Goal: Information Seeking & Learning: Learn about a topic

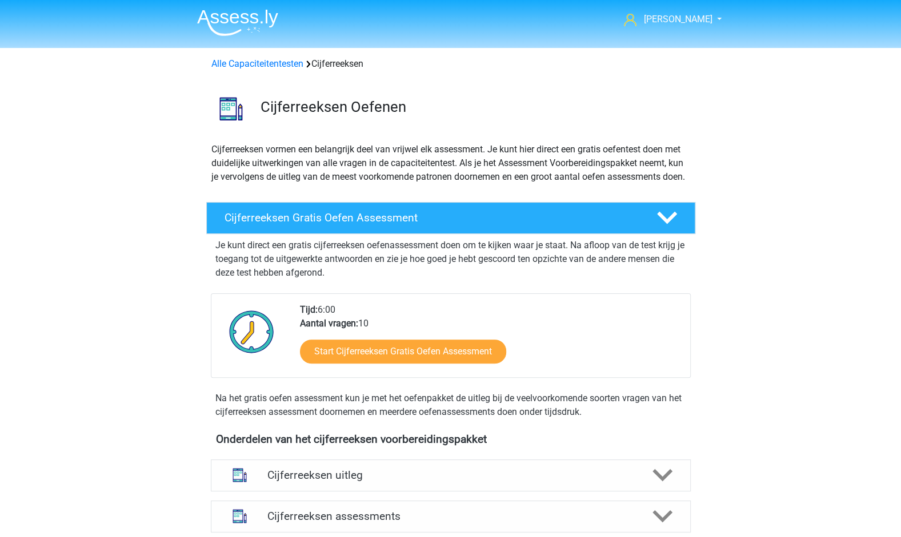
click at [797, 160] on div "jeroen jeroenbolenius@hetnet.nl Nederlands English" at bounding box center [450, 512] width 901 height 1025
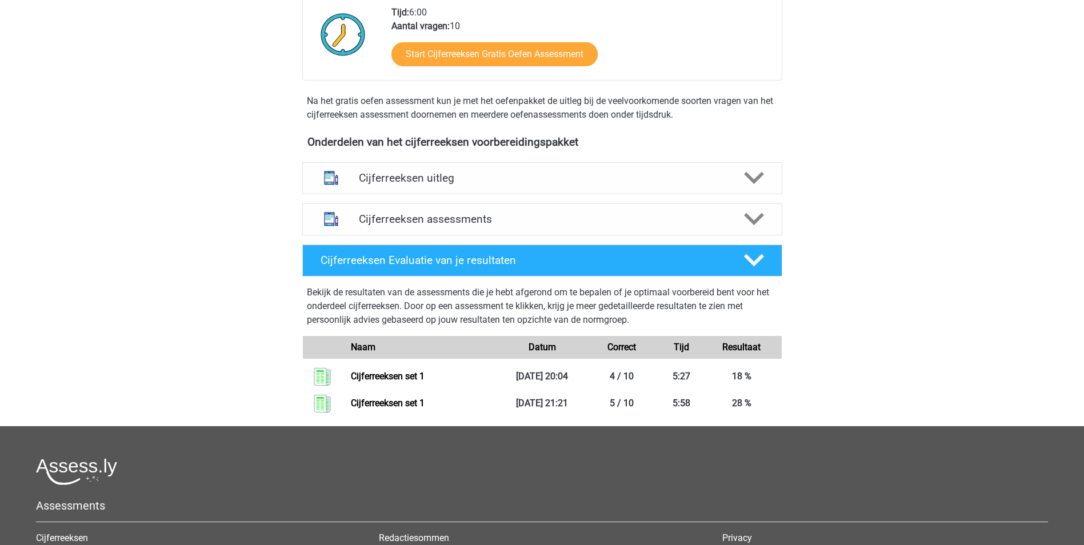
scroll to position [343, 0]
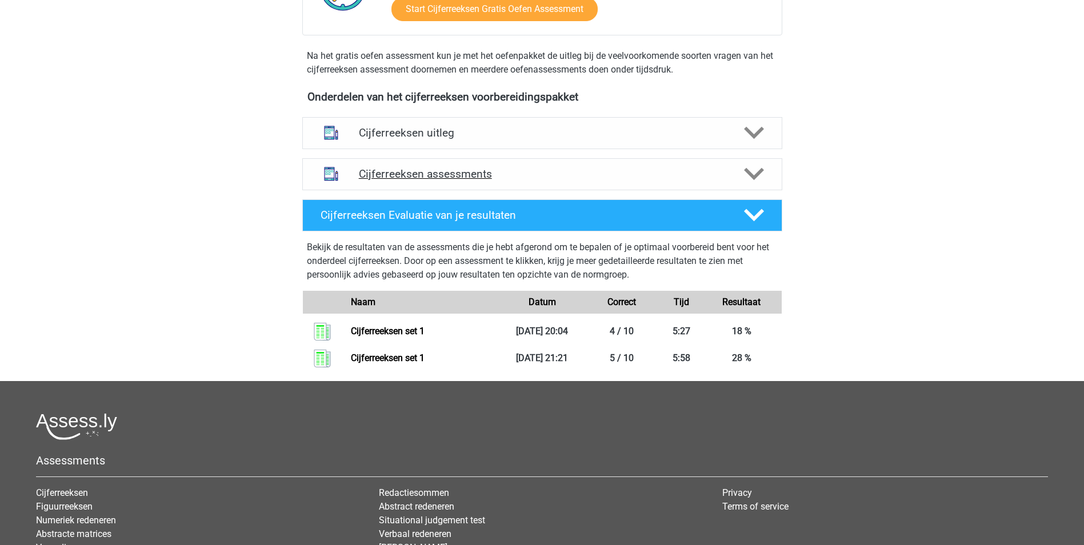
click at [755, 180] on polygon at bounding box center [754, 174] width 20 height 13
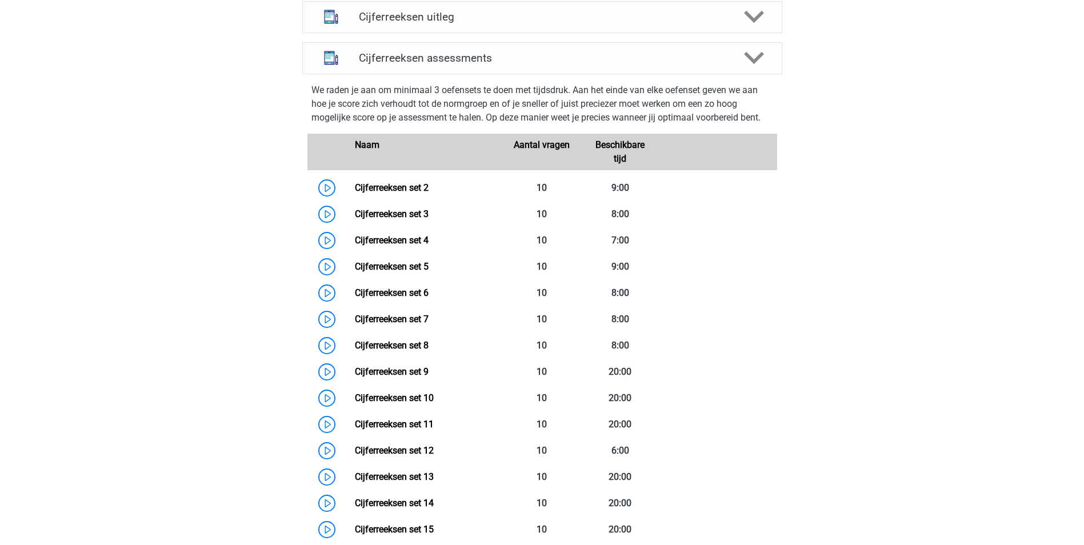
scroll to position [457, 0]
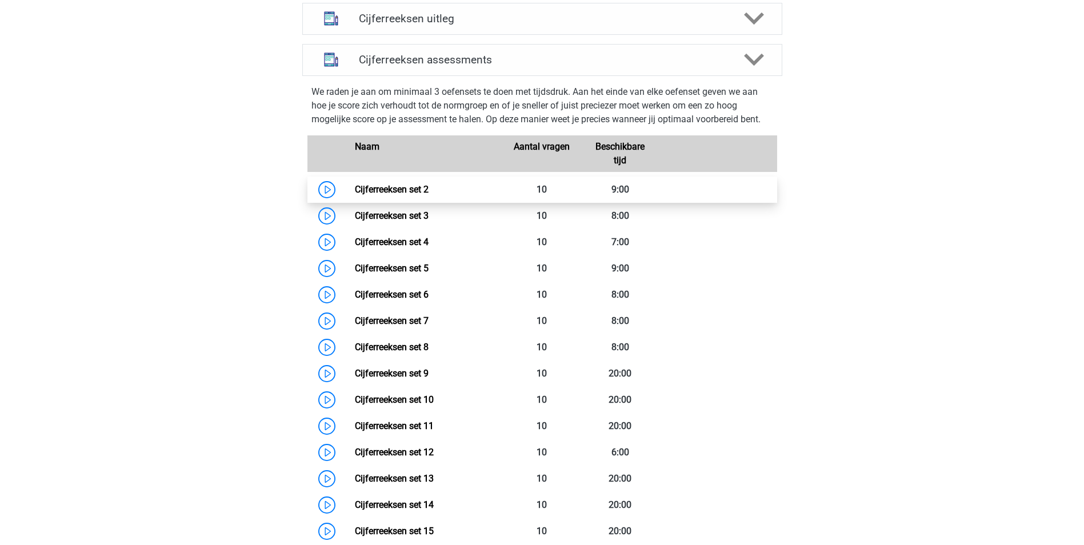
click at [415, 195] on link "Cijferreeksen set 2" at bounding box center [392, 189] width 74 height 11
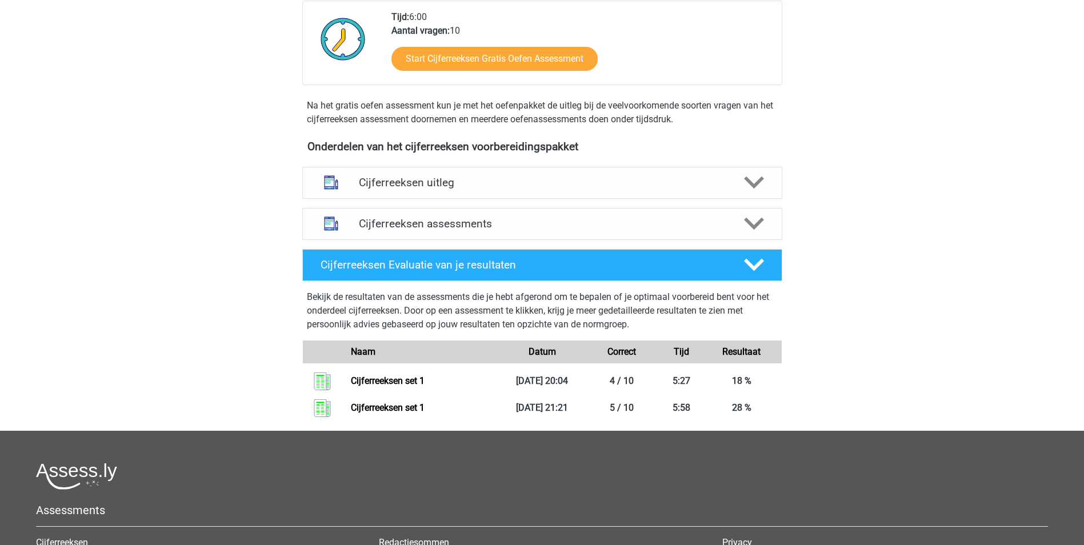
scroll to position [286, 0]
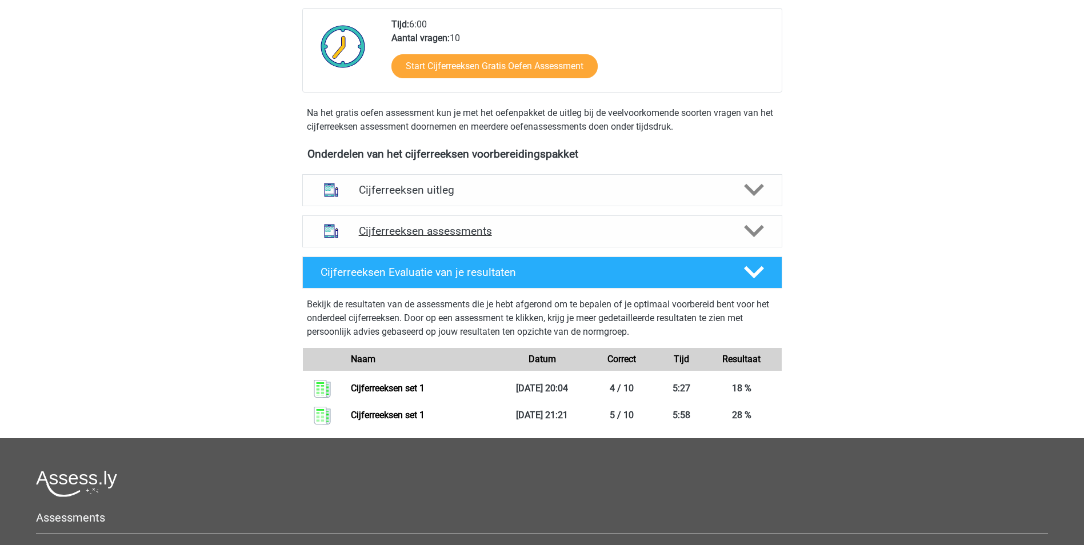
click at [755, 238] on polygon at bounding box center [754, 231] width 20 height 13
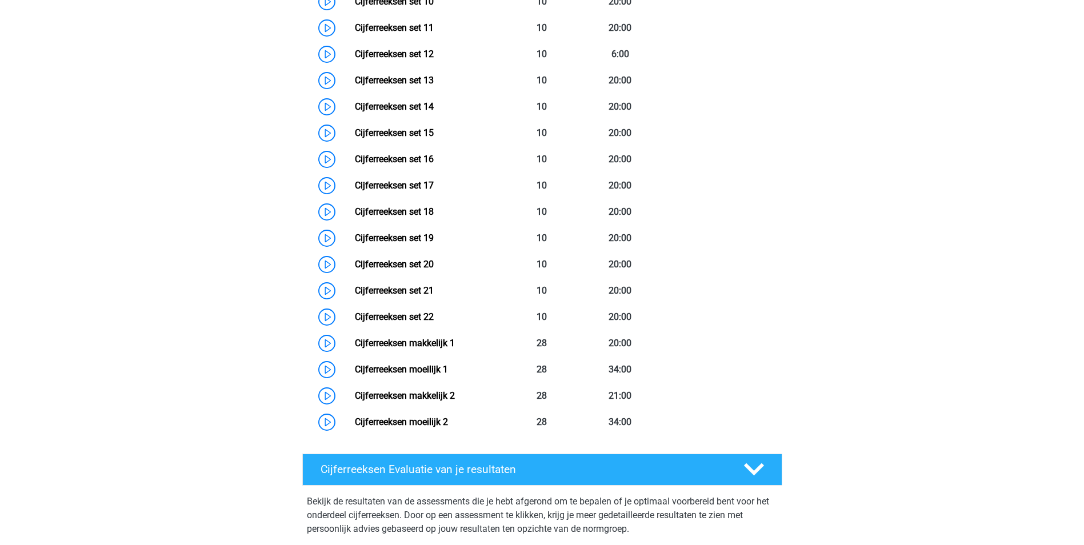
scroll to position [857, 0]
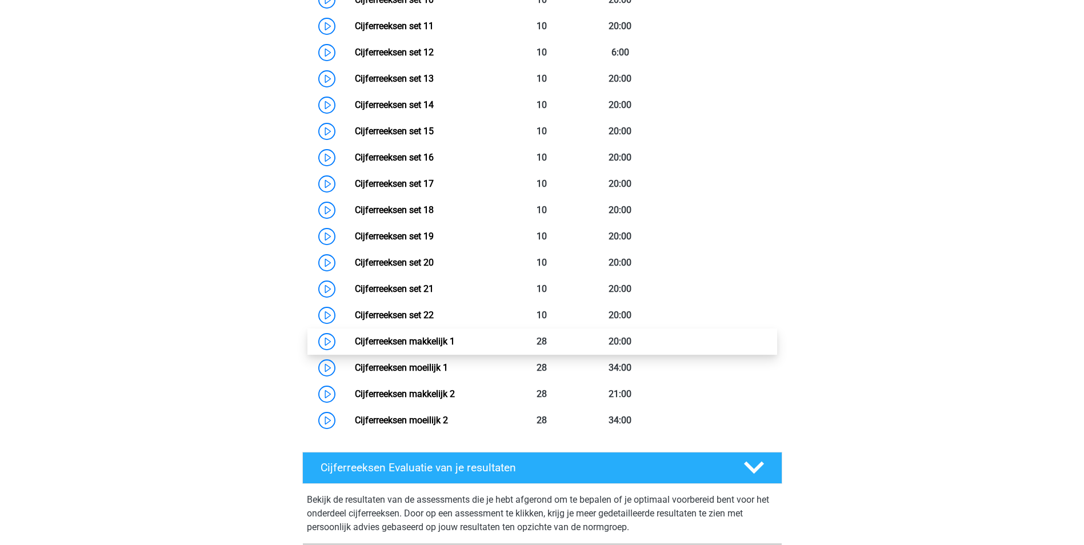
click at [419, 347] on link "Cijferreeksen makkelijk 1" at bounding box center [405, 341] width 100 height 11
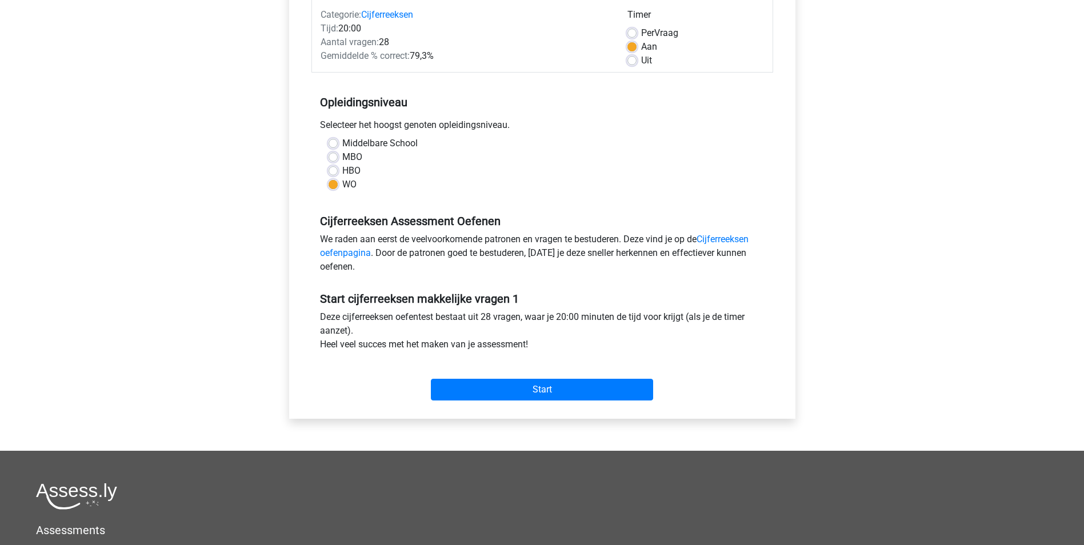
scroll to position [171, 0]
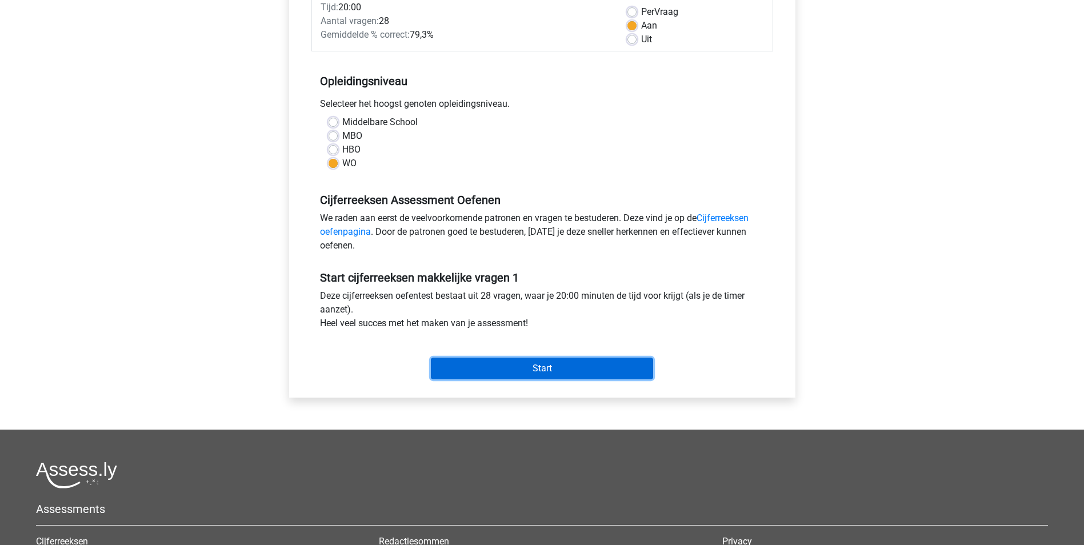
click at [535, 370] on input "Start" at bounding box center [542, 369] width 222 height 22
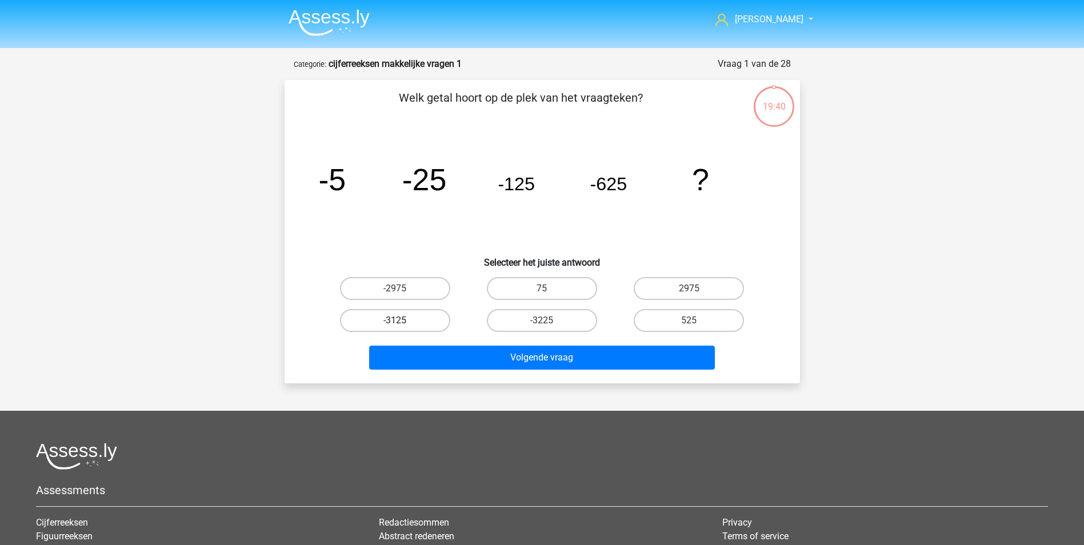
click at [415, 319] on label "-3125" at bounding box center [395, 320] width 110 height 23
click at [402, 320] on input "-3125" at bounding box center [398, 323] width 7 height 7
radio input "true"
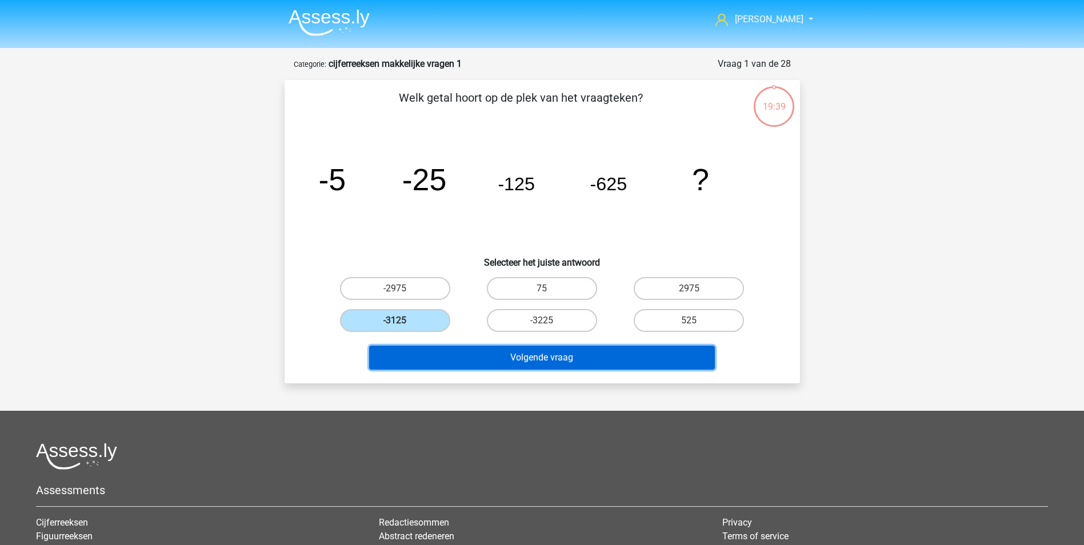
click at [540, 361] on button "Volgende vraag" at bounding box center [542, 358] width 346 height 24
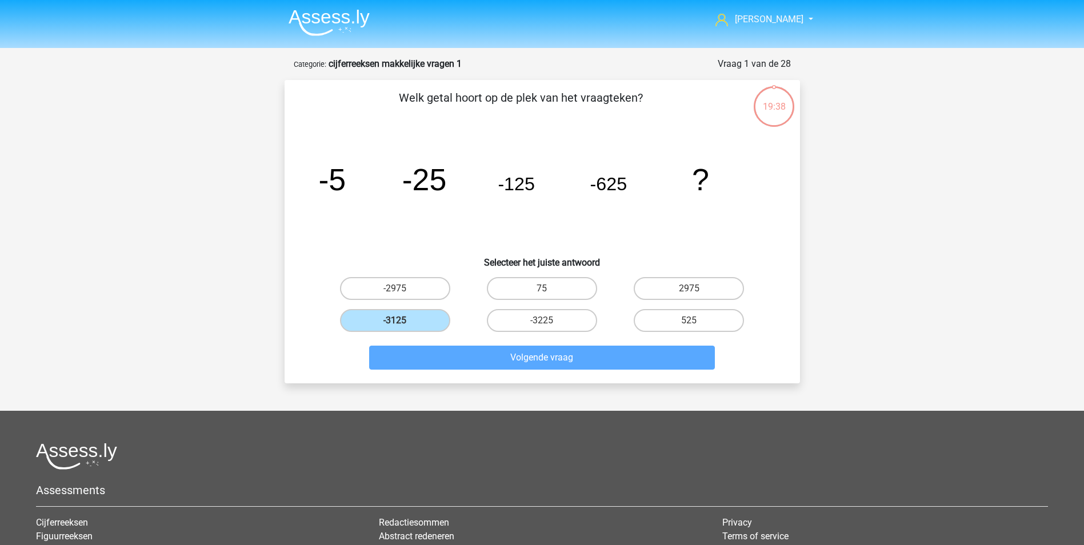
scroll to position [57, 0]
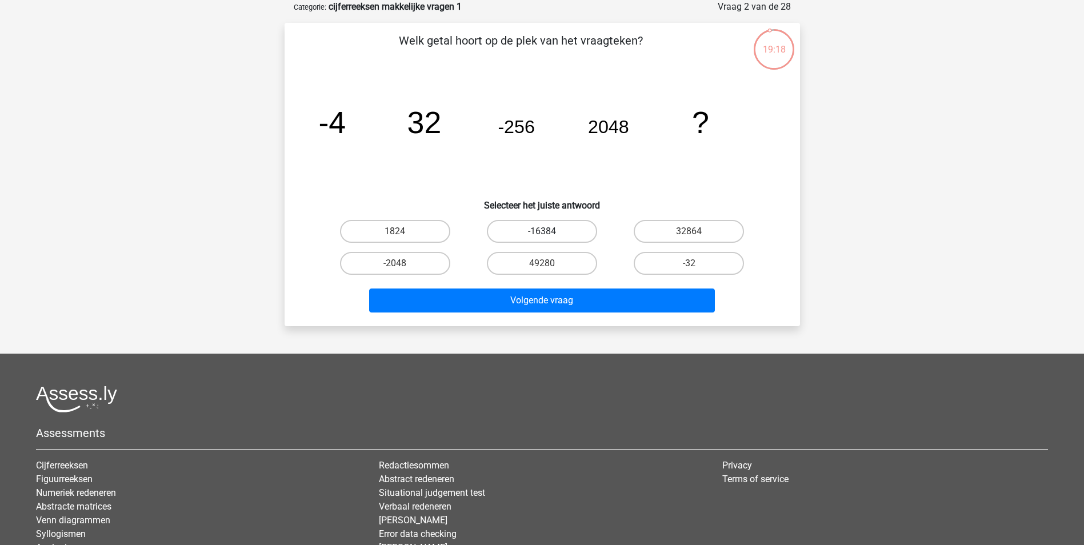
click at [556, 236] on label "-16384" at bounding box center [542, 231] width 110 height 23
click at [549, 236] on input "-16384" at bounding box center [544, 234] width 7 height 7
radio input "true"
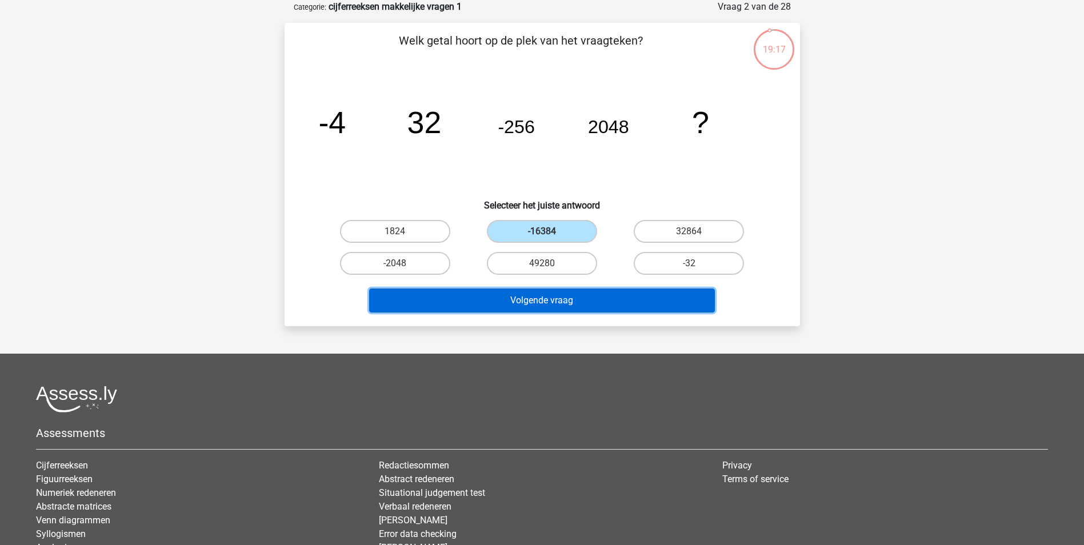
click at [569, 304] on button "Volgende vraag" at bounding box center [542, 300] width 346 height 24
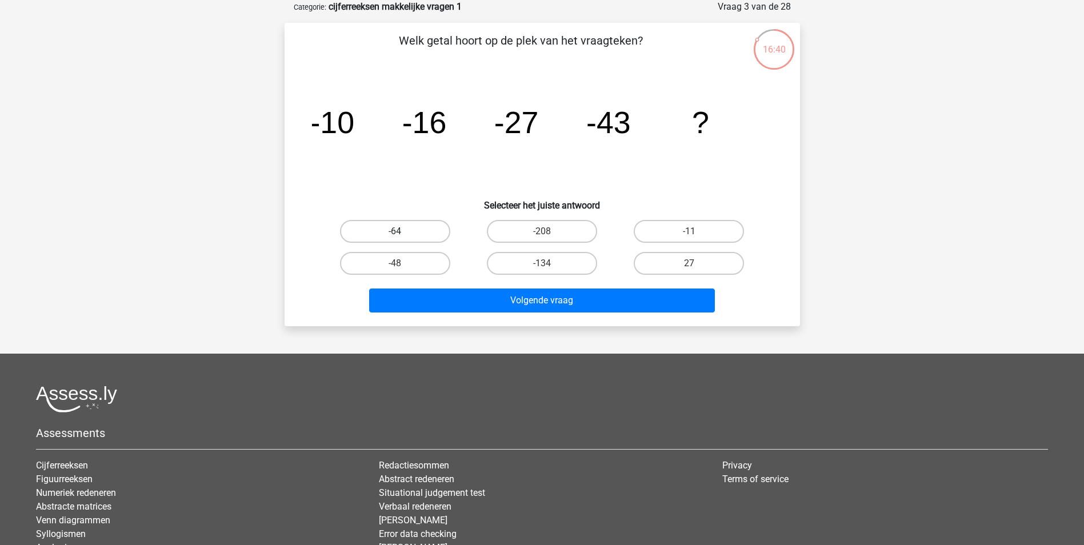
click at [404, 228] on label "-64" at bounding box center [395, 231] width 110 height 23
click at [402, 231] on input "-64" at bounding box center [398, 234] width 7 height 7
radio input "true"
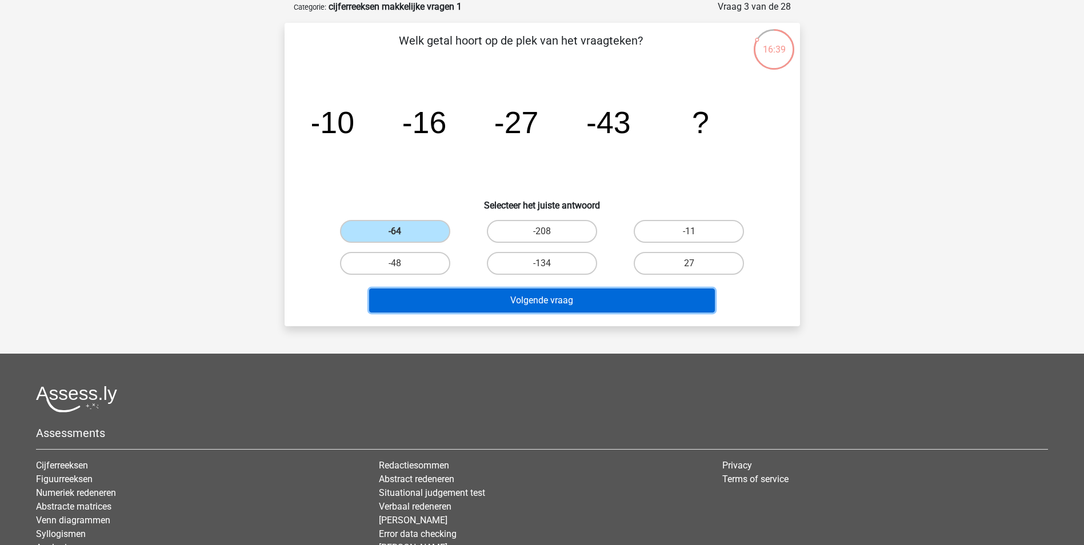
click at [531, 298] on button "Volgende vraag" at bounding box center [542, 300] width 346 height 24
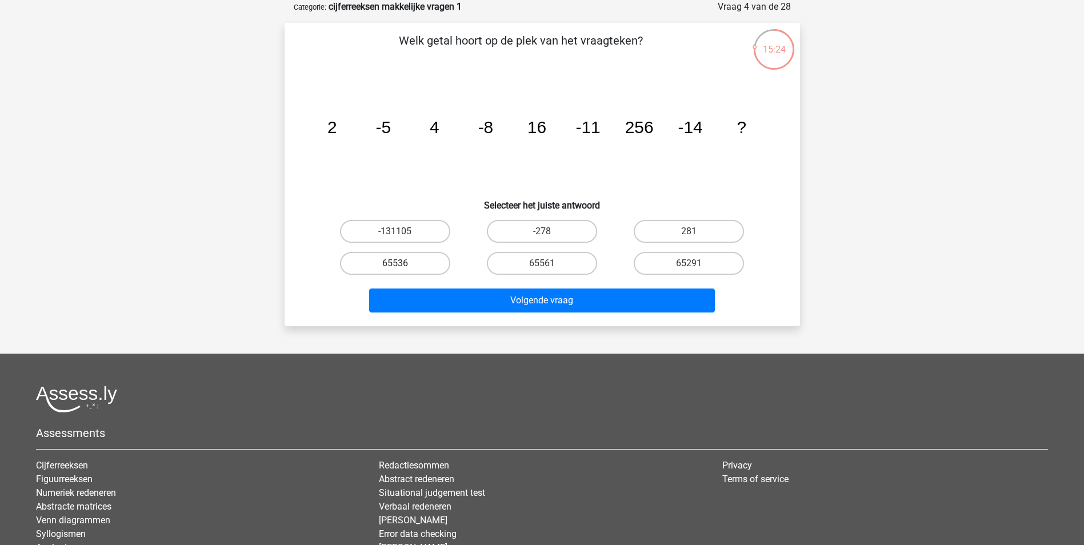
click at [411, 268] on label "65536" at bounding box center [395, 263] width 110 height 23
click at [402, 268] on input "65536" at bounding box center [398, 266] width 7 height 7
radio input "true"
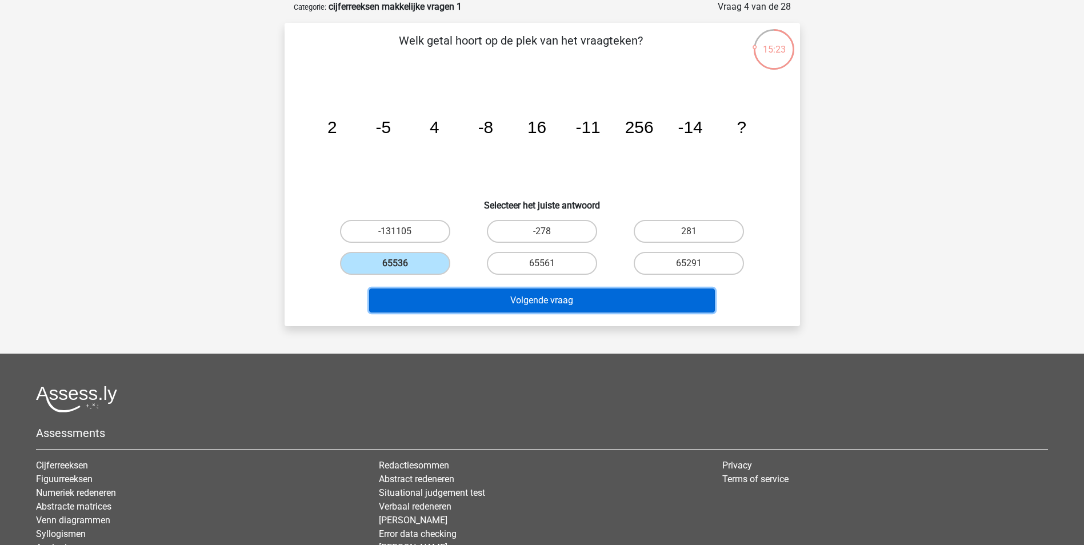
click at [547, 305] on button "Volgende vraag" at bounding box center [542, 300] width 346 height 24
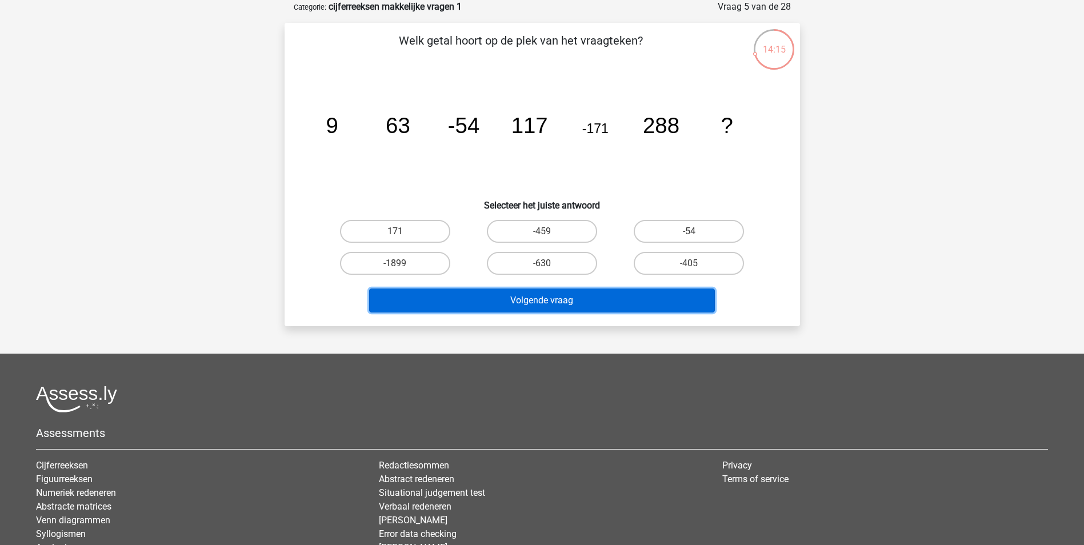
click at [581, 300] on button "Volgende vraag" at bounding box center [542, 300] width 346 height 24
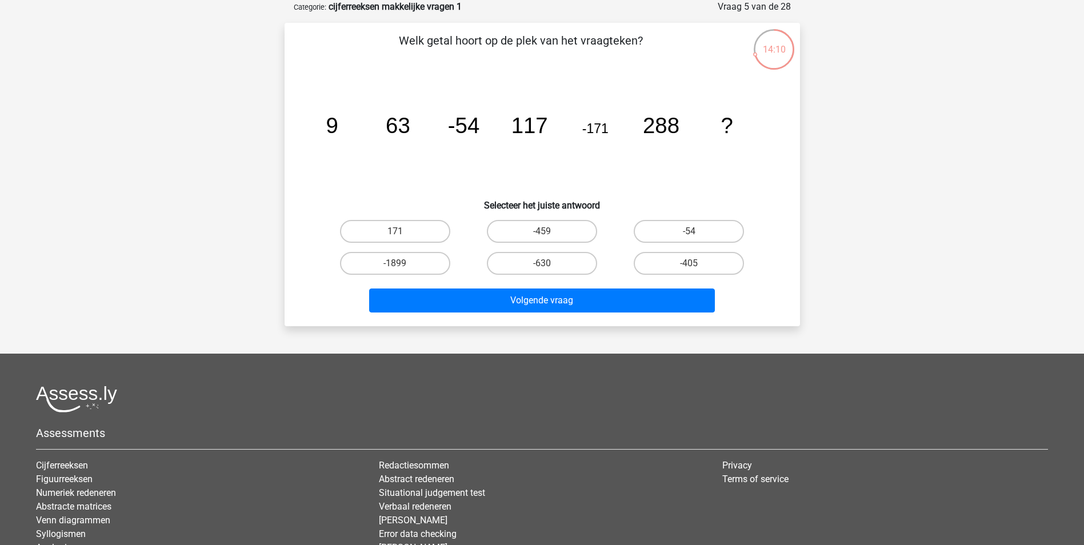
click at [547, 264] on input "-630" at bounding box center [544, 266] width 7 height 7
radio input "true"
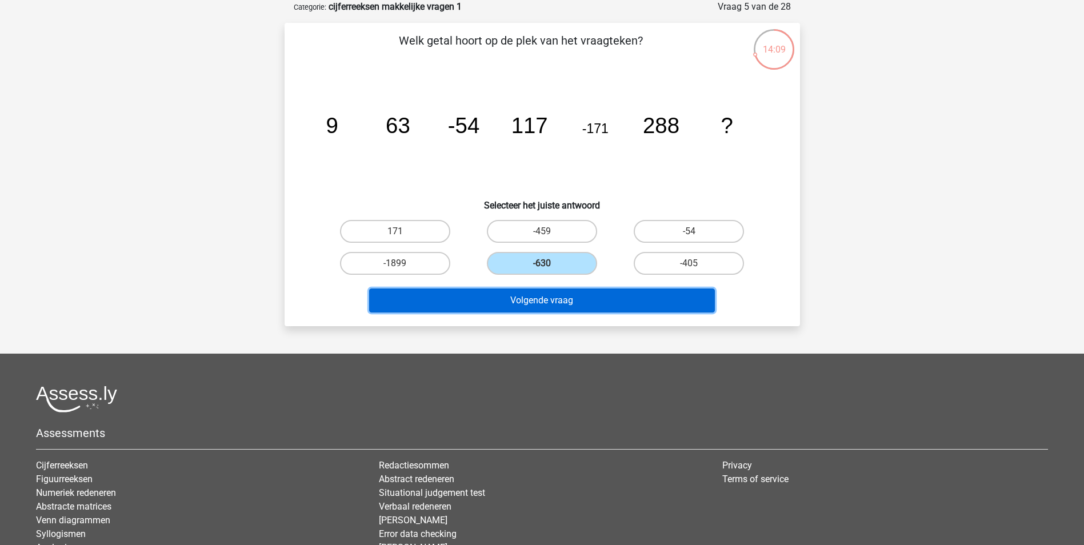
click at [567, 304] on button "Volgende vraag" at bounding box center [542, 300] width 346 height 24
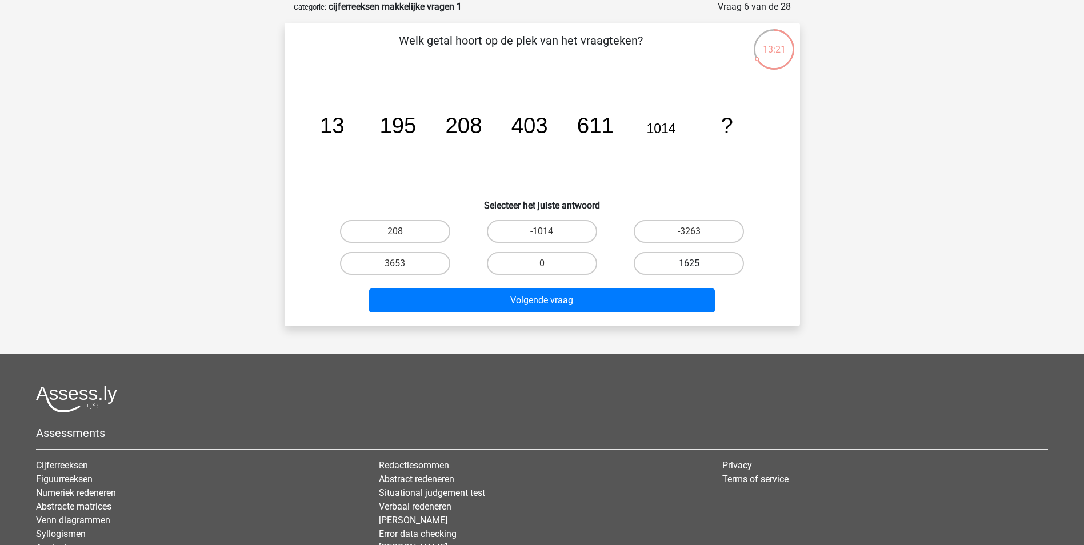
click at [712, 263] on label "1625" at bounding box center [688, 263] width 110 height 23
click at [696, 263] on input "1625" at bounding box center [692, 266] width 7 height 7
radio input "true"
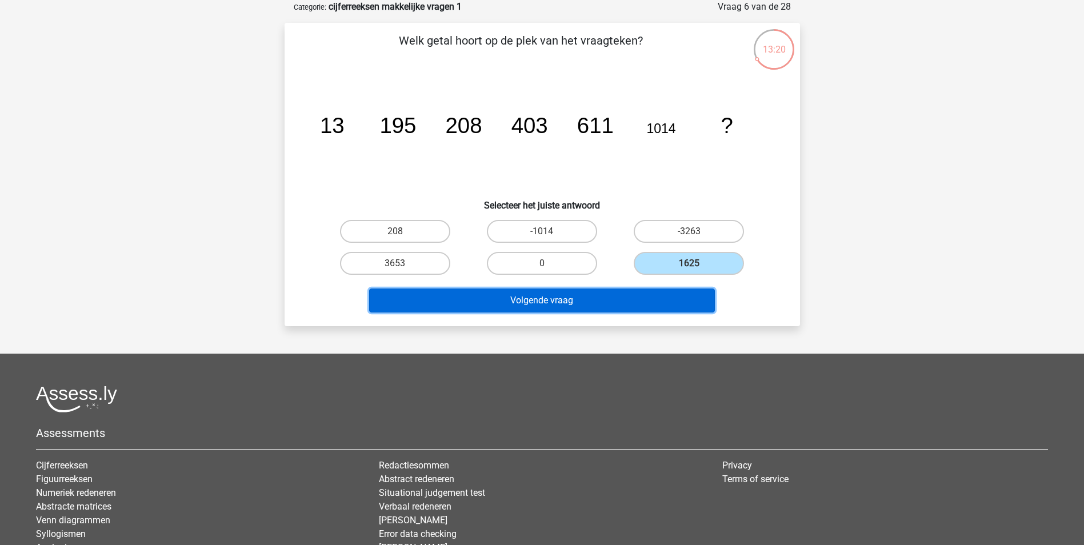
click at [592, 301] on button "Volgende vraag" at bounding box center [542, 300] width 346 height 24
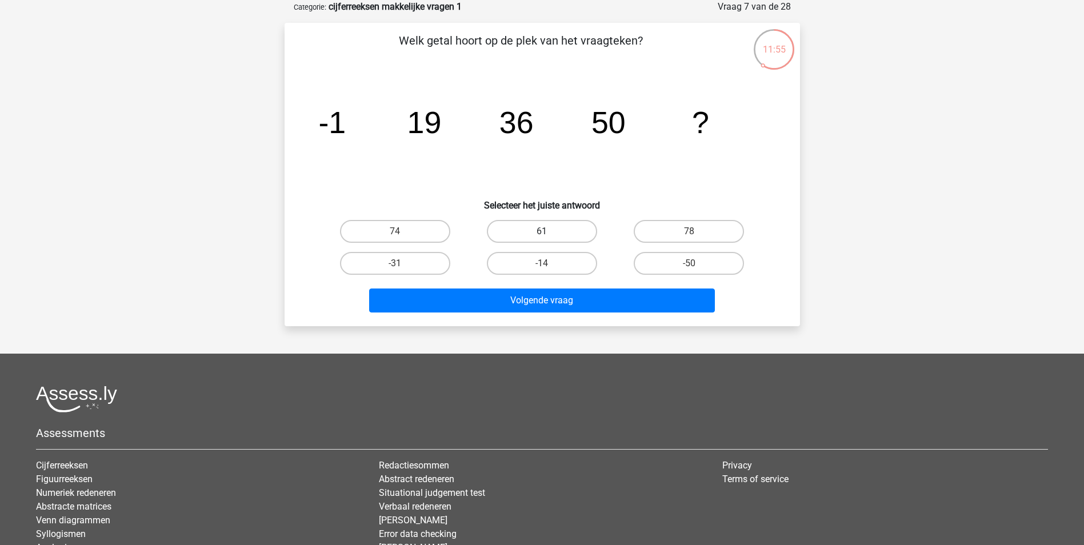
click at [557, 235] on label "61" at bounding box center [542, 231] width 110 height 23
click at [549, 235] on input "61" at bounding box center [544, 234] width 7 height 7
radio input "true"
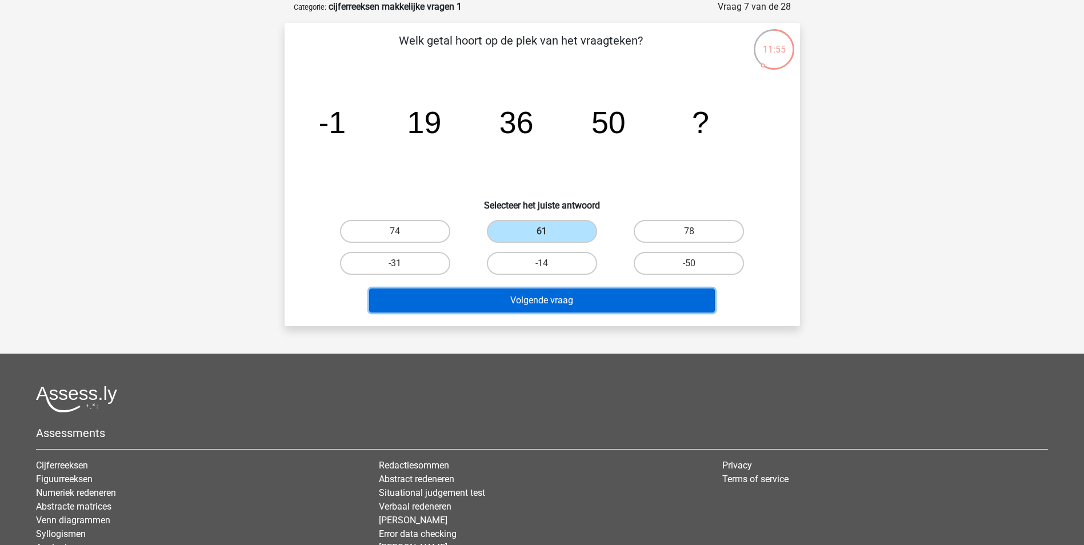
click at [560, 297] on button "Volgende vraag" at bounding box center [542, 300] width 346 height 24
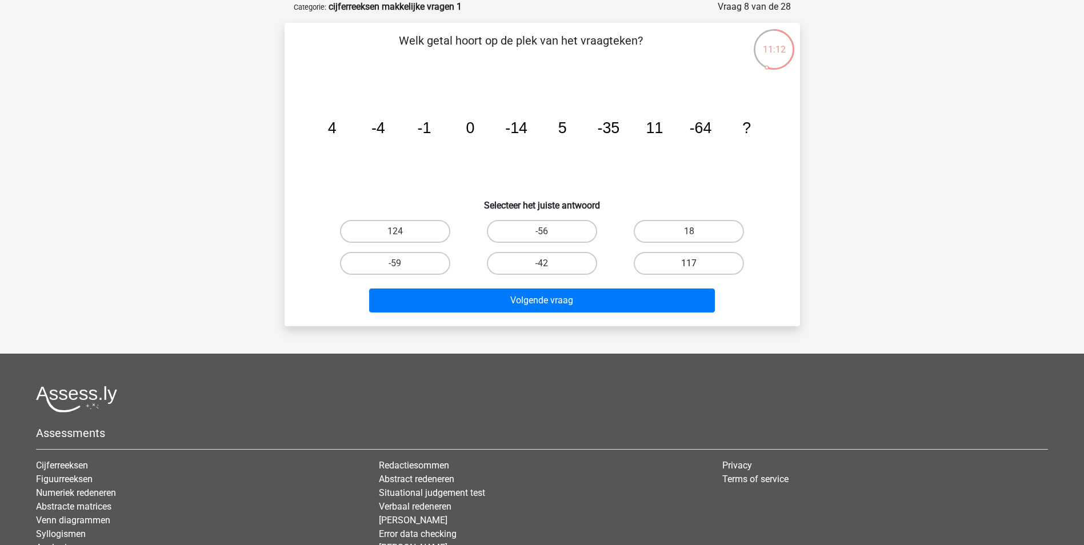
click at [697, 262] on label "117" at bounding box center [688, 263] width 110 height 23
click at [696, 263] on input "117" at bounding box center [692, 266] width 7 height 7
radio input "true"
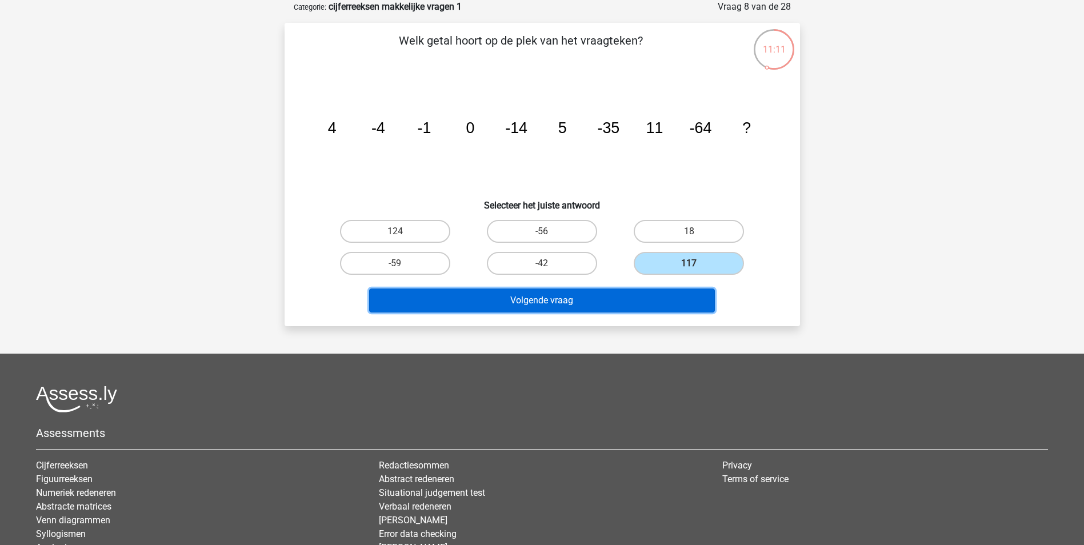
click at [560, 299] on button "Volgende vraag" at bounding box center [542, 300] width 346 height 24
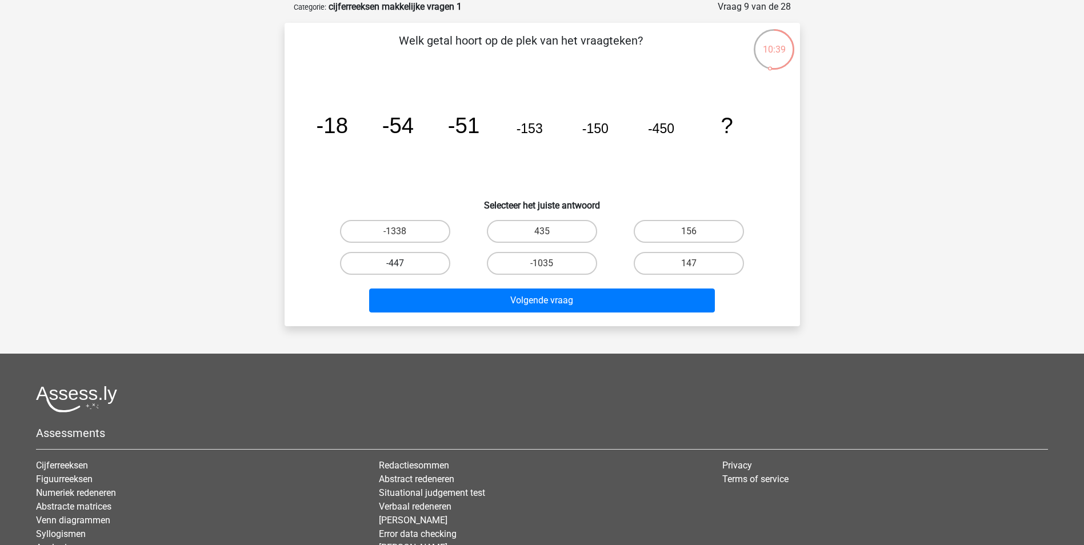
click at [394, 265] on label "-447" at bounding box center [395, 263] width 110 height 23
click at [395, 265] on input "-447" at bounding box center [398, 266] width 7 height 7
radio input "true"
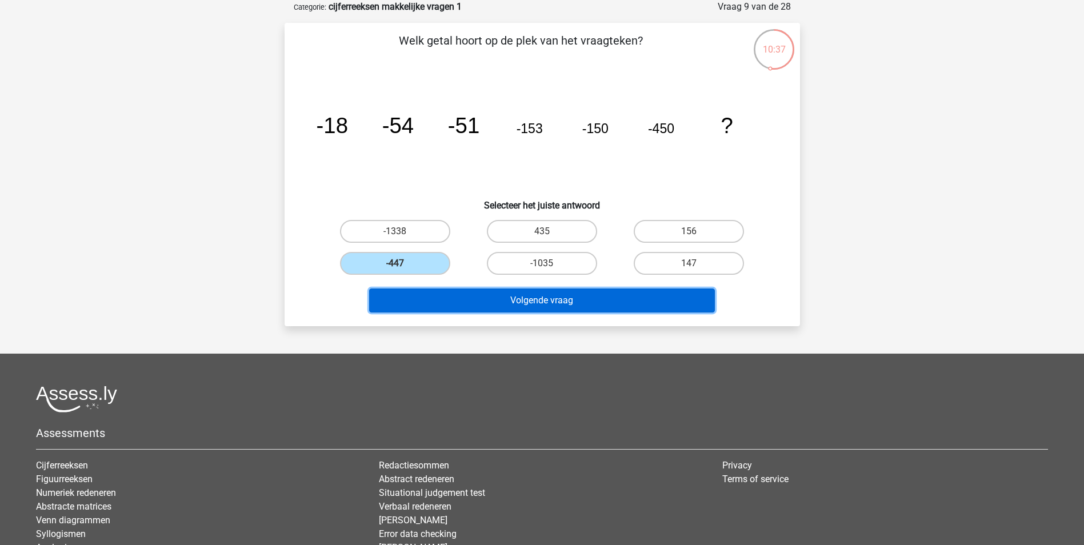
click at [552, 299] on button "Volgende vraag" at bounding box center [542, 300] width 346 height 24
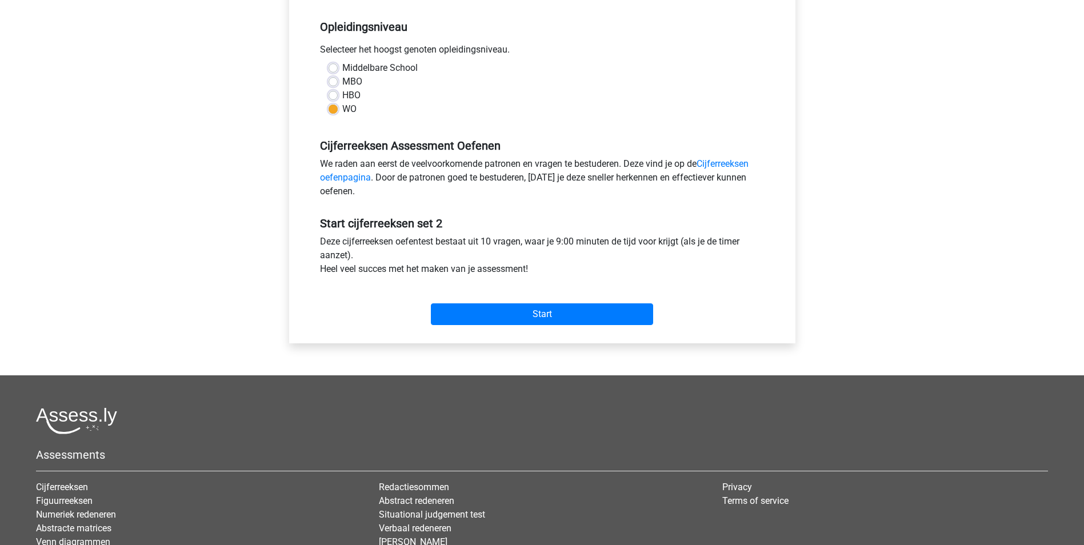
scroll to position [228, 0]
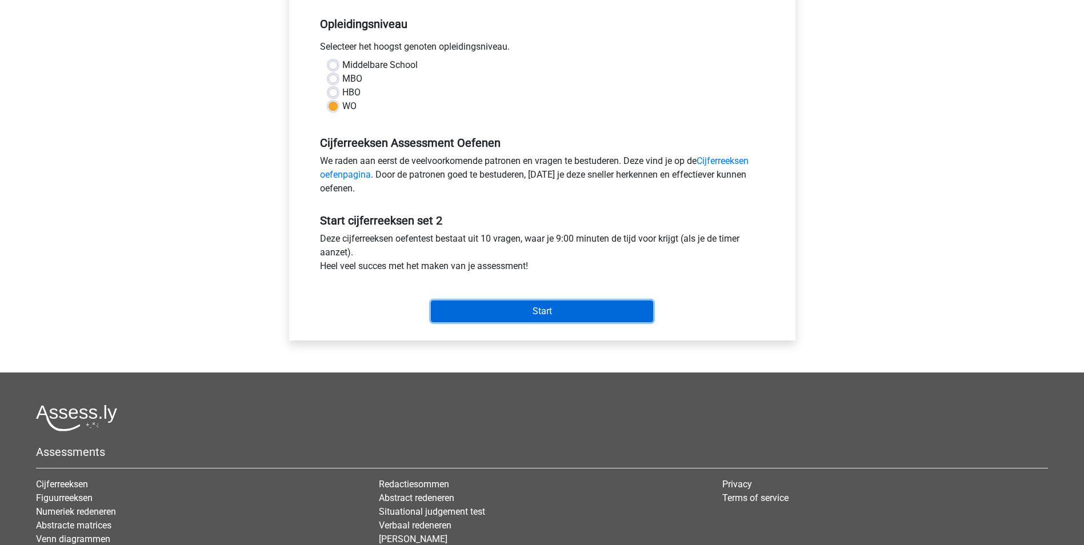
click at [553, 312] on input "Start" at bounding box center [542, 311] width 222 height 22
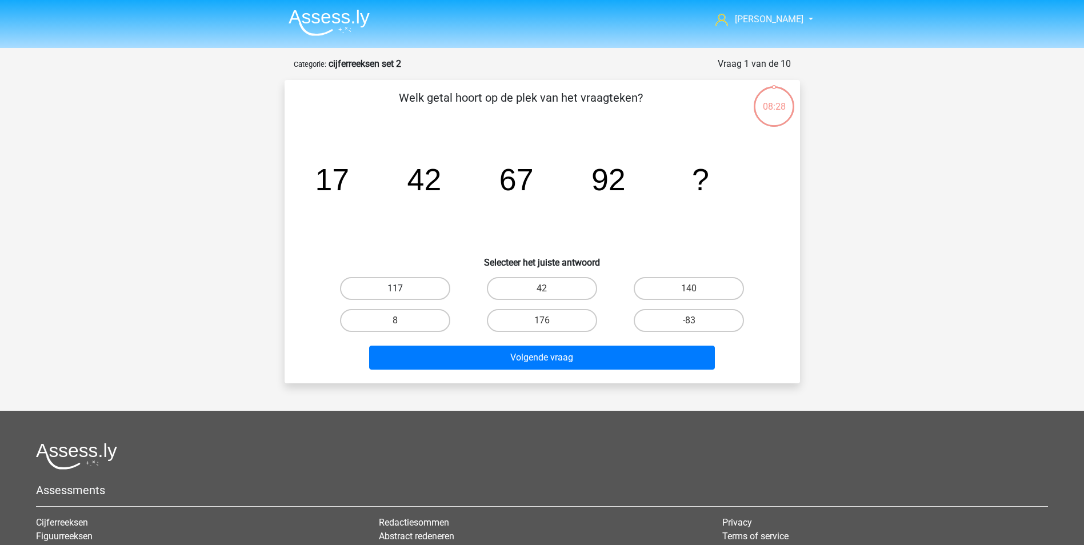
click at [404, 281] on label "117" at bounding box center [395, 288] width 110 height 23
click at [402, 288] on input "117" at bounding box center [398, 291] width 7 height 7
radio input "true"
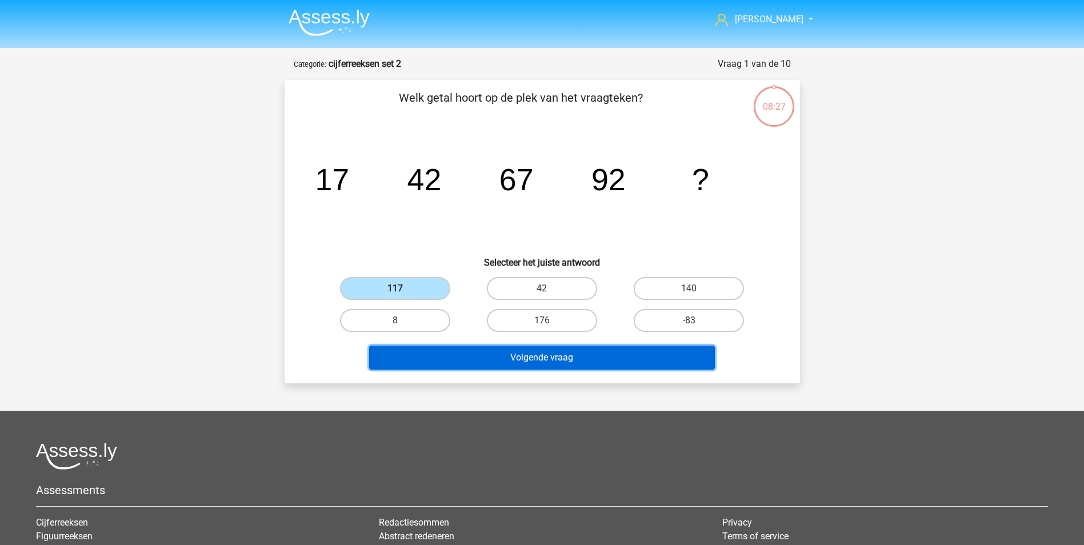
click at [535, 360] on button "Volgende vraag" at bounding box center [542, 358] width 346 height 24
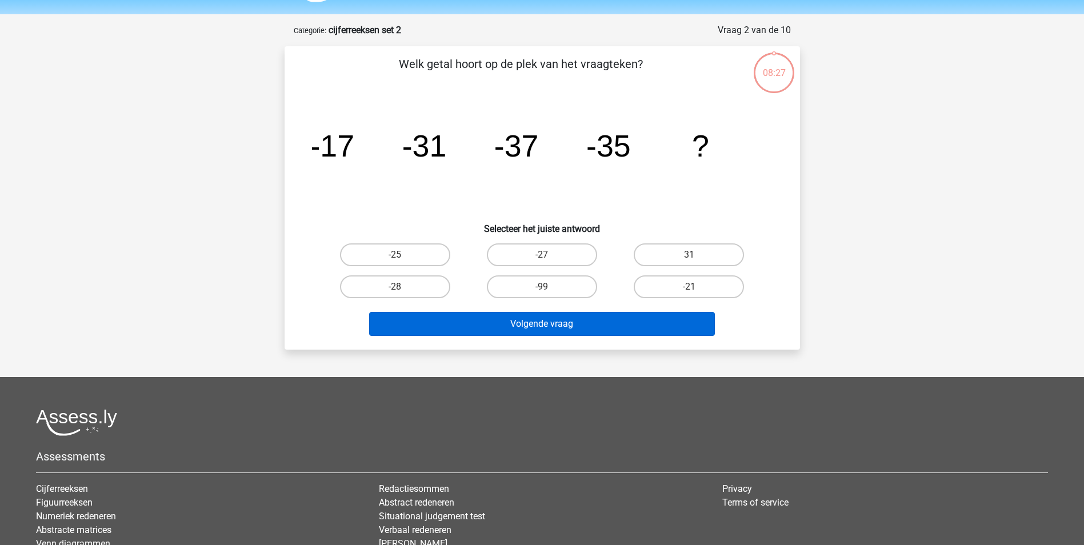
scroll to position [57, 0]
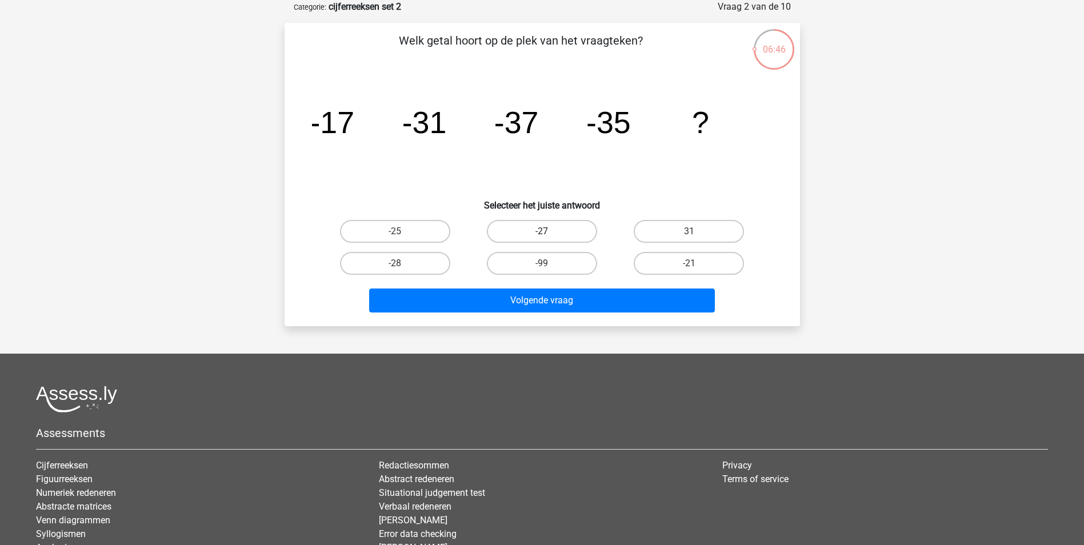
drag, startPoint x: 577, startPoint y: 223, endPoint x: 565, endPoint y: 265, distance: 43.4
click at [577, 224] on label "-27" at bounding box center [542, 231] width 110 height 23
click at [549, 231] on input "-27" at bounding box center [544, 234] width 7 height 7
radio input "true"
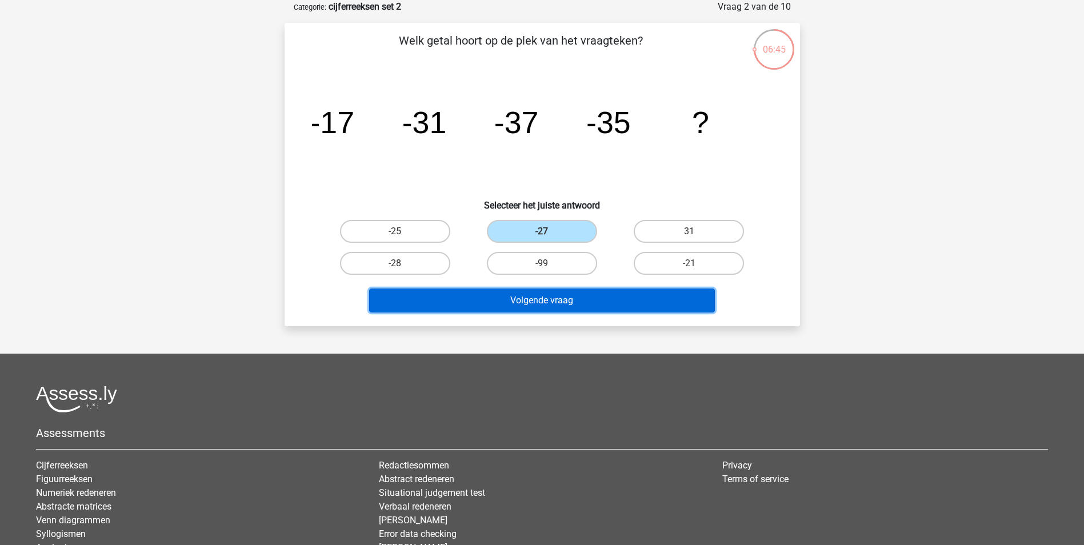
click at [561, 306] on button "Volgende vraag" at bounding box center [542, 300] width 346 height 24
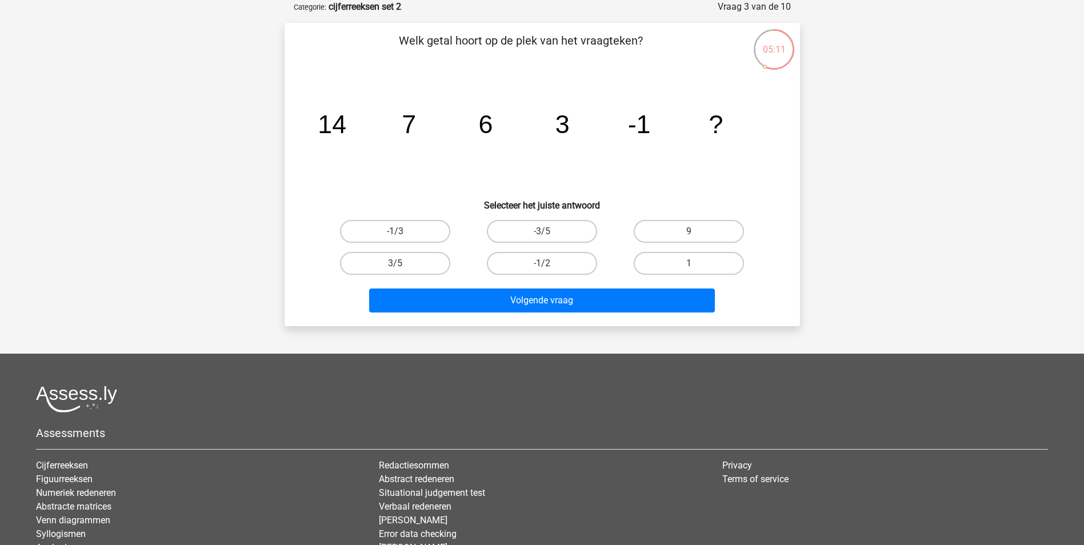
click at [549, 267] on input "-1/2" at bounding box center [544, 266] width 7 height 7
radio input "true"
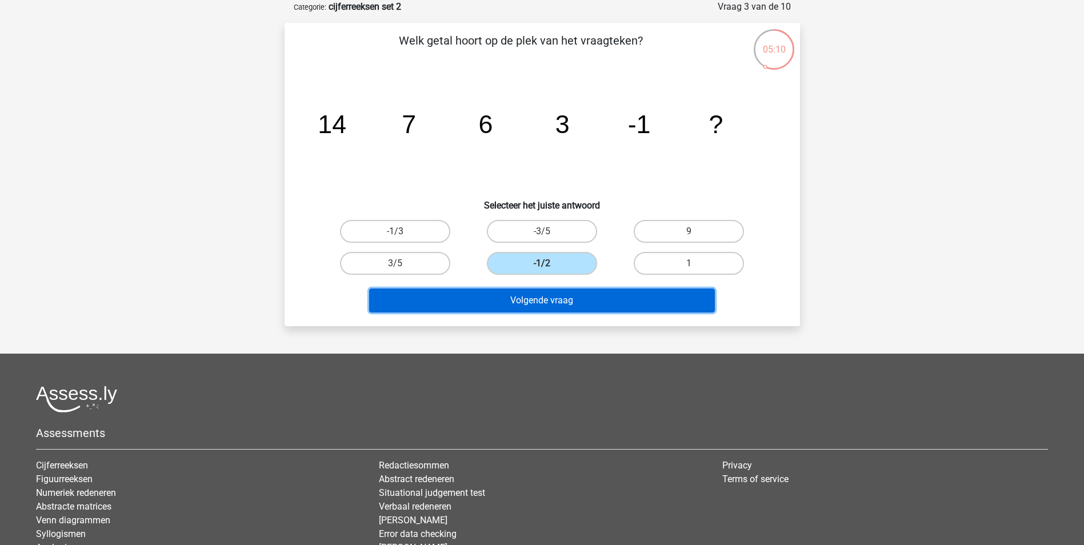
click at [563, 304] on button "Volgende vraag" at bounding box center [542, 300] width 346 height 24
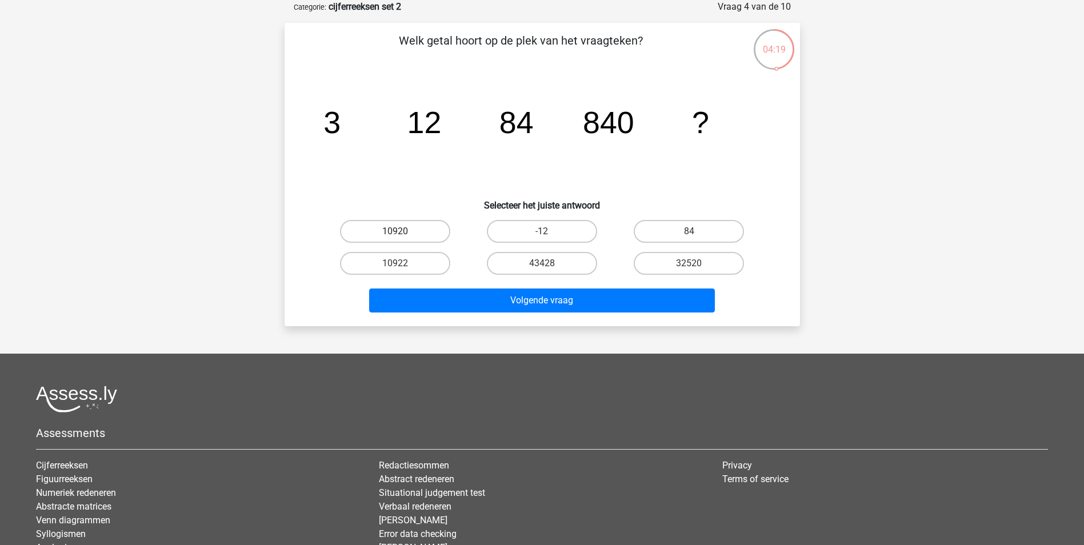
click at [421, 231] on label "10920" at bounding box center [395, 231] width 110 height 23
click at [402, 231] on input "10920" at bounding box center [398, 234] width 7 height 7
radio input "true"
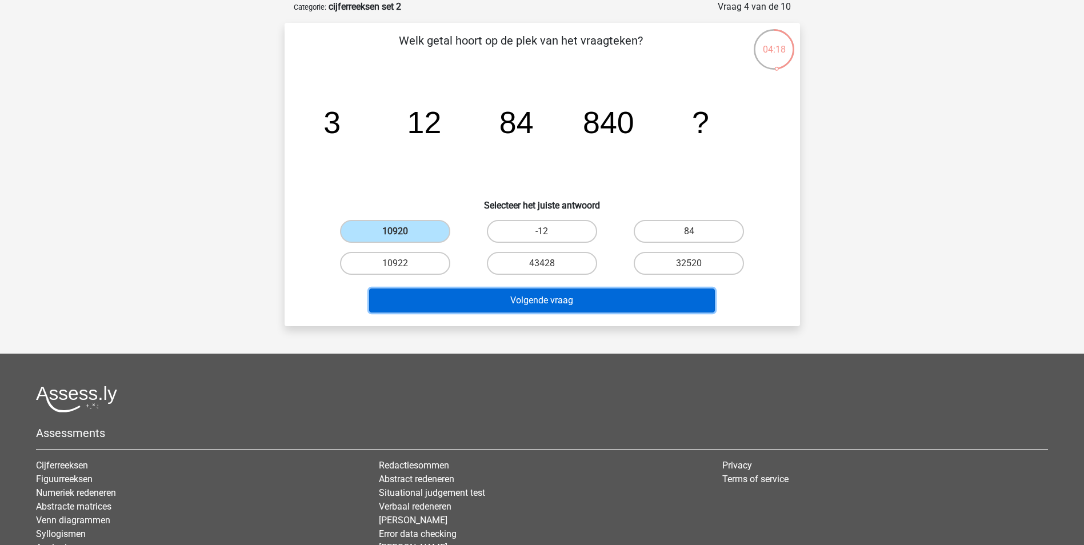
click at [528, 294] on button "Volgende vraag" at bounding box center [542, 300] width 346 height 24
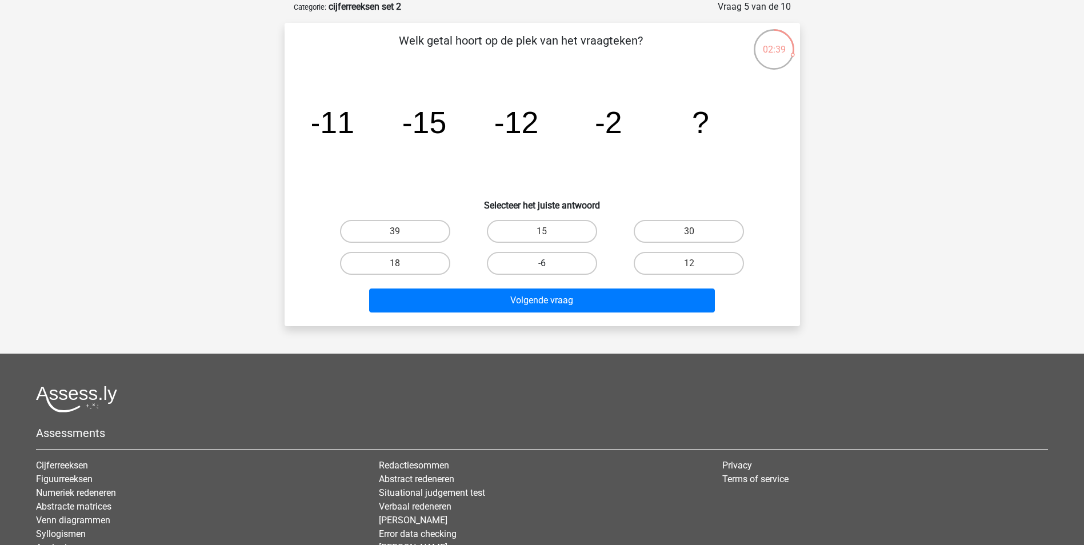
click at [568, 262] on label "-6" at bounding box center [542, 263] width 110 height 23
click at [549, 263] on input "-6" at bounding box center [544, 266] width 7 height 7
radio input "true"
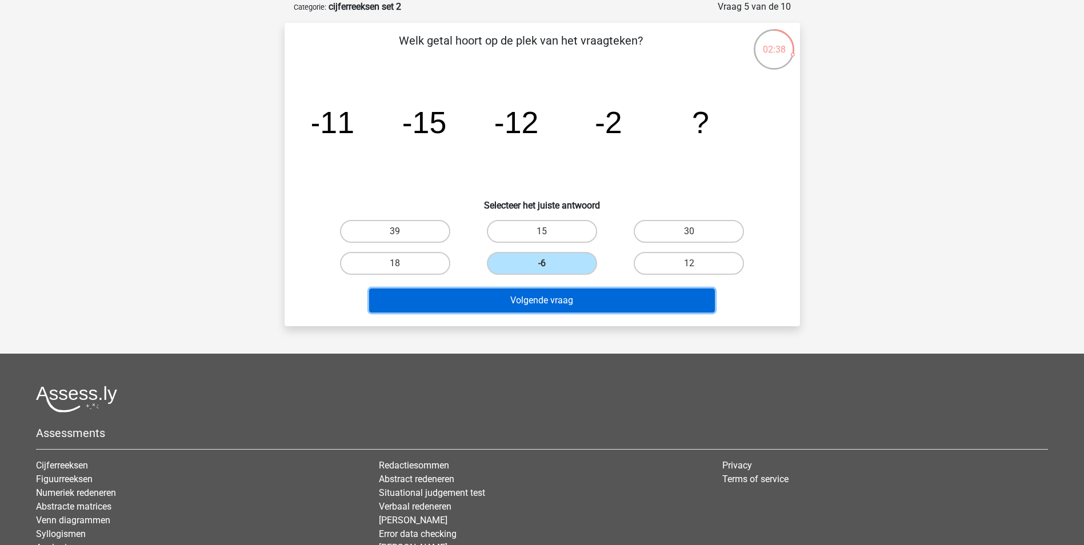
click at [560, 305] on button "Volgende vraag" at bounding box center [542, 300] width 346 height 24
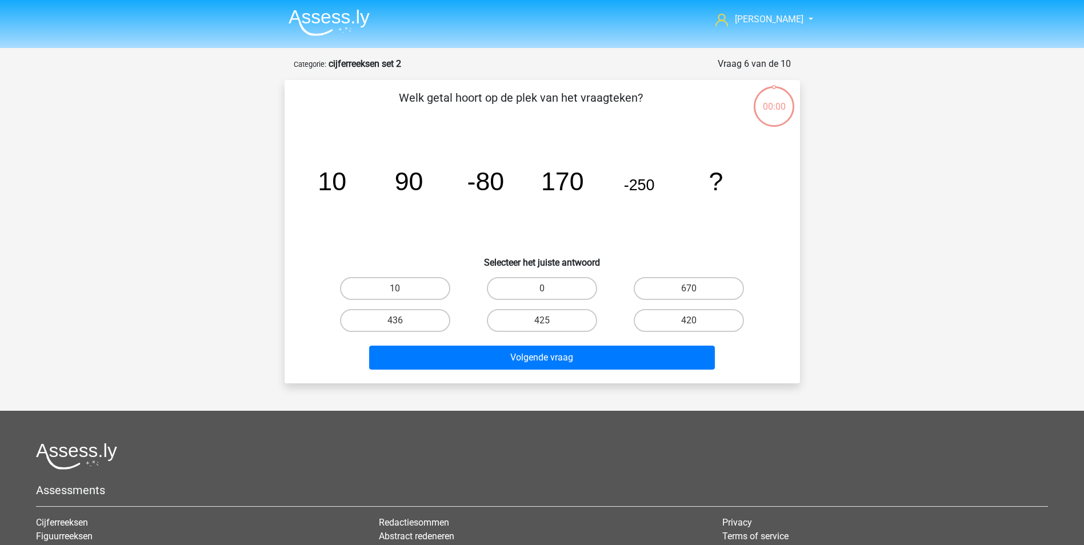
scroll to position [57, 0]
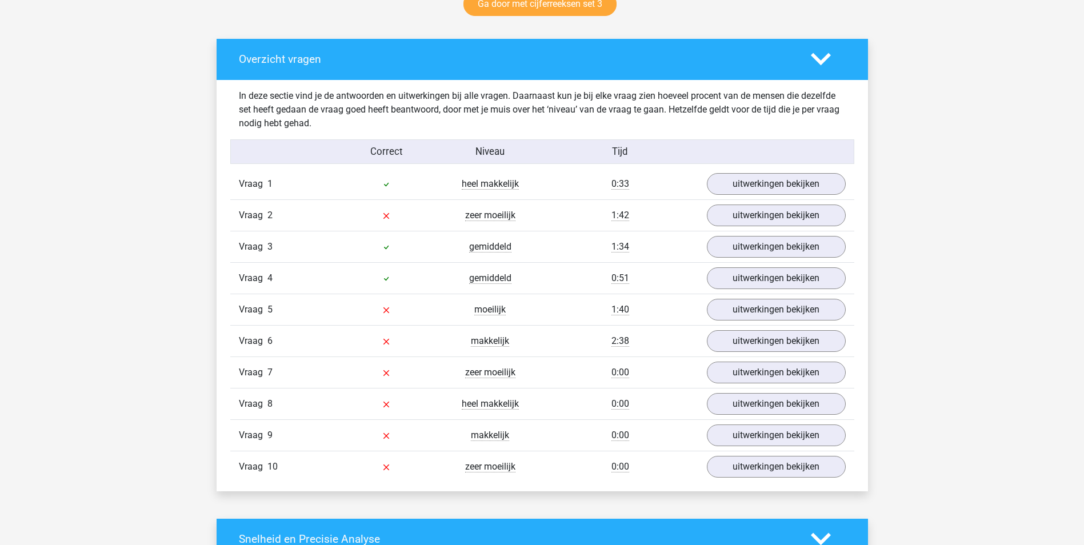
scroll to position [628, 0]
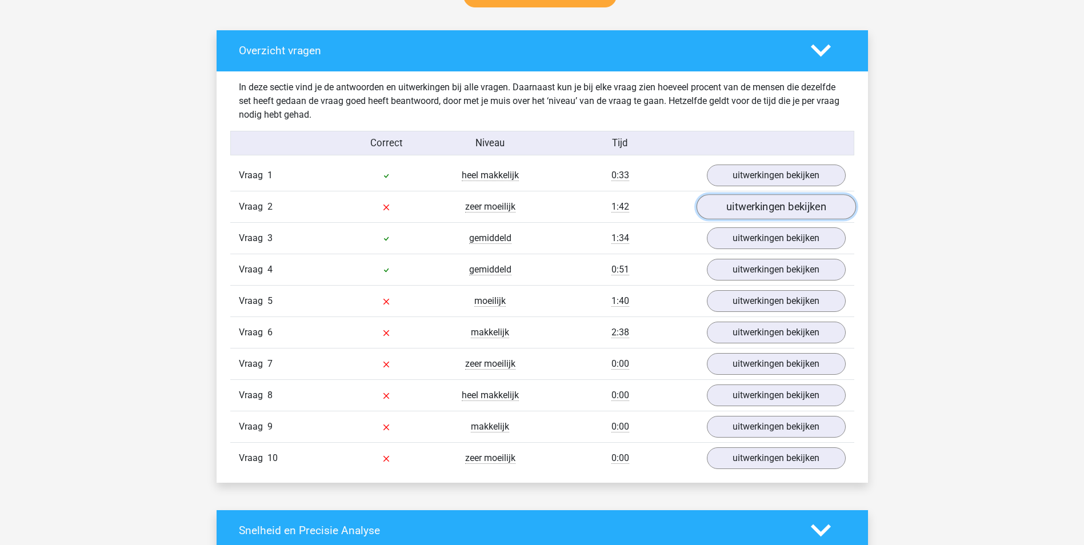
click at [735, 204] on link "uitwerkingen bekijken" at bounding box center [775, 206] width 159 height 25
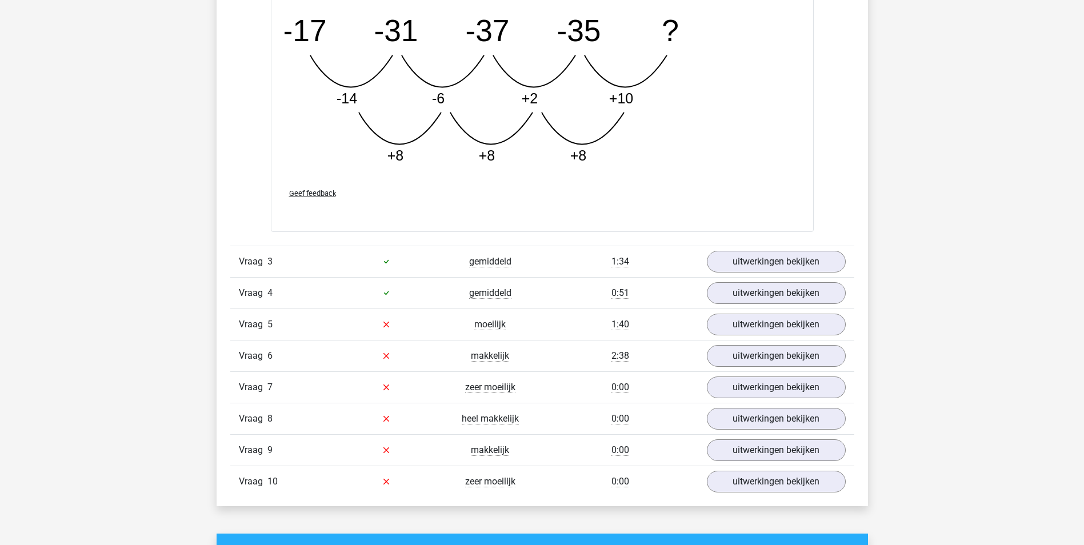
scroll to position [1199, 0]
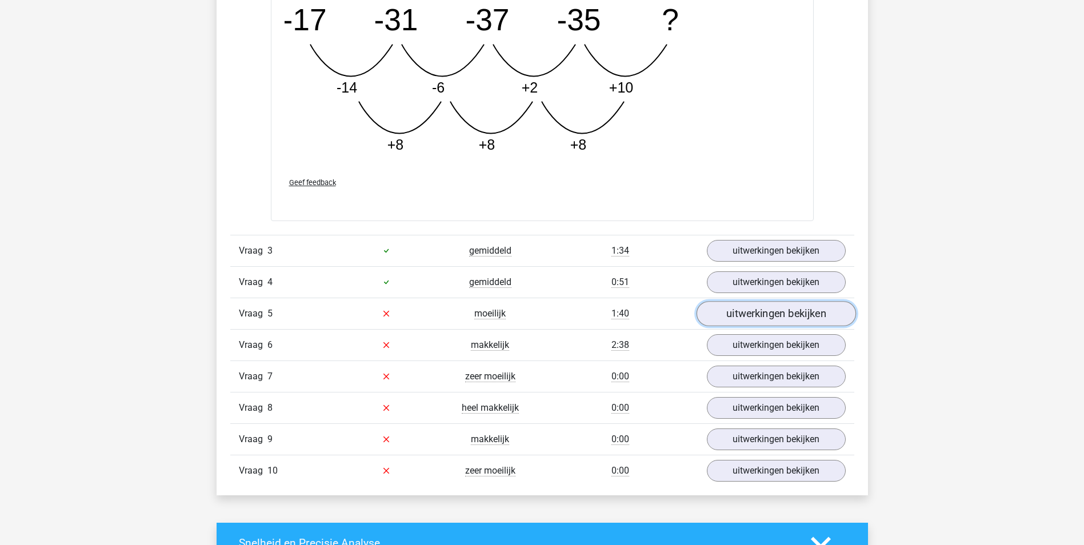
click at [759, 320] on link "uitwerkingen bekijken" at bounding box center [775, 313] width 159 height 25
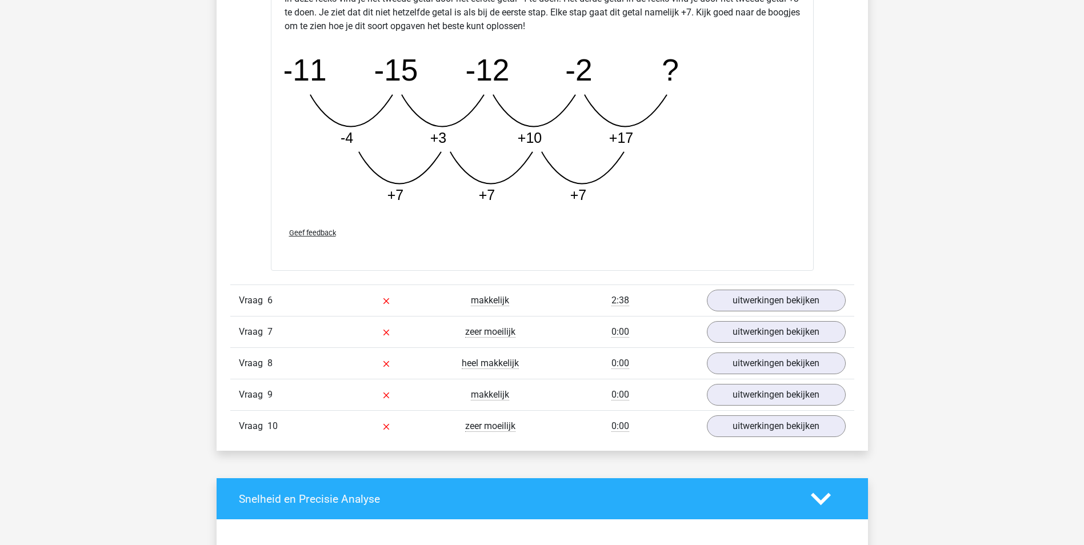
scroll to position [1828, 0]
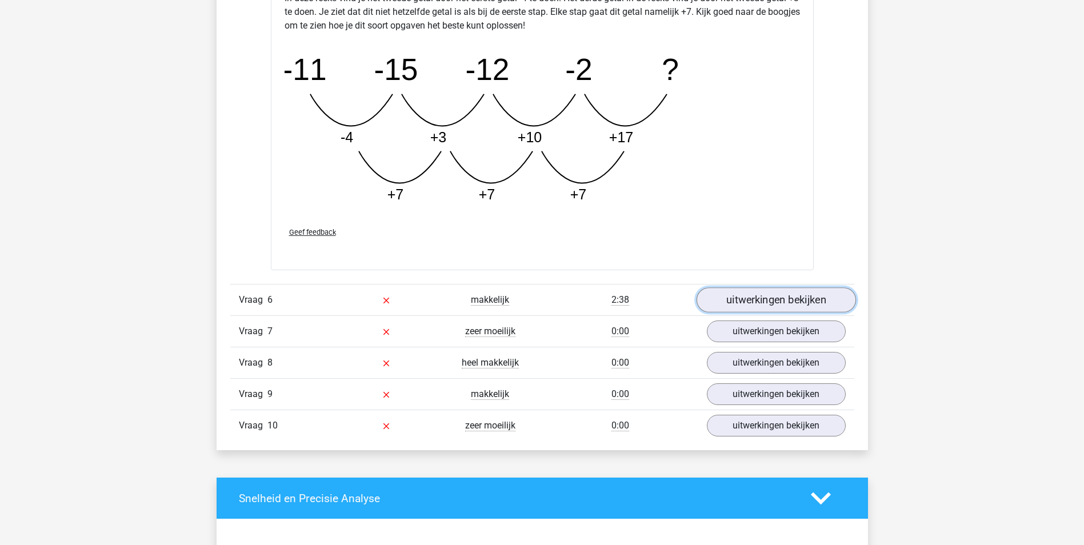
click at [750, 306] on link "uitwerkingen bekijken" at bounding box center [775, 299] width 159 height 25
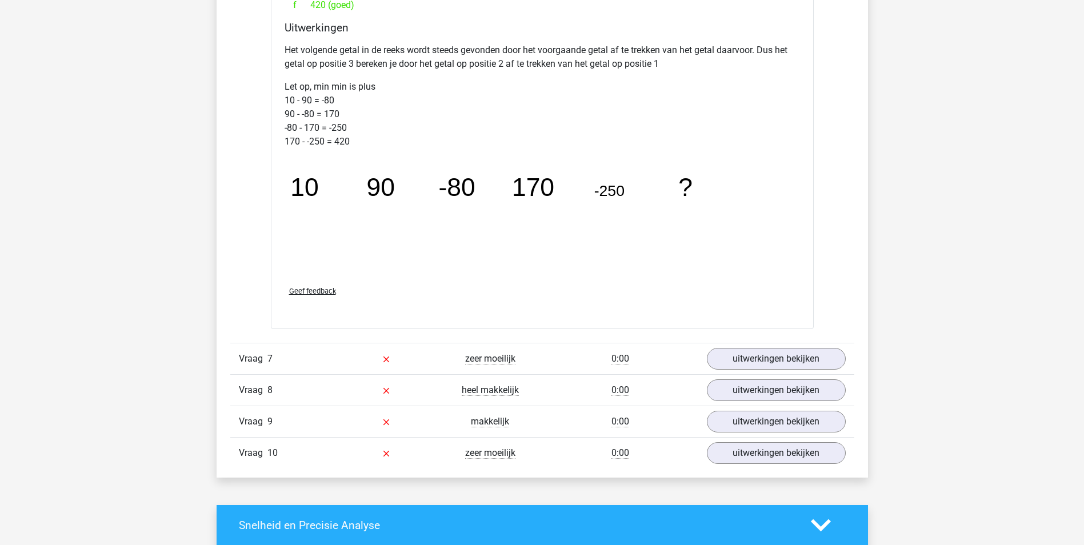
scroll to position [2399, 0]
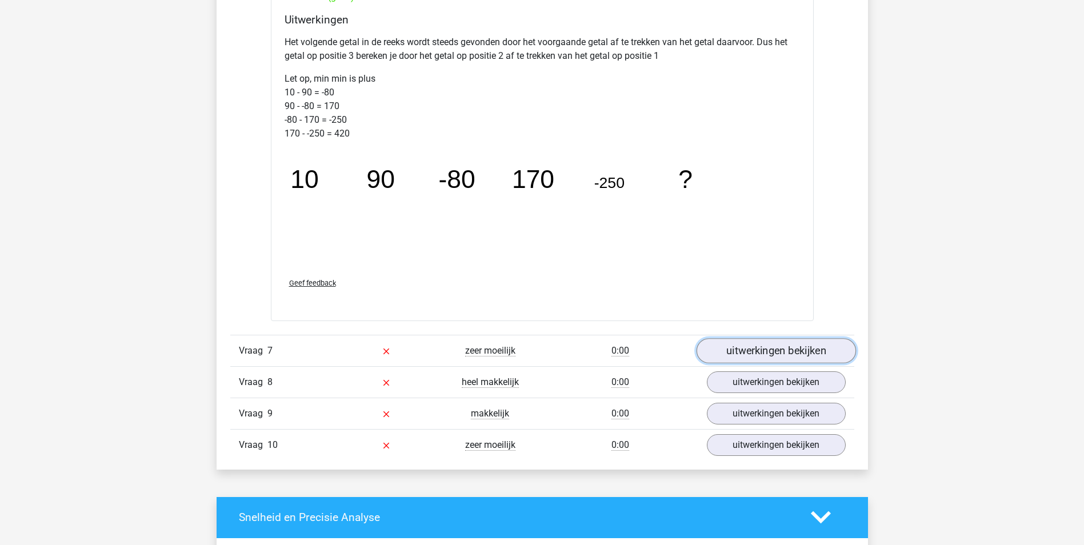
click at [791, 352] on link "uitwerkingen bekijken" at bounding box center [775, 350] width 159 height 25
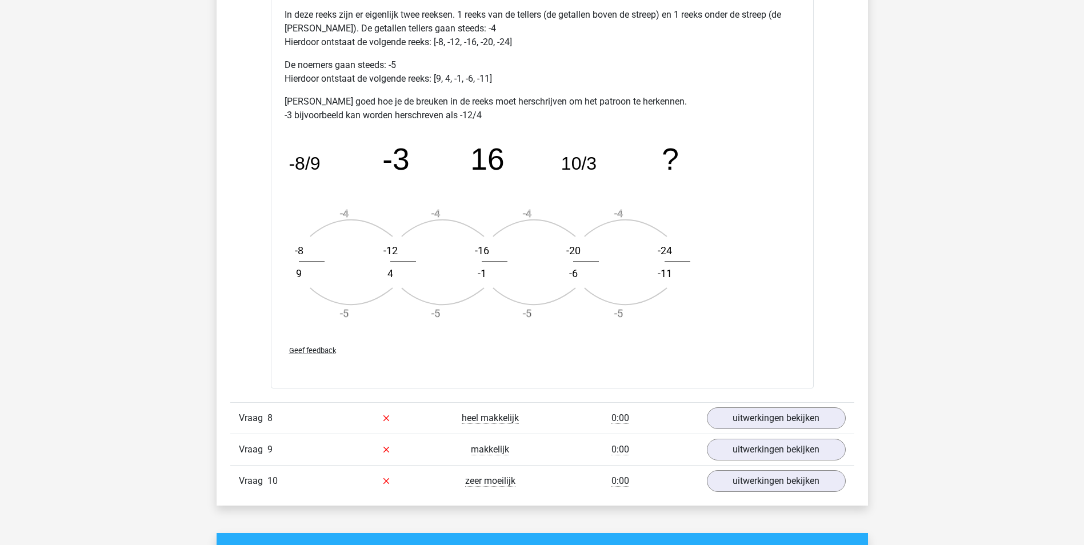
scroll to position [3141, 0]
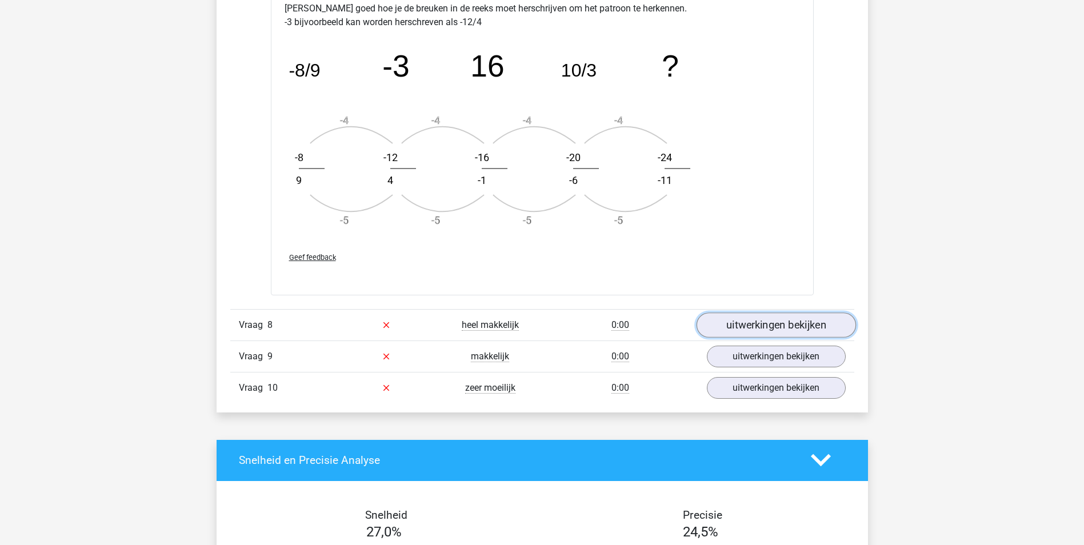
click at [780, 334] on link "uitwerkingen bekijken" at bounding box center [775, 324] width 159 height 25
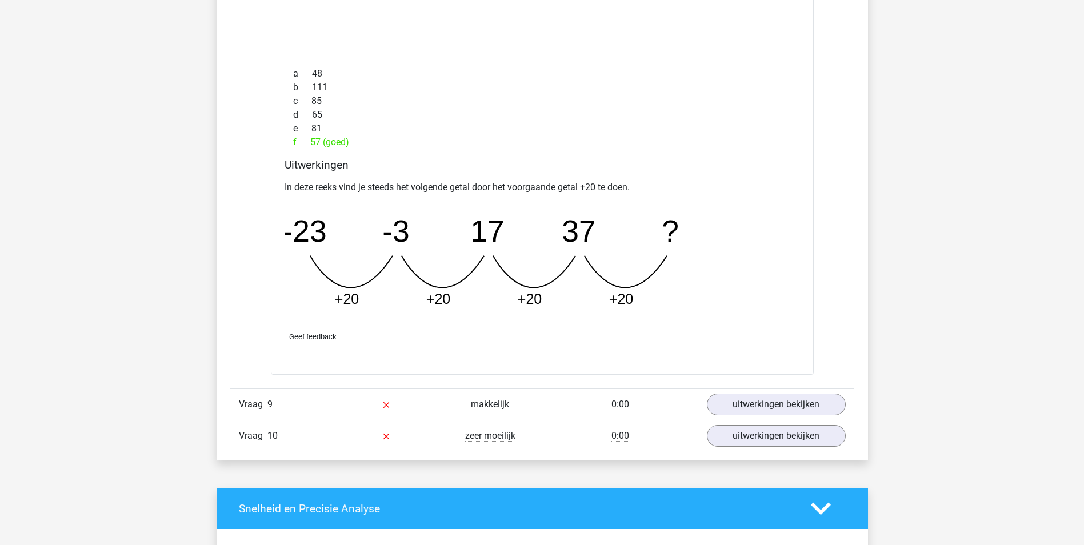
scroll to position [3713, 0]
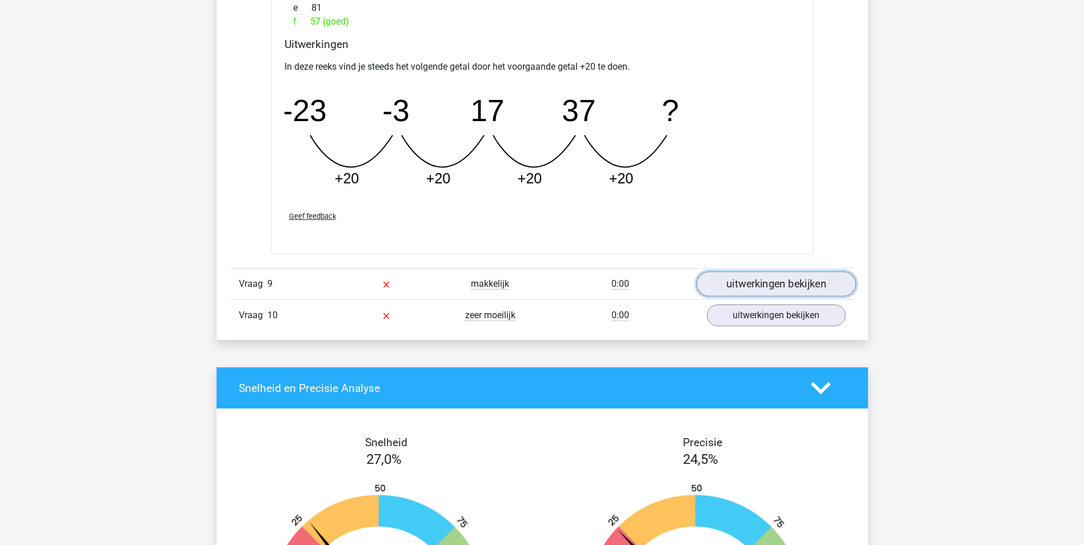
click at [760, 283] on link "uitwerkingen bekijken" at bounding box center [775, 284] width 159 height 25
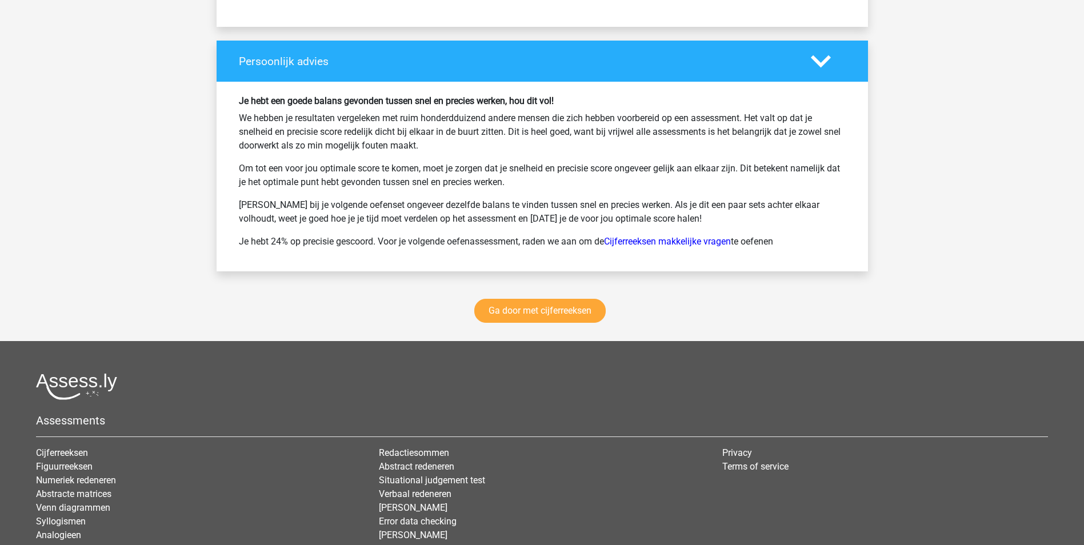
scroll to position [5026, 0]
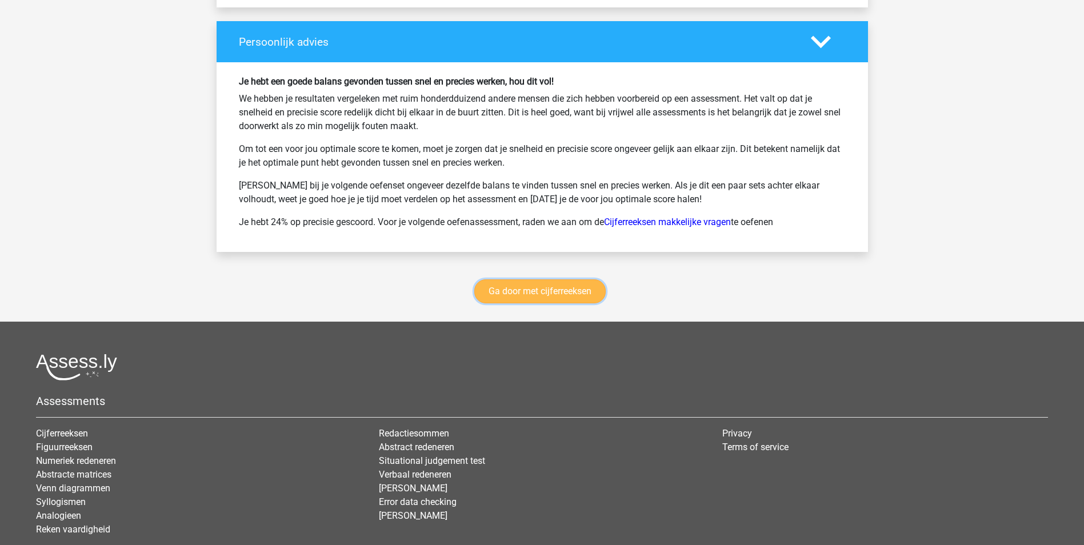
click at [525, 289] on link "Ga door met cijferreeksen" at bounding box center [539, 291] width 131 height 24
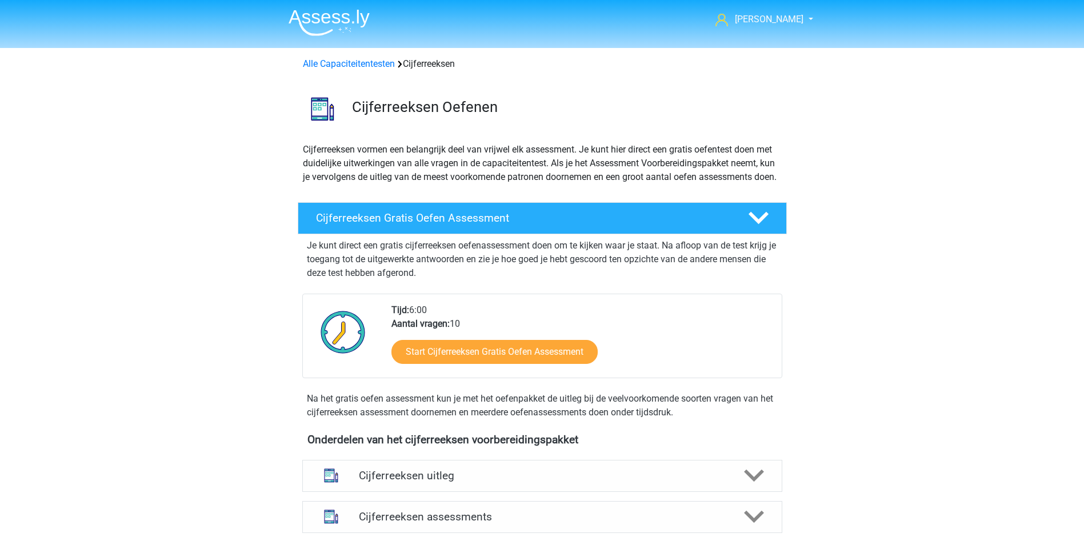
scroll to position [510, 0]
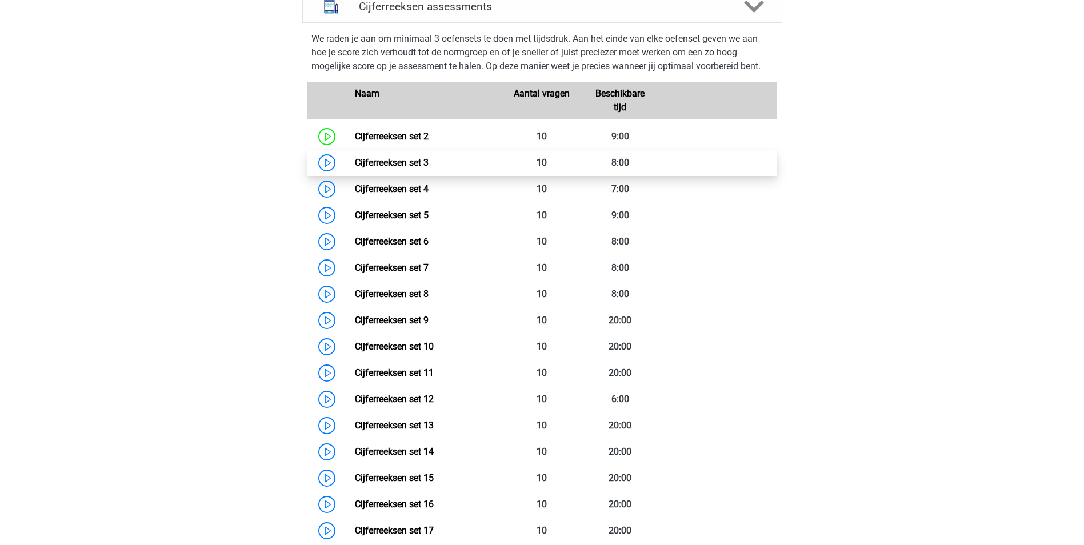
click at [377, 168] on link "Cijferreeksen set 3" at bounding box center [392, 162] width 74 height 11
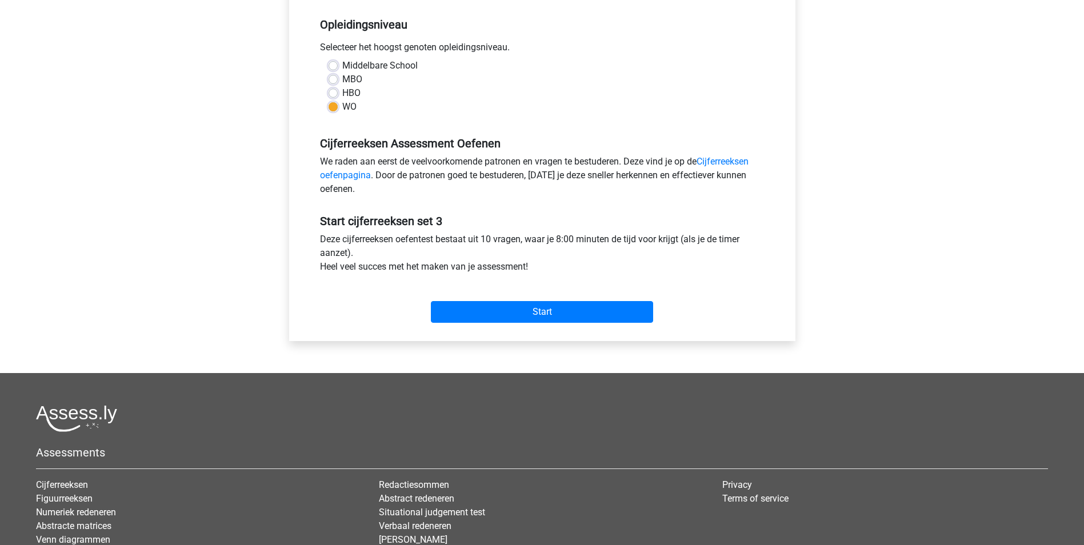
scroll to position [228, 0]
click at [543, 313] on input "Start" at bounding box center [542, 311] width 222 height 22
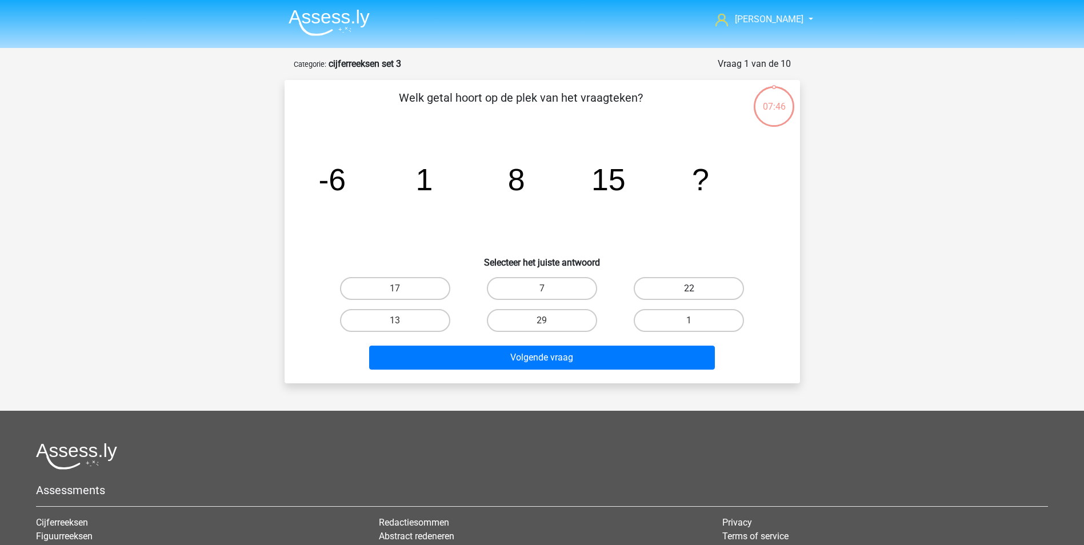
click at [661, 292] on label "22" at bounding box center [688, 288] width 110 height 23
click at [689, 292] on input "22" at bounding box center [692, 291] width 7 height 7
radio input "true"
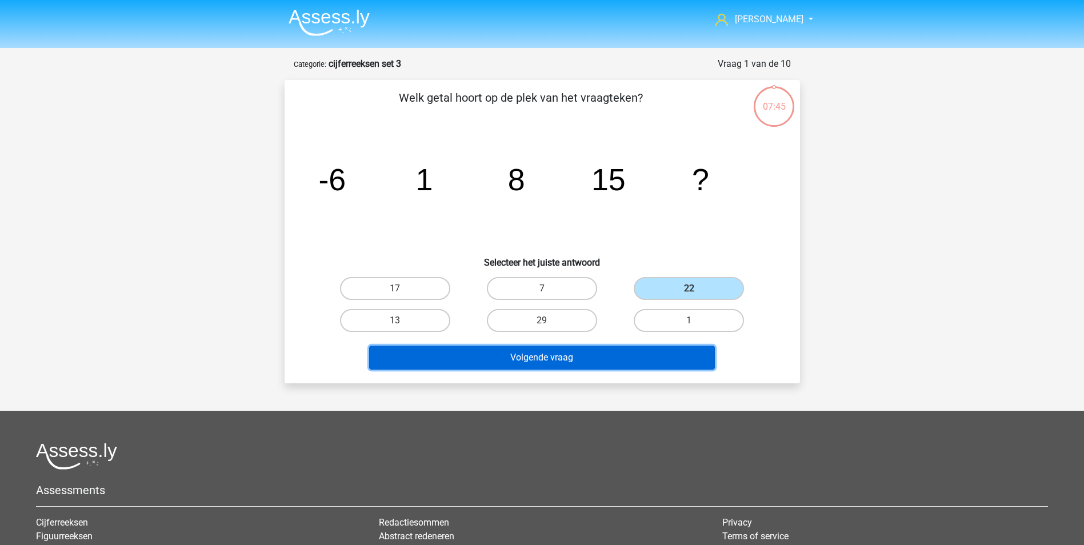
click at [591, 358] on button "Volgende vraag" at bounding box center [542, 358] width 346 height 24
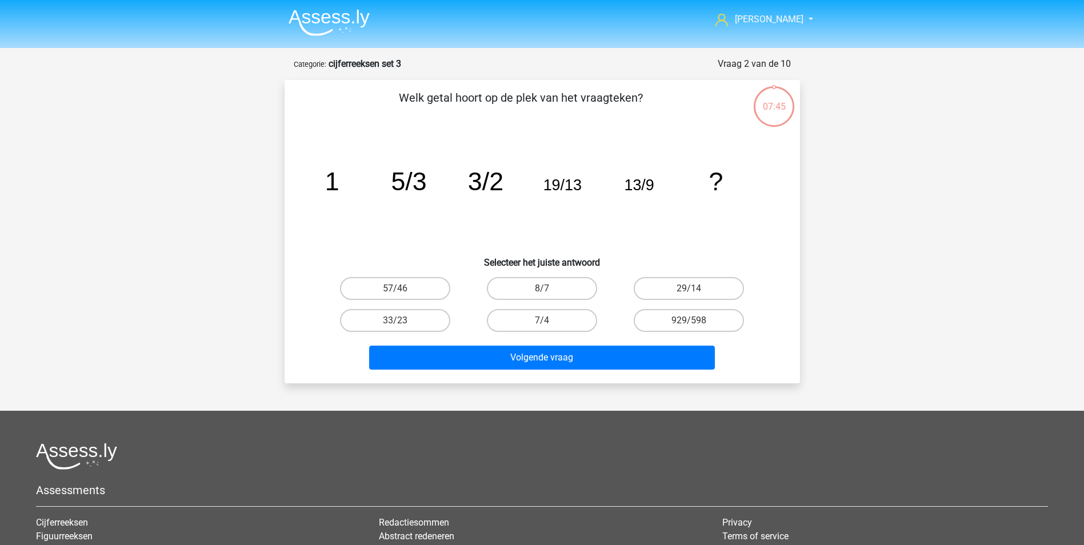
scroll to position [57, 0]
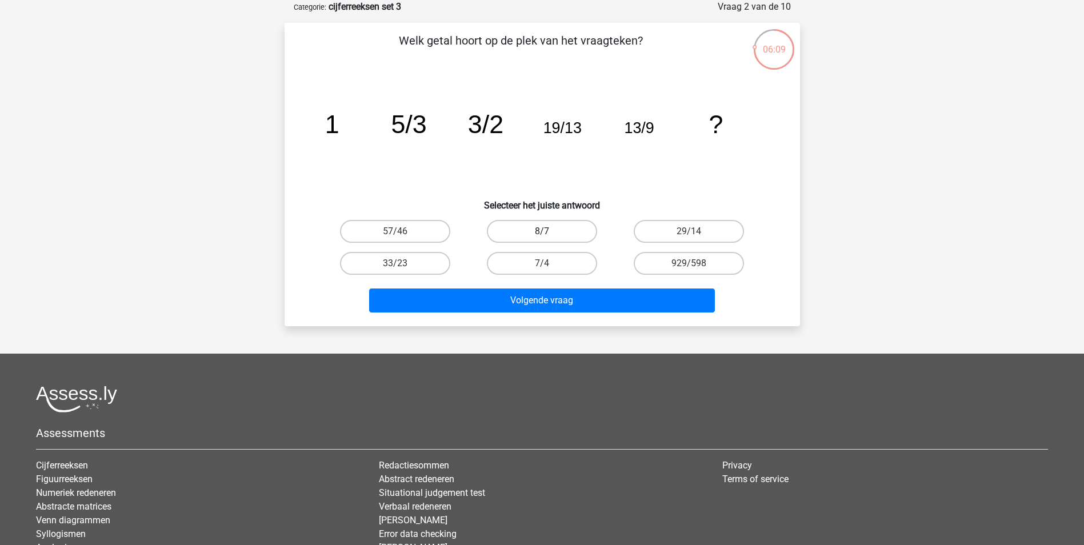
click at [527, 227] on label "8/7" at bounding box center [542, 231] width 110 height 23
click at [541, 231] on input "8/7" at bounding box center [544, 234] width 7 height 7
radio input "true"
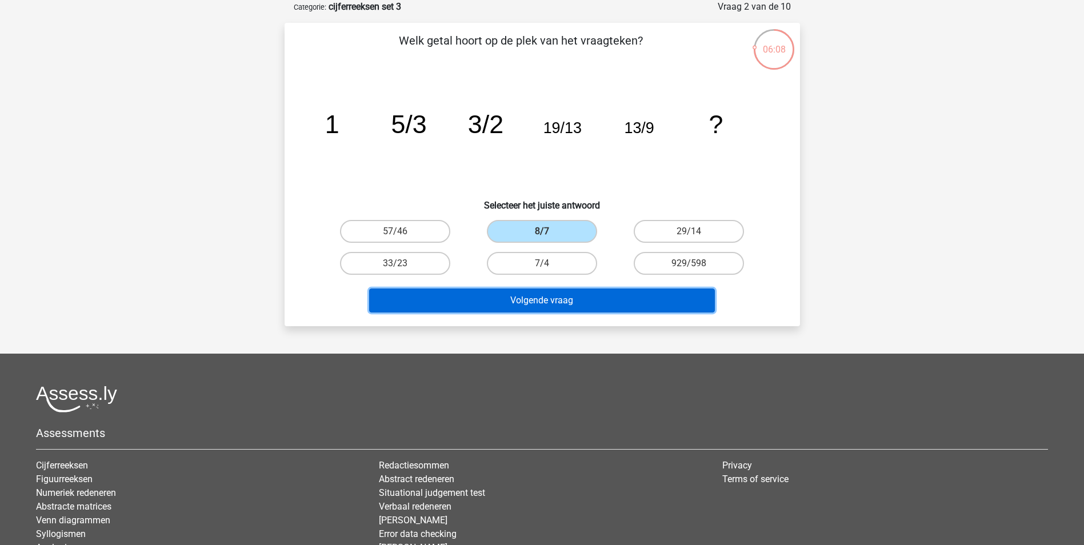
click at [531, 298] on button "Volgende vraag" at bounding box center [542, 300] width 346 height 24
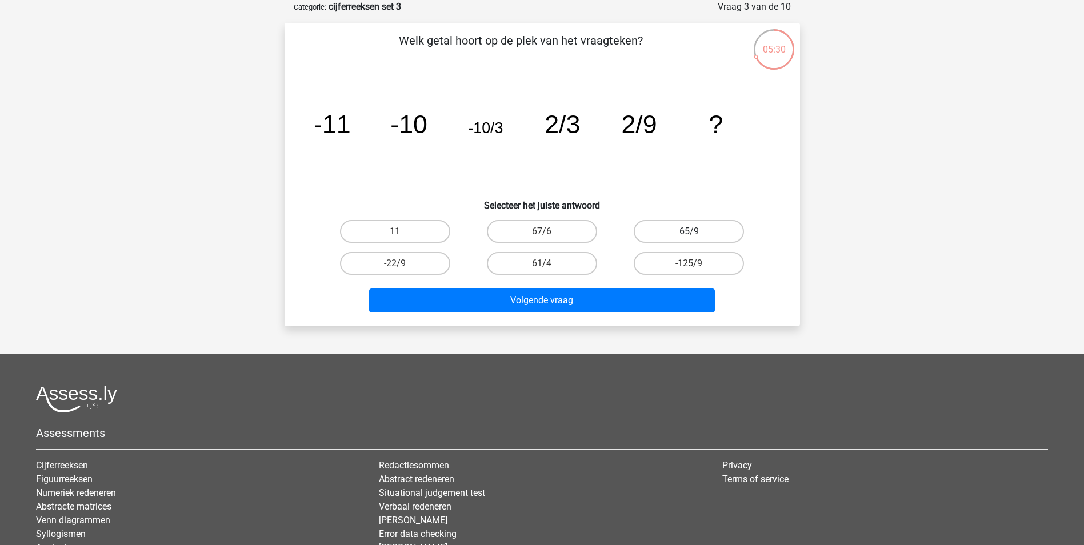
click at [674, 229] on label "65/9" at bounding box center [688, 231] width 110 height 23
click at [689, 231] on input "65/9" at bounding box center [692, 234] width 7 height 7
radio input "true"
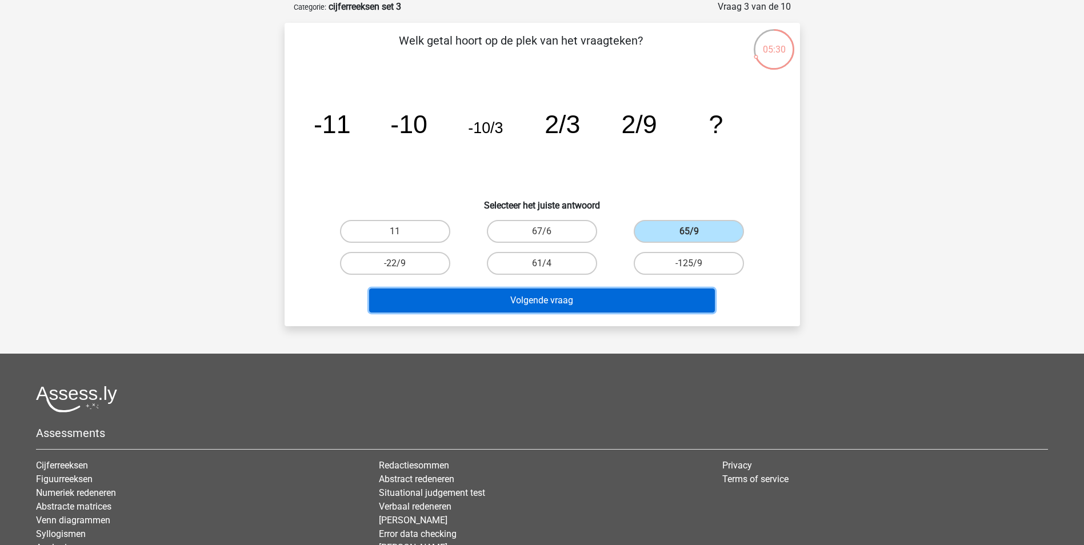
click at [550, 298] on button "Volgende vraag" at bounding box center [542, 300] width 346 height 24
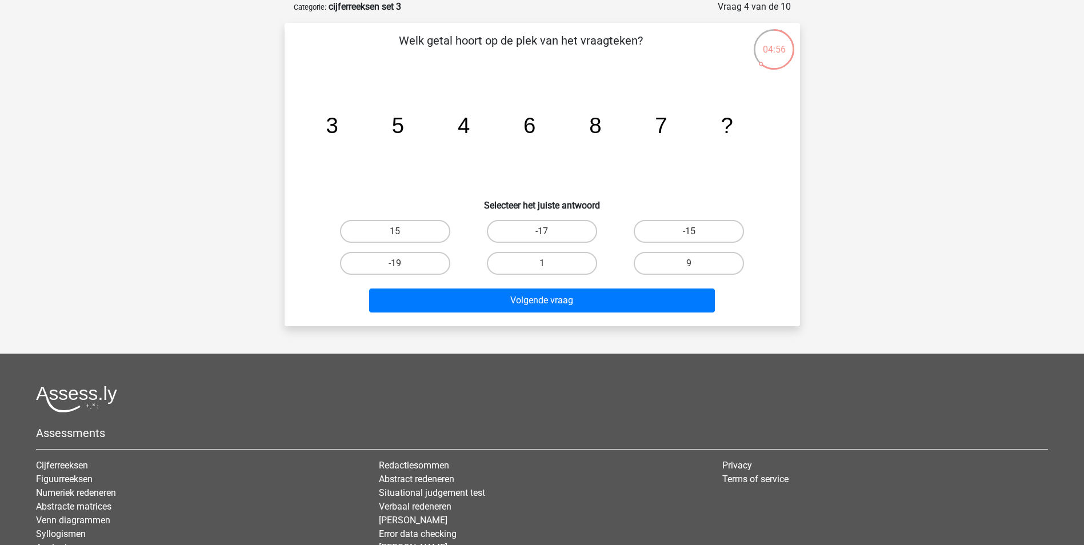
drag, startPoint x: 709, startPoint y: 264, endPoint x: 664, endPoint y: 275, distance: 47.0
click at [709, 264] on label "9" at bounding box center [688, 263] width 110 height 23
click at [696, 264] on input "9" at bounding box center [692, 266] width 7 height 7
radio input "true"
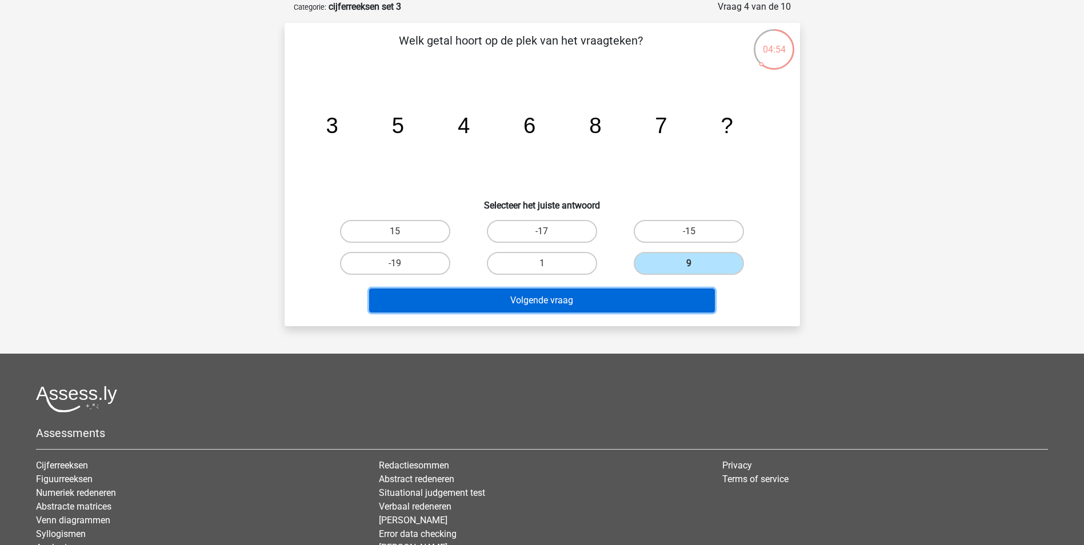
click at [550, 302] on button "Volgende vraag" at bounding box center [542, 300] width 346 height 24
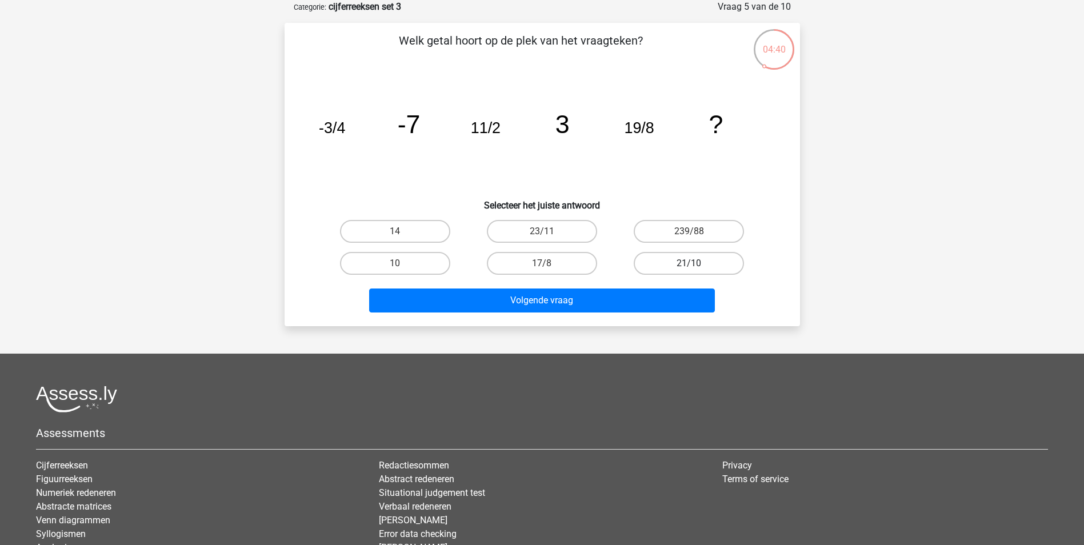
click at [679, 266] on label "21/10" at bounding box center [688, 263] width 110 height 23
click at [689, 266] on input "21/10" at bounding box center [692, 266] width 7 height 7
radio input "true"
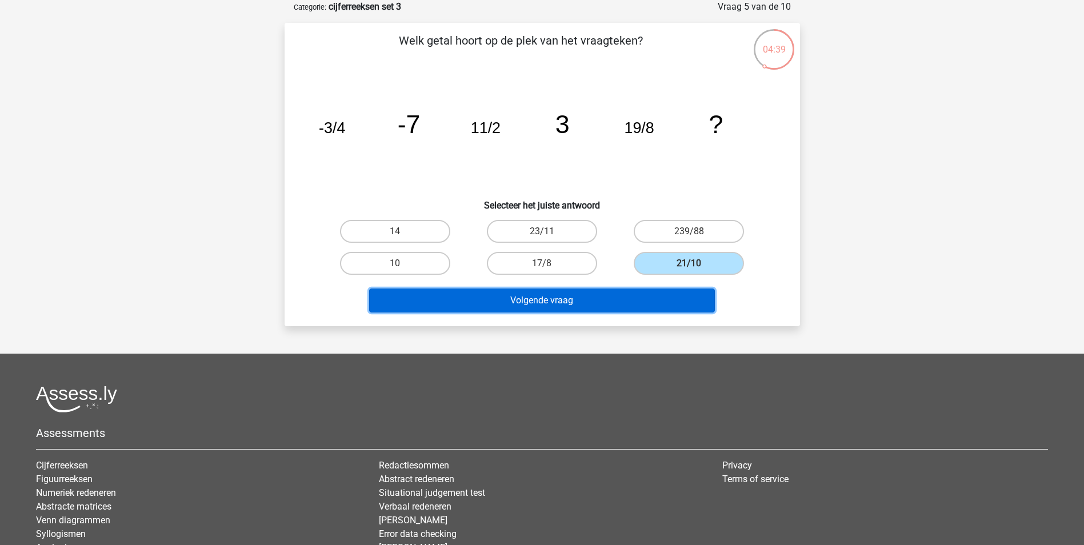
click at [583, 307] on button "Volgende vraag" at bounding box center [542, 300] width 346 height 24
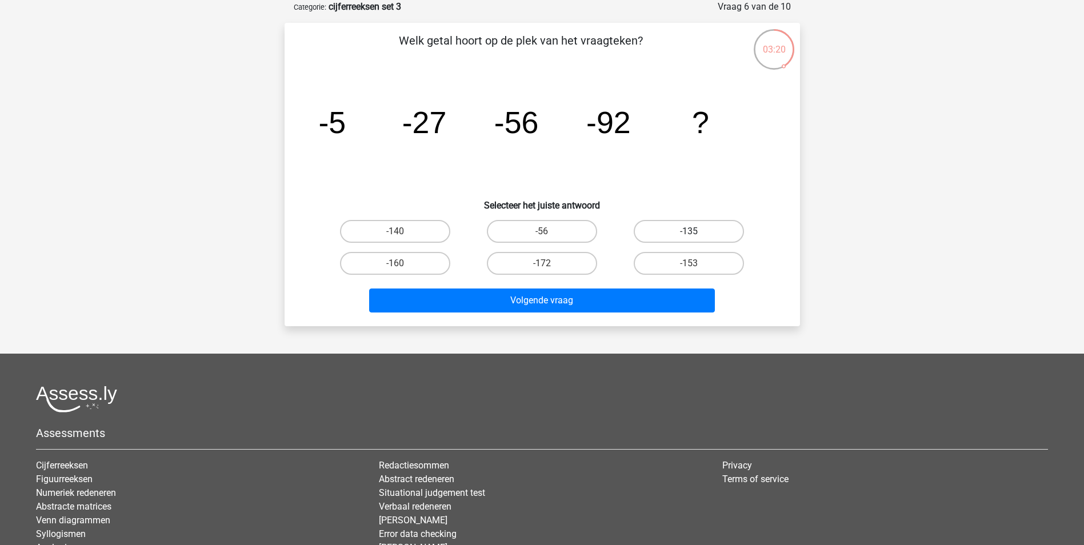
click at [679, 233] on label "-135" at bounding box center [688, 231] width 110 height 23
click at [689, 233] on input "-135" at bounding box center [692, 234] width 7 height 7
radio input "true"
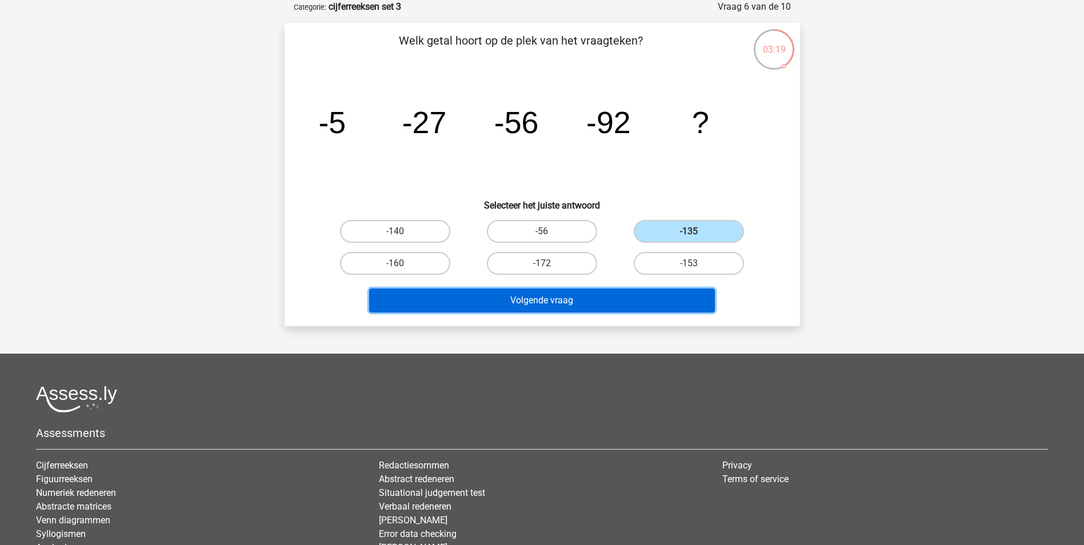
click at [552, 300] on button "Volgende vraag" at bounding box center [542, 300] width 346 height 24
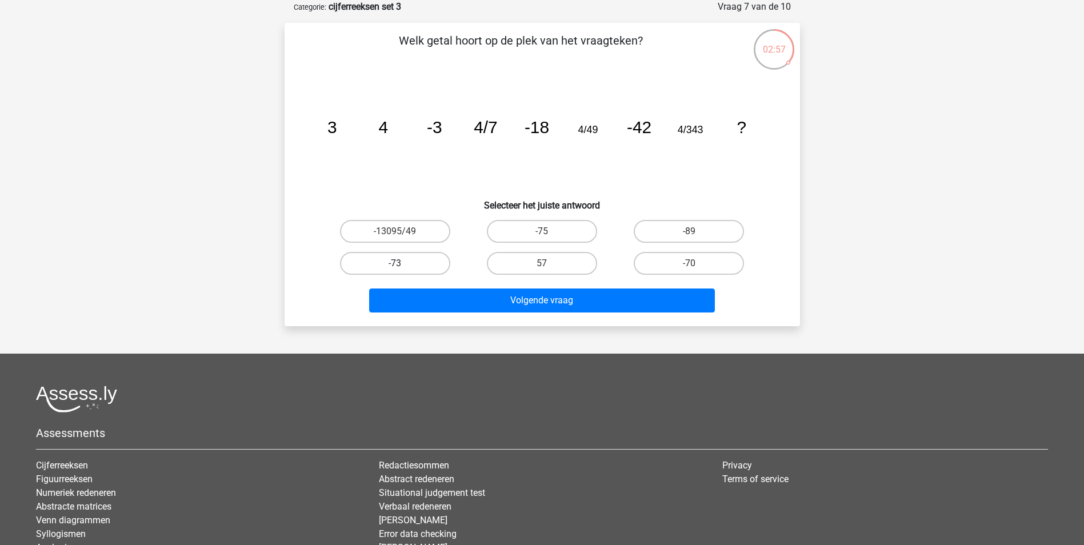
click at [418, 262] on label "-73" at bounding box center [395, 263] width 110 height 23
click at [402, 263] on input "-73" at bounding box center [398, 266] width 7 height 7
radio input "true"
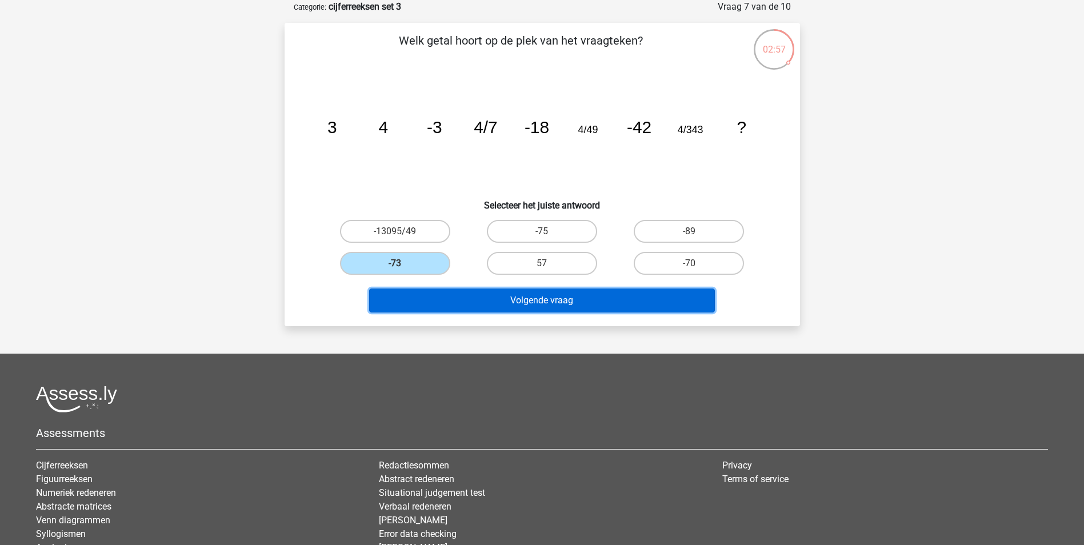
click at [539, 304] on button "Volgende vraag" at bounding box center [542, 300] width 346 height 24
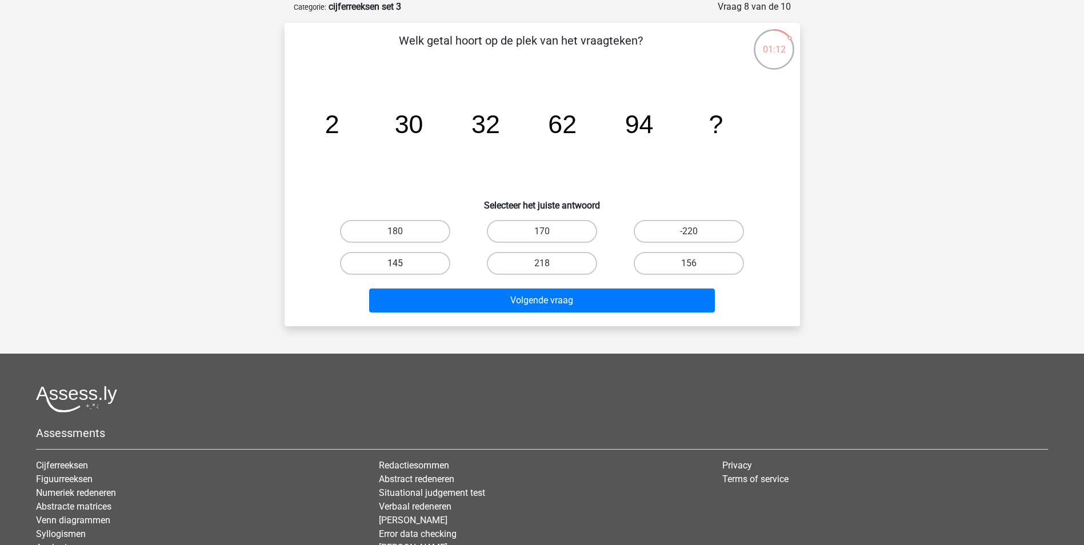
click at [415, 266] on label "145" at bounding box center [395, 263] width 110 height 23
click at [402, 266] on input "145" at bounding box center [398, 266] width 7 height 7
radio input "true"
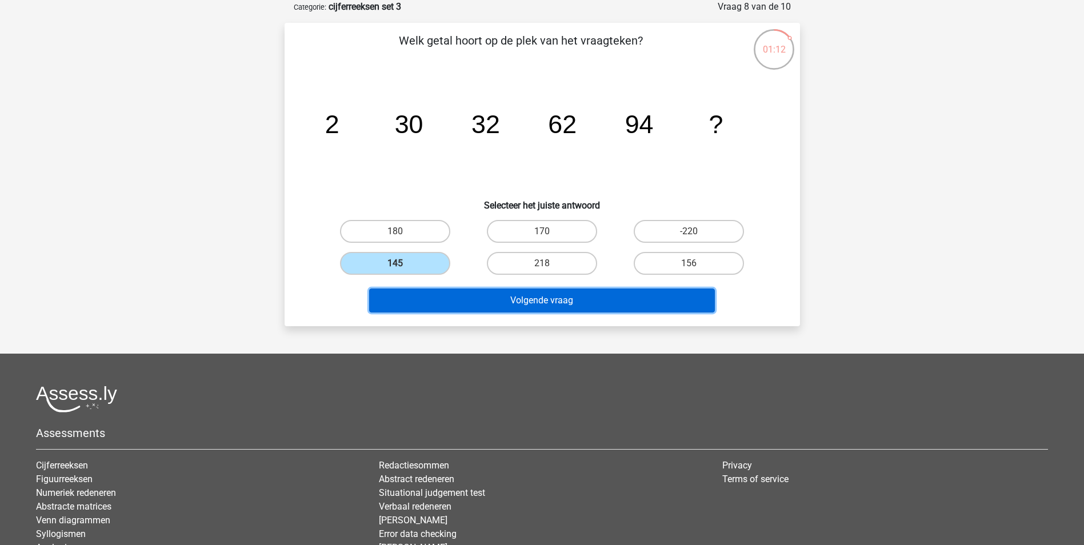
click at [540, 306] on button "Volgende vraag" at bounding box center [542, 300] width 346 height 24
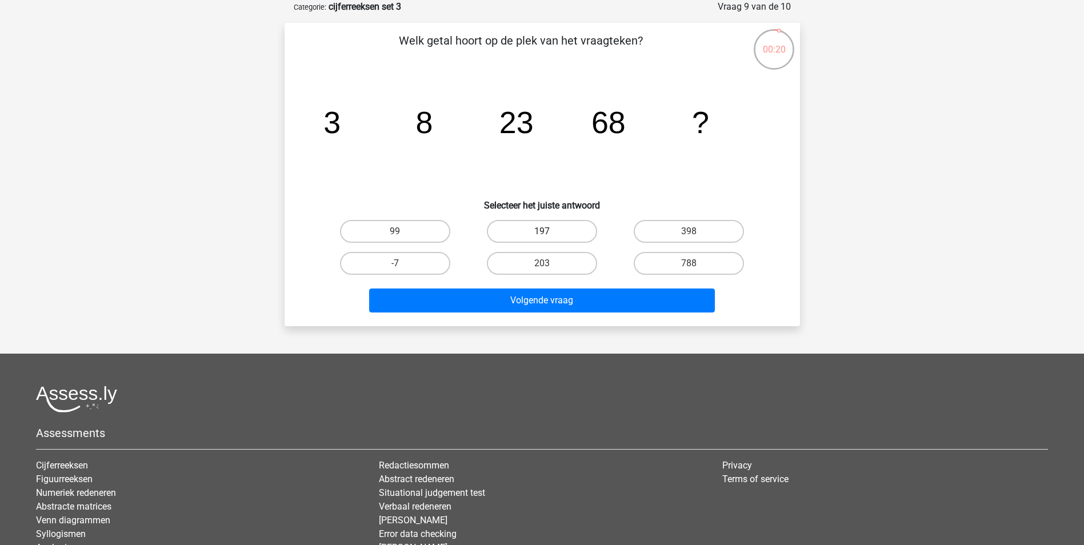
click at [534, 231] on label "197" at bounding box center [542, 231] width 110 height 23
click at [541, 231] on input "197" at bounding box center [544, 234] width 7 height 7
radio input "true"
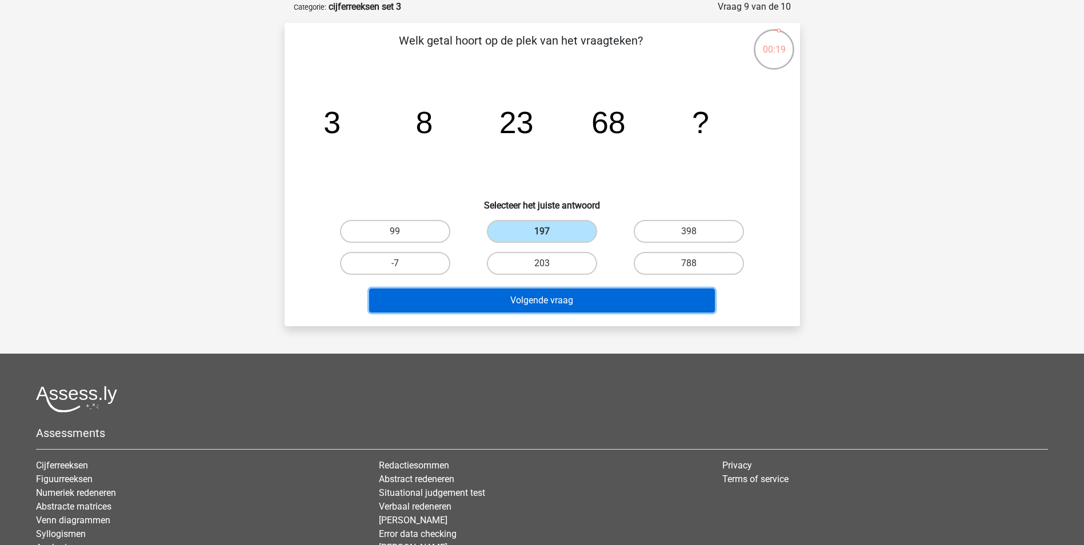
click at [544, 299] on button "Volgende vraag" at bounding box center [542, 300] width 346 height 24
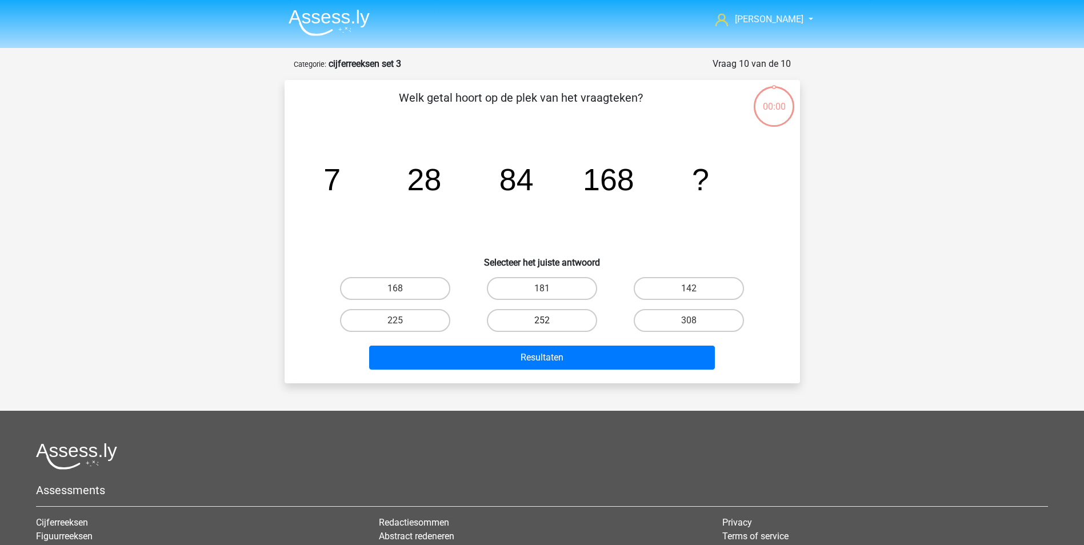
scroll to position [57, 0]
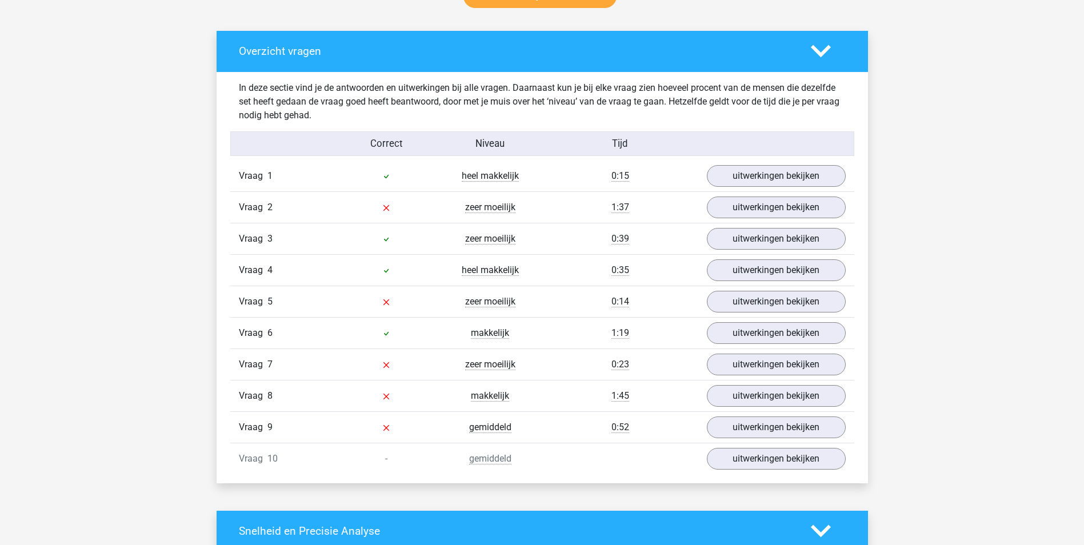
scroll to position [628, 0]
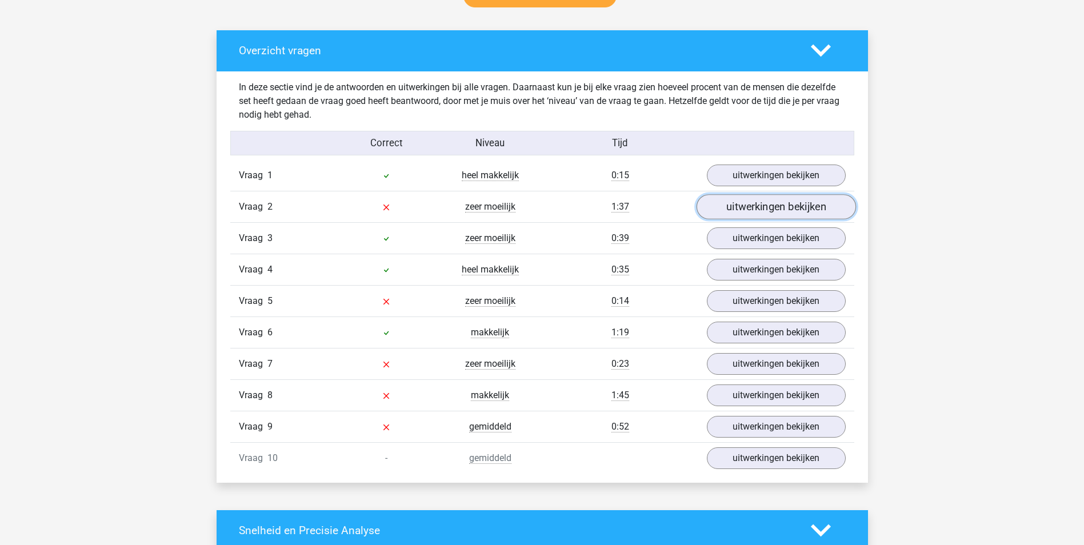
click at [775, 202] on link "uitwerkingen bekijken" at bounding box center [775, 206] width 159 height 25
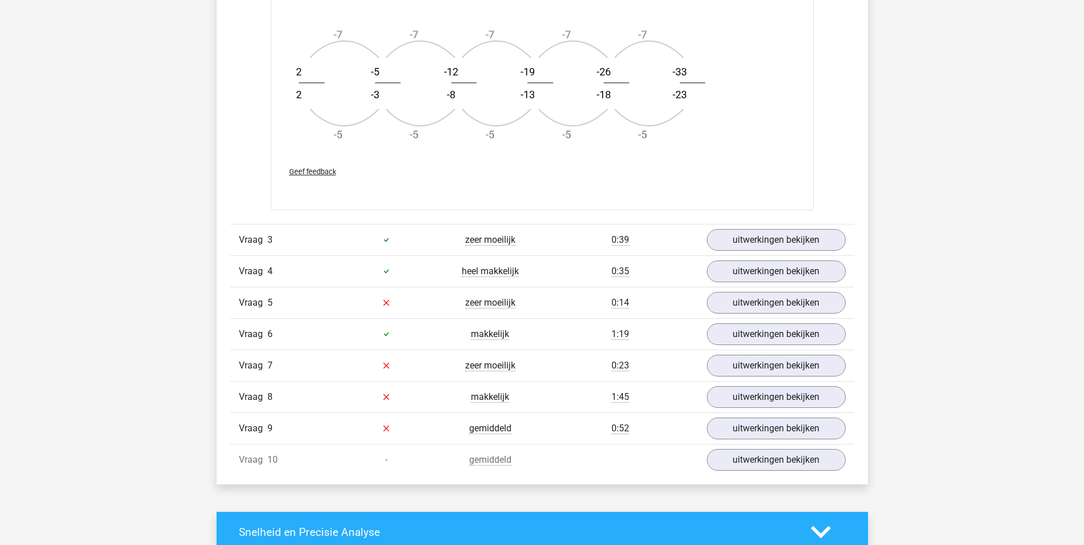
scroll to position [1314, 0]
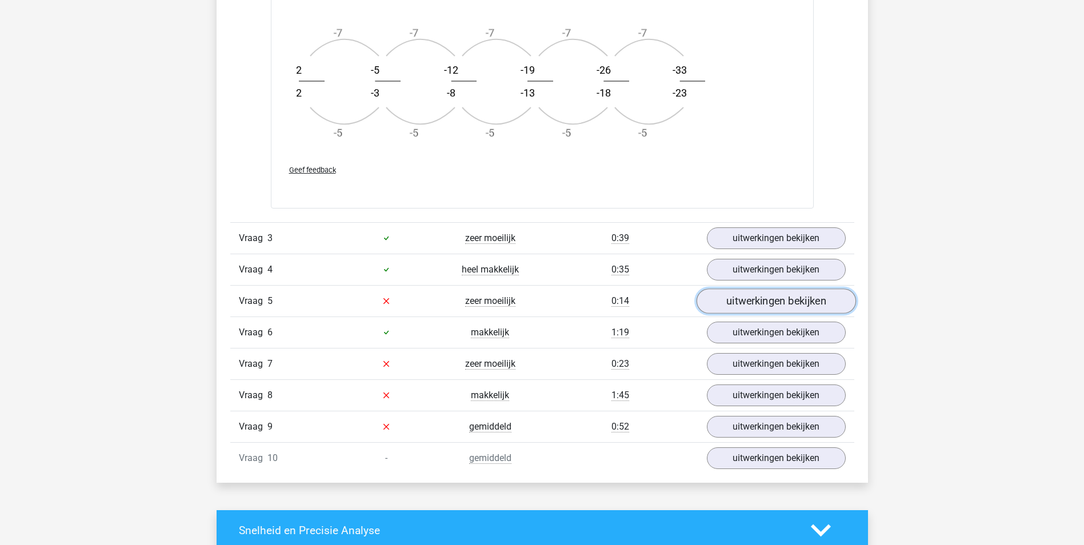
click at [747, 311] on link "uitwerkingen bekijken" at bounding box center [775, 300] width 159 height 25
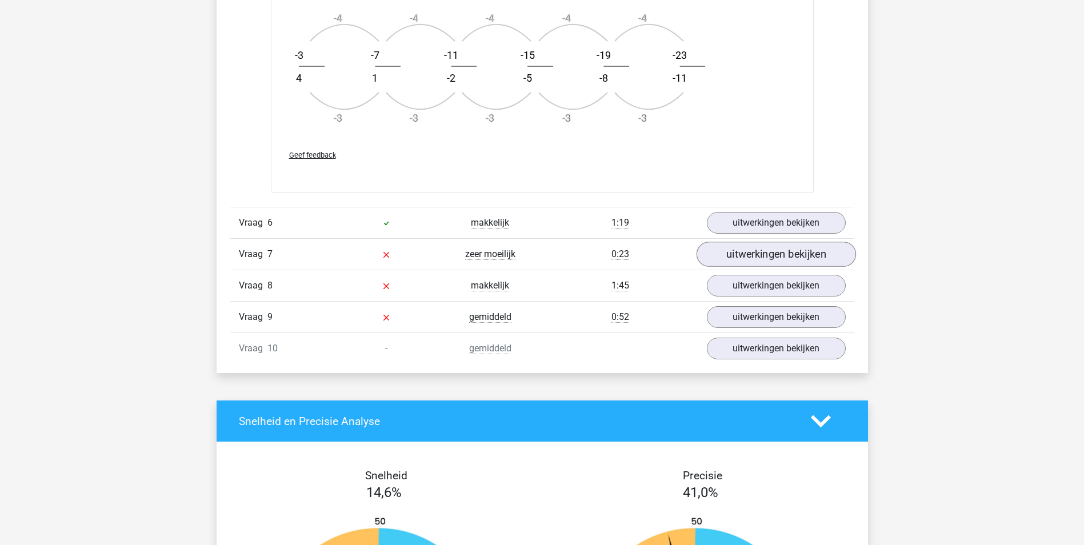
scroll to position [2113, 0]
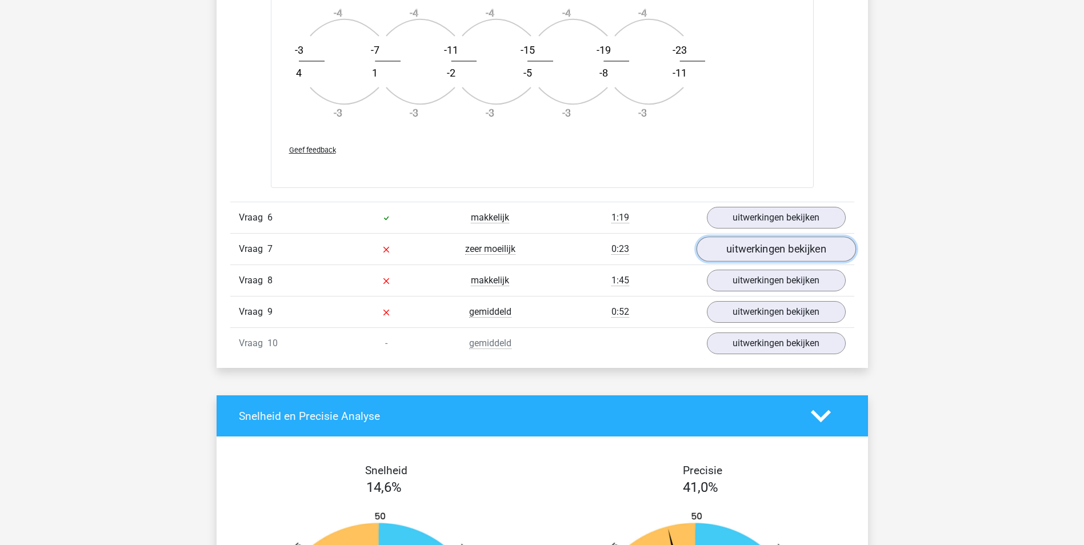
click at [775, 244] on link "uitwerkingen bekijken" at bounding box center [775, 248] width 159 height 25
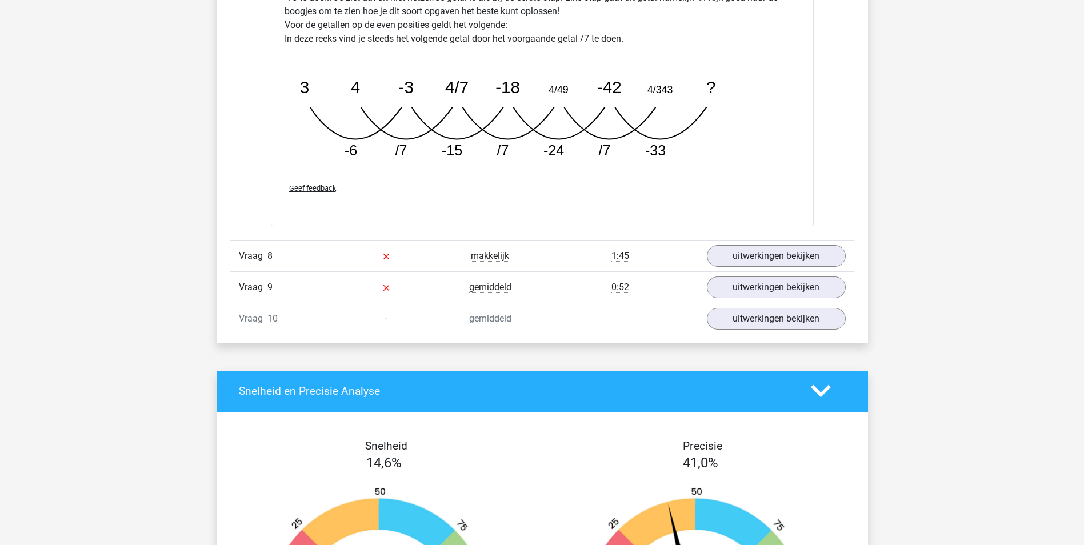
scroll to position [2742, 0]
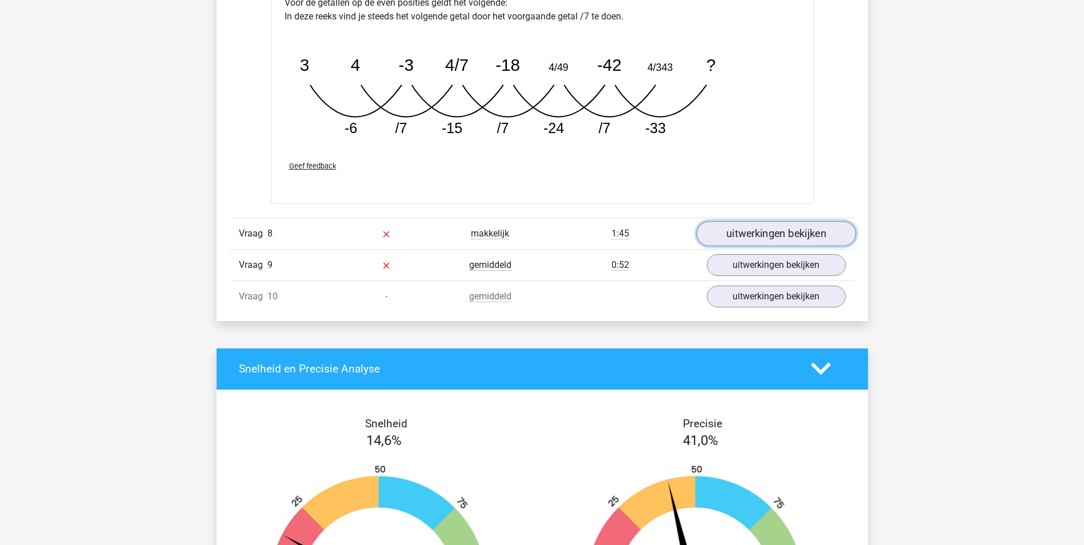
click at [777, 238] on link "uitwerkingen bekijken" at bounding box center [775, 233] width 159 height 25
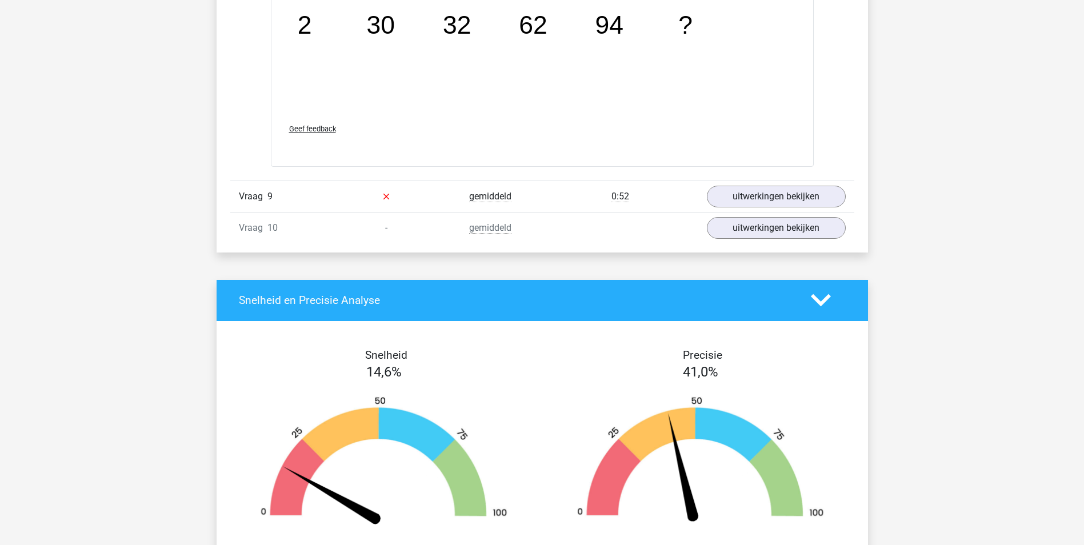
scroll to position [3313, 0]
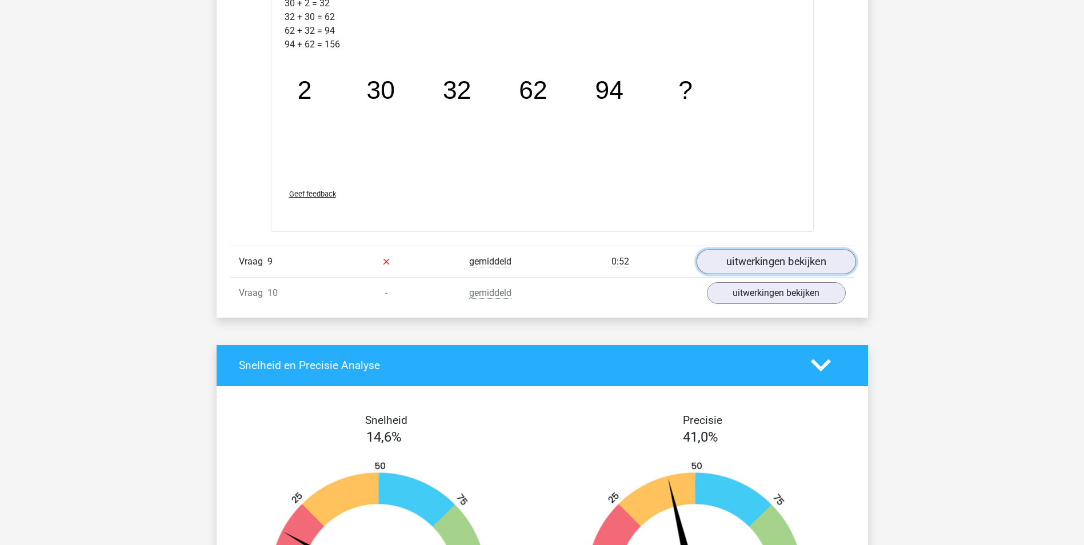
click at [768, 264] on link "uitwerkingen bekijken" at bounding box center [775, 261] width 159 height 25
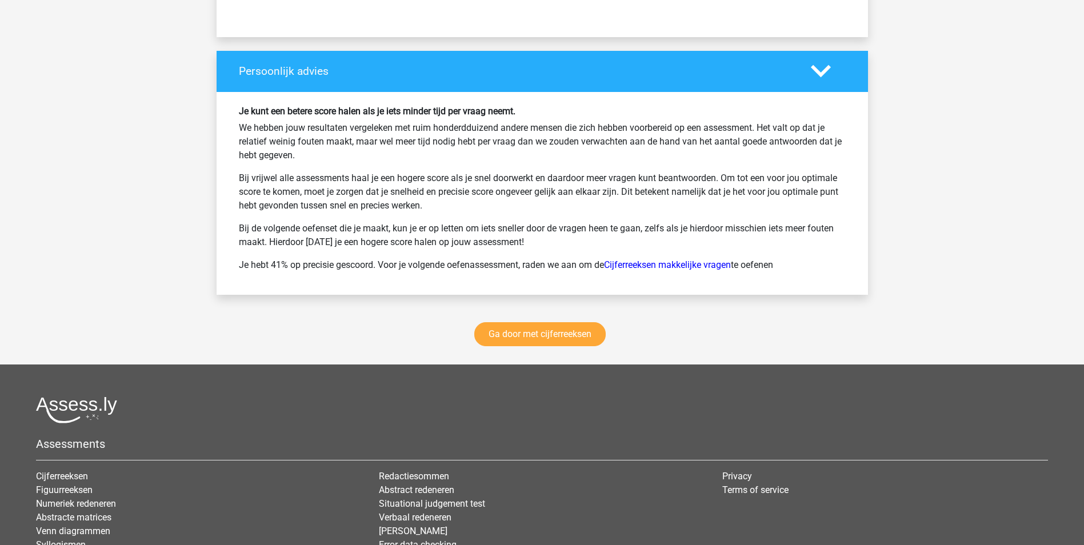
scroll to position [4569, 0]
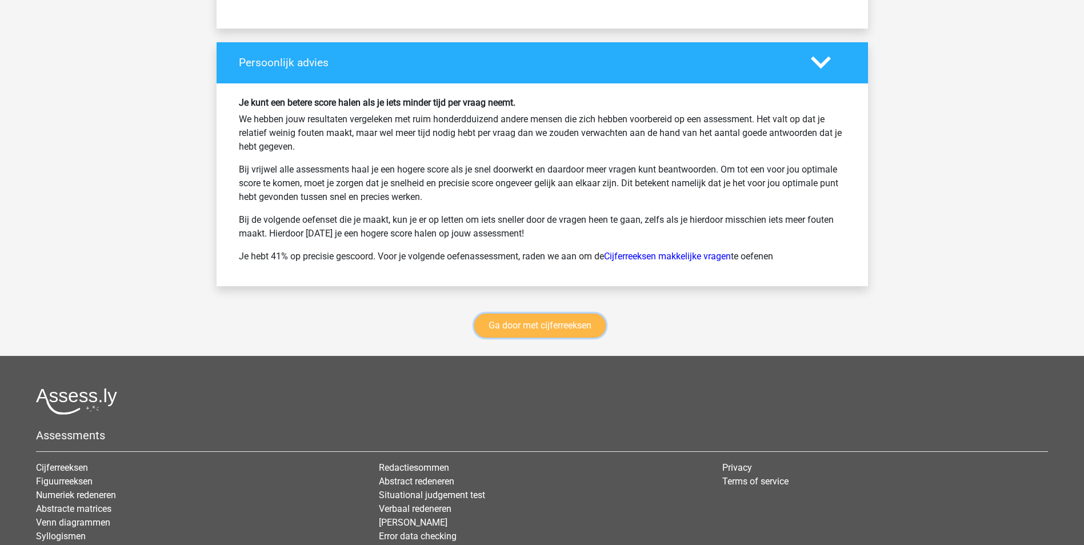
click at [556, 328] on link "Ga door met cijferreeksen" at bounding box center [539, 326] width 131 height 24
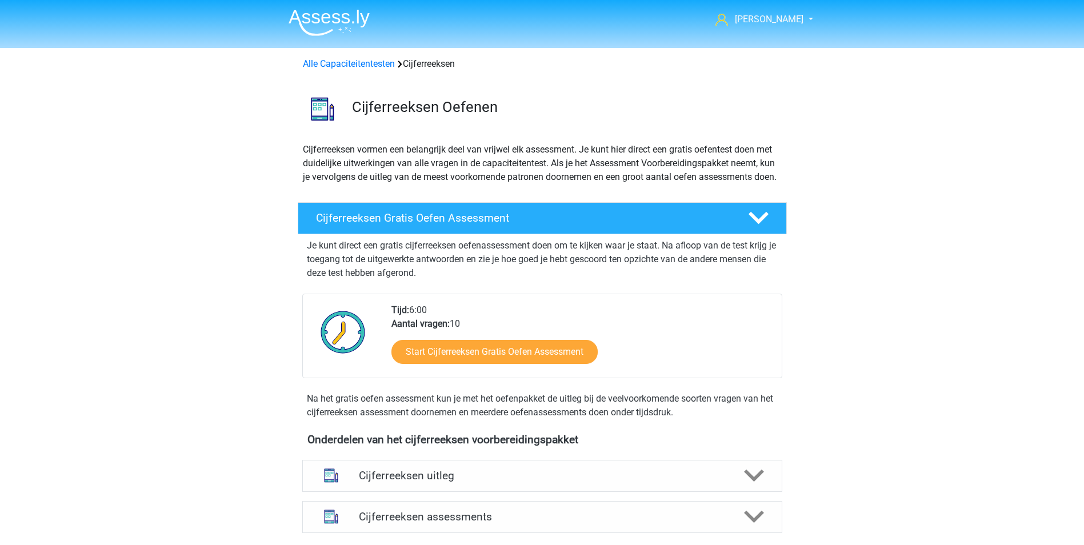
scroll to position [510, 0]
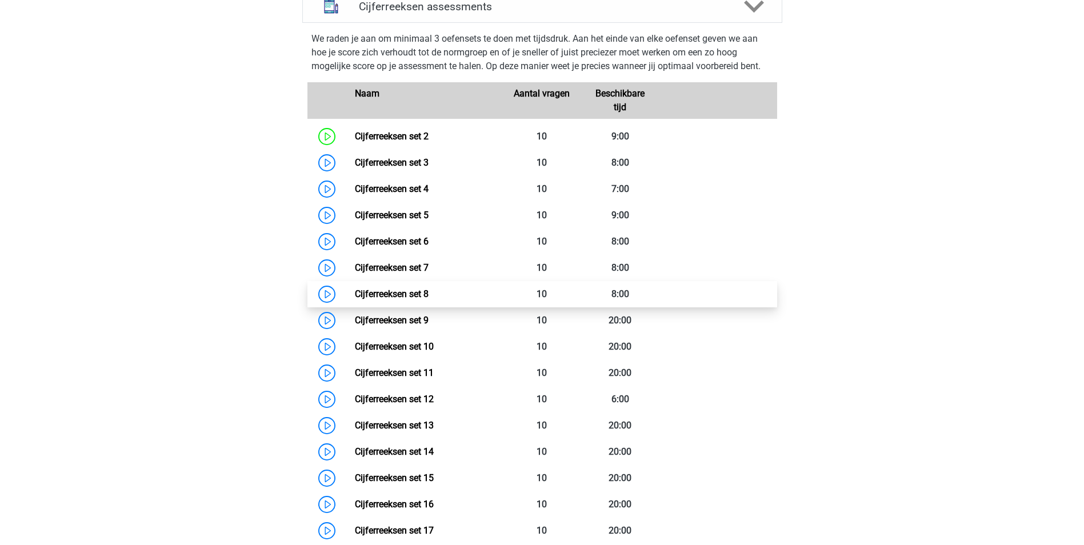
click at [403, 299] on link "Cijferreeksen set 8" at bounding box center [392, 293] width 74 height 11
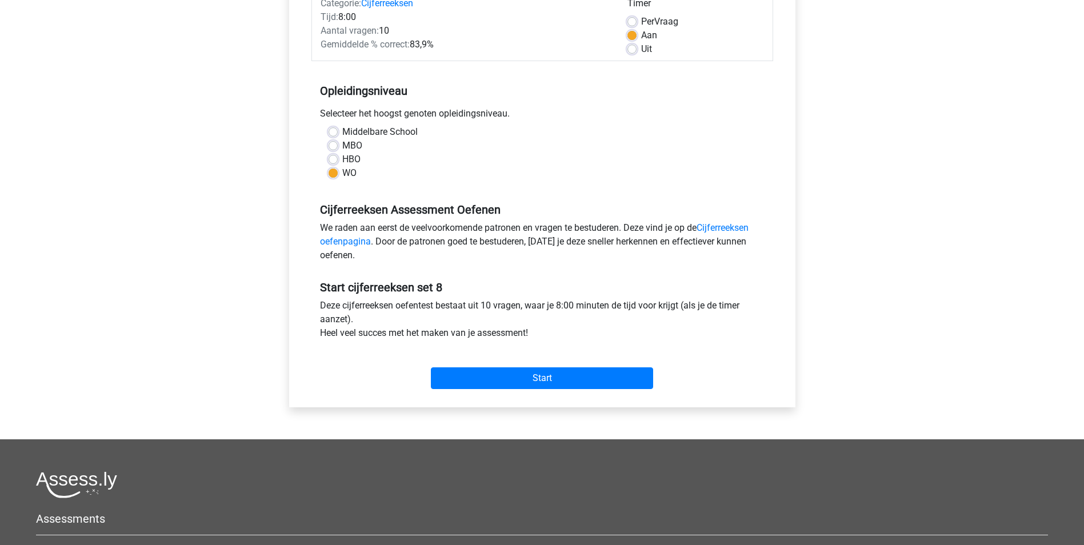
scroll to position [228, 0]
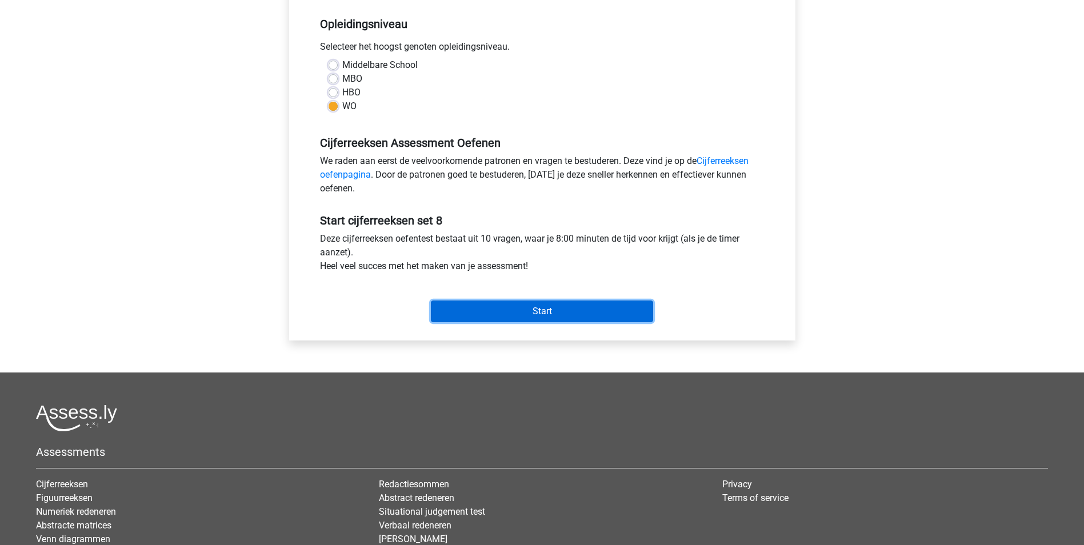
click at [541, 314] on input "Start" at bounding box center [542, 311] width 222 height 22
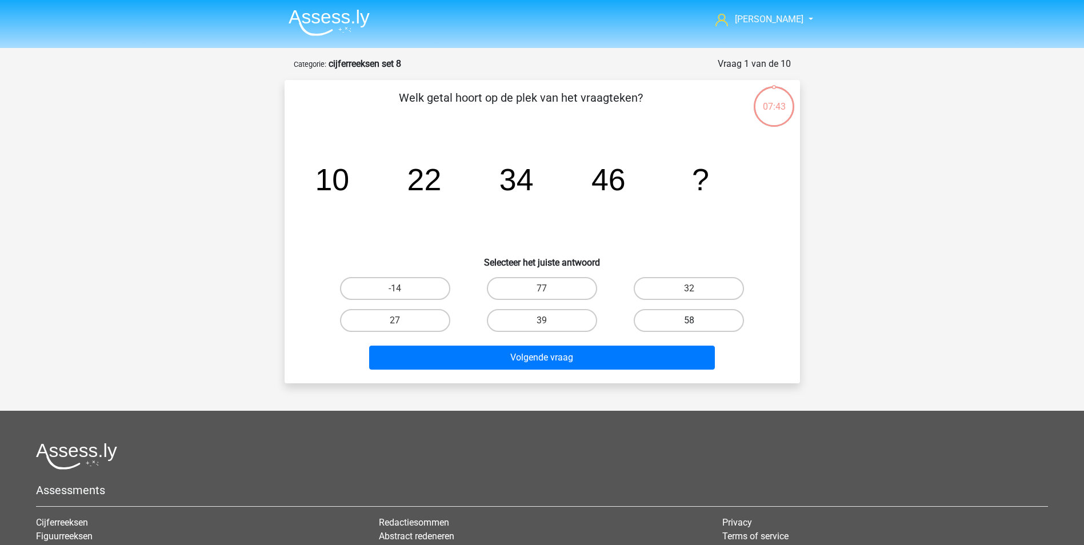
click at [682, 319] on label "58" at bounding box center [688, 320] width 110 height 23
click at [689, 320] on input "58" at bounding box center [692, 323] width 7 height 7
radio input "true"
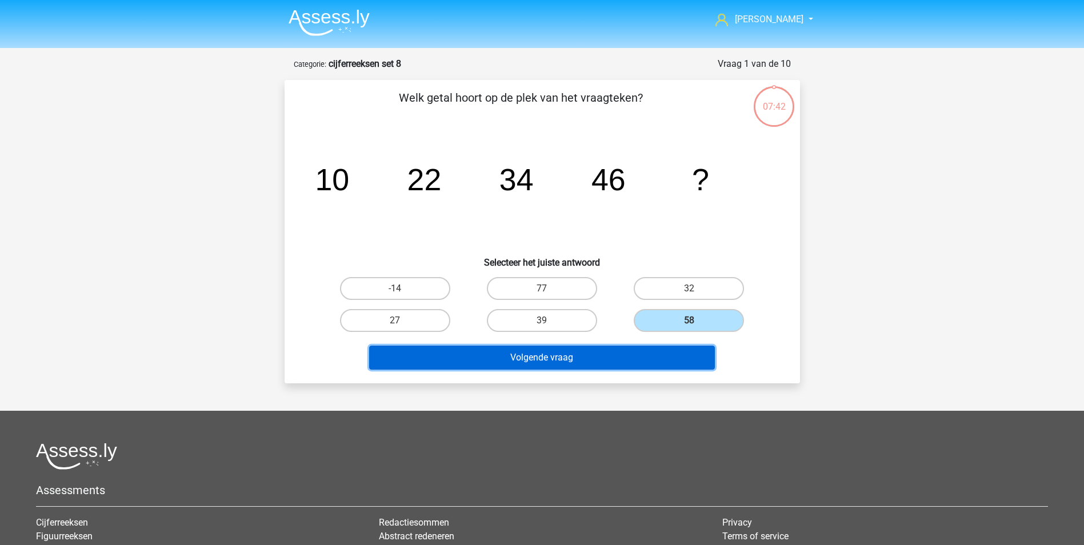
click at [565, 356] on button "Volgende vraag" at bounding box center [542, 358] width 346 height 24
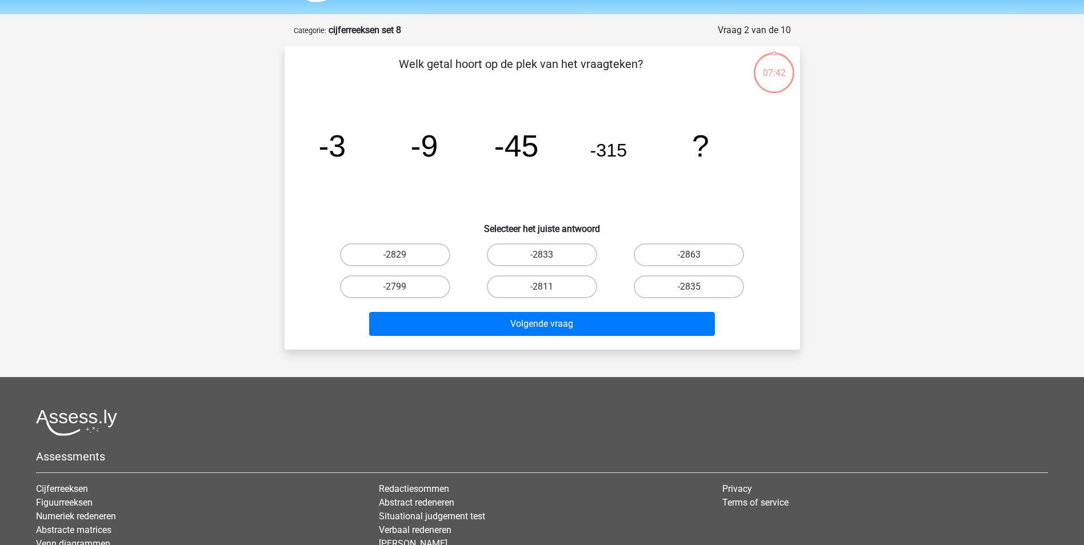
scroll to position [57, 0]
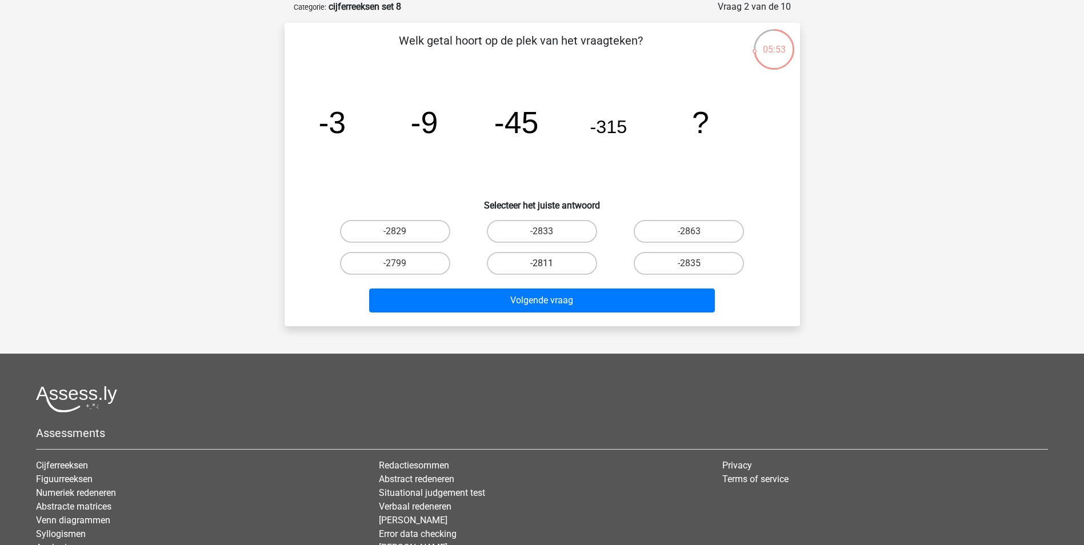
click at [533, 262] on label "-2811" at bounding box center [542, 263] width 110 height 23
click at [541, 263] on input "-2811" at bounding box center [544, 266] width 7 height 7
radio input "true"
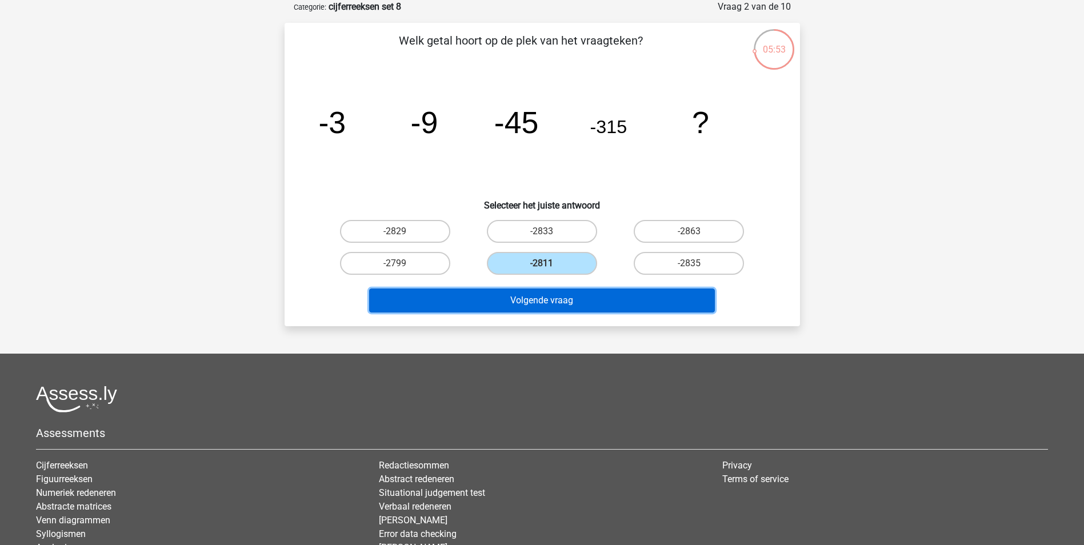
click at [537, 304] on button "Volgende vraag" at bounding box center [542, 300] width 346 height 24
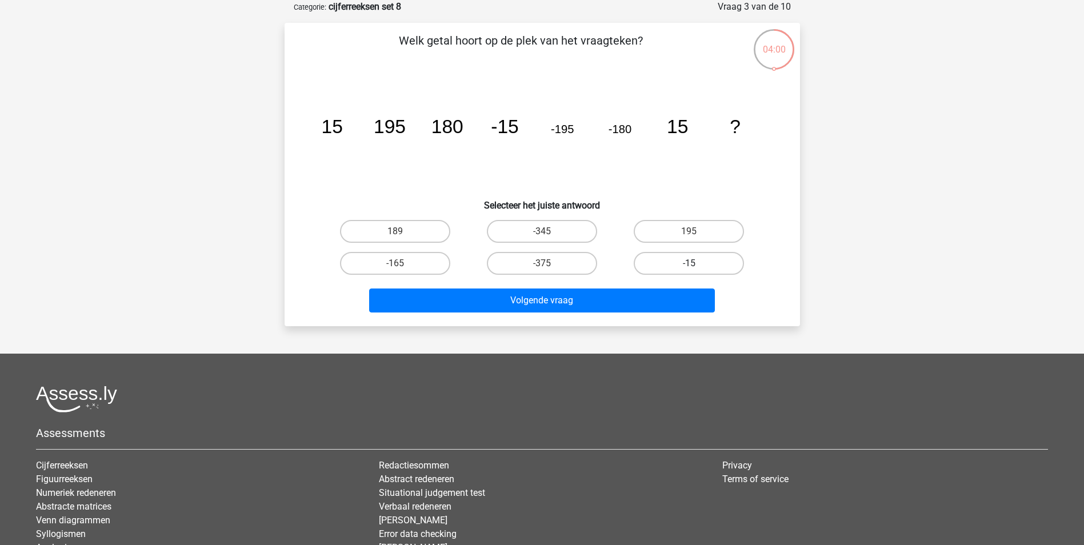
click at [694, 262] on label "-15" at bounding box center [688, 263] width 110 height 23
click at [694, 263] on input "-15" at bounding box center [692, 266] width 7 height 7
radio input "true"
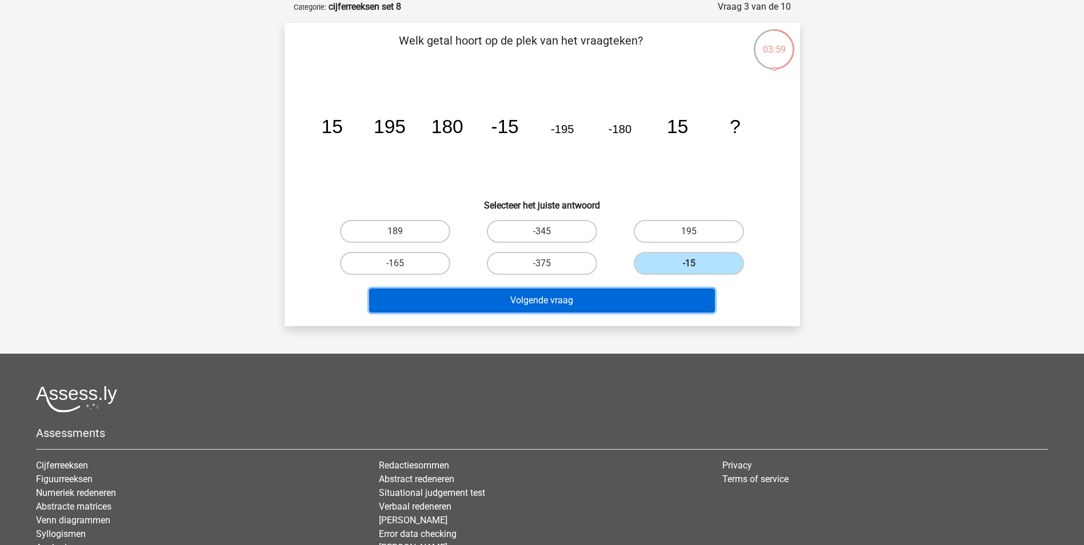
click at [601, 300] on button "Volgende vraag" at bounding box center [542, 300] width 346 height 24
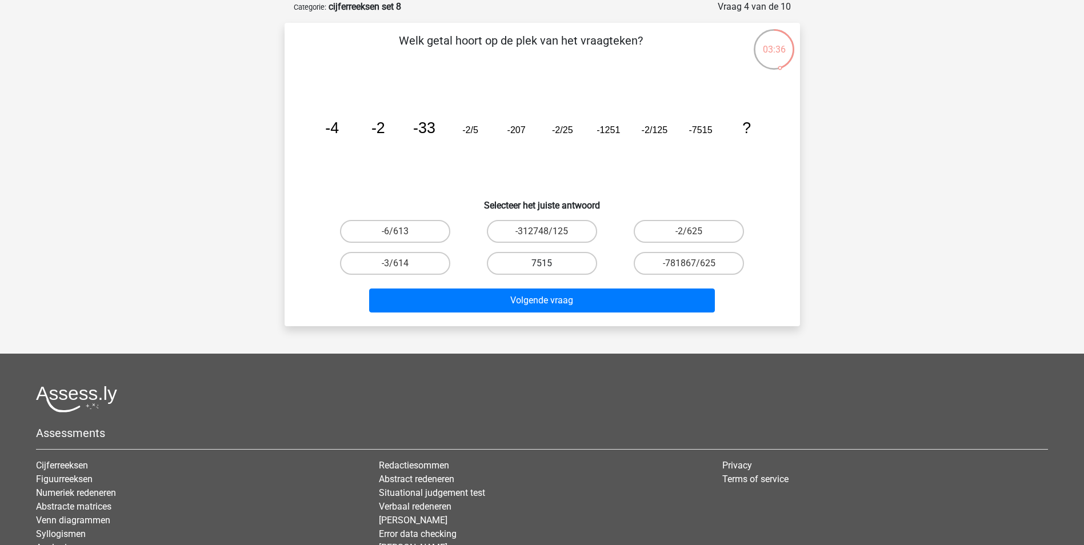
click at [555, 263] on label "7515" at bounding box center [542, 263] width 110 height 23
click at [549, 263] on input "7515" at bounding box center [544, 266] width 7 height 7
radio input "true"
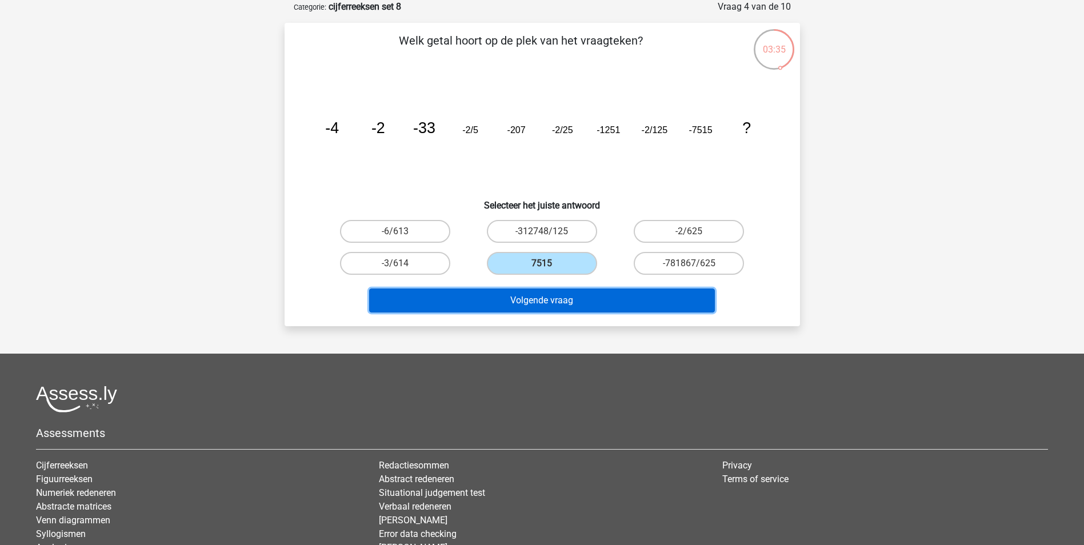
click at [559, 296] on button "Volgende vraag" at bounding box center [542, 300] width 346 height 24
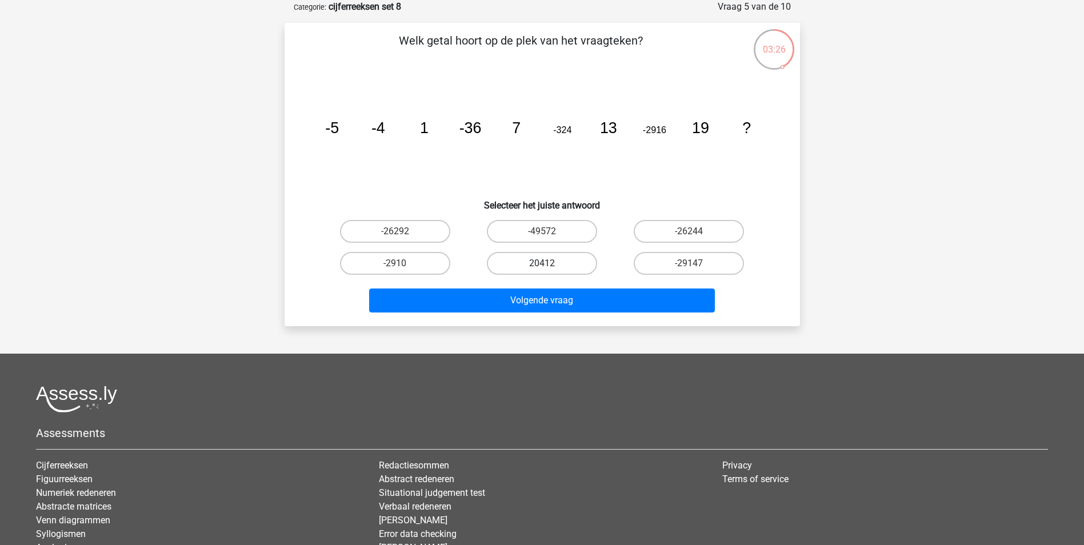
click at [555, 262] on label "20412" at bounding box center [542, 263] width 110 height 23
click at [549, 263] on input "20412" at bounding box center [544, 266] width 7 height 7
radio input "true"
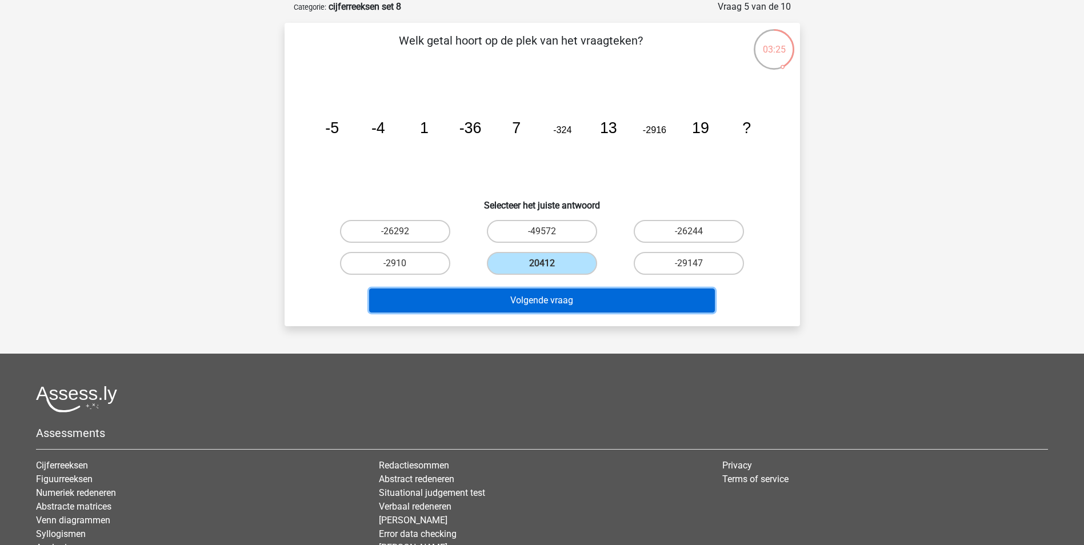
click at [547, 302] on button "Volgende vraag" at bounding box center [542, 300] width 346 height 24
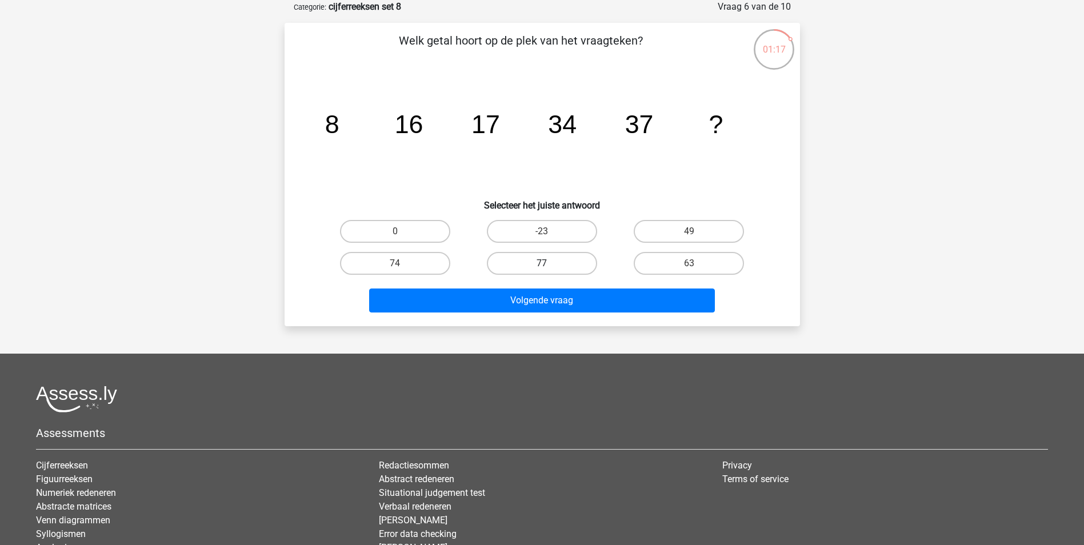
click at [562, 268] on label "77" at bounding box center [542, 263] width 110 height 23
click at [549, 268] on input "77" at bounding box center [544, 266] width 7 height 7
radio input "true"
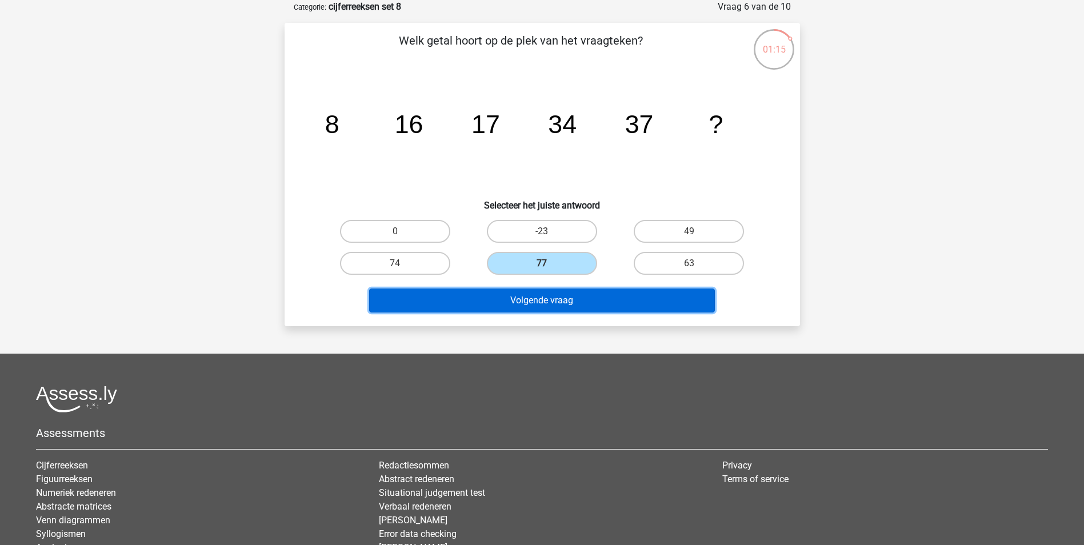
click at [560, 304] on button "Volgende vraag" at bounding box center [542, 300] width 346 height 24
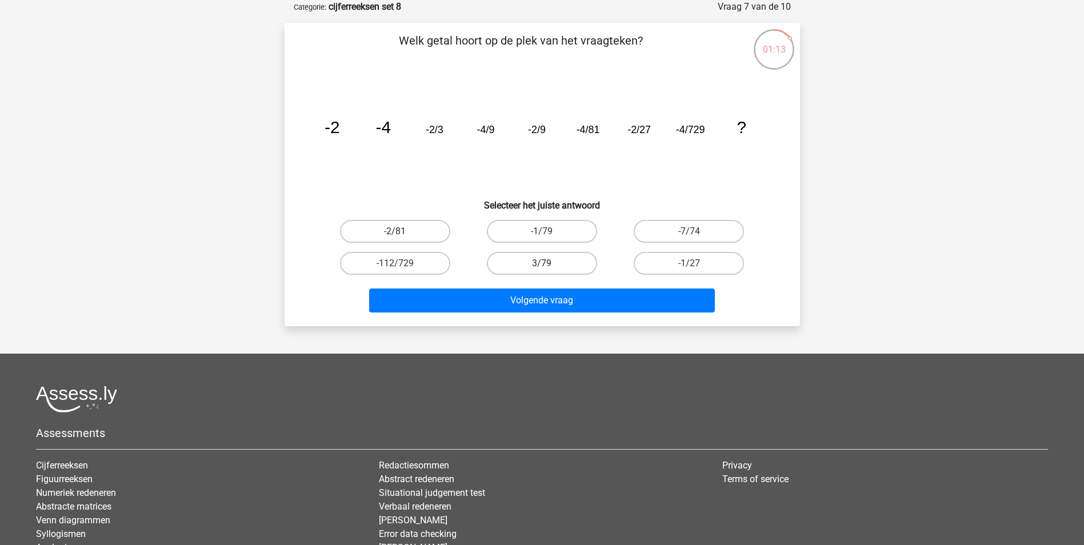
click at [552, 264] on label "3/79" at bounding box center [542, 263] width 110 height 23
click at [549, 264] on input "3/79" at bounding box center [544, 266] width 7 height 7
radio input "true"
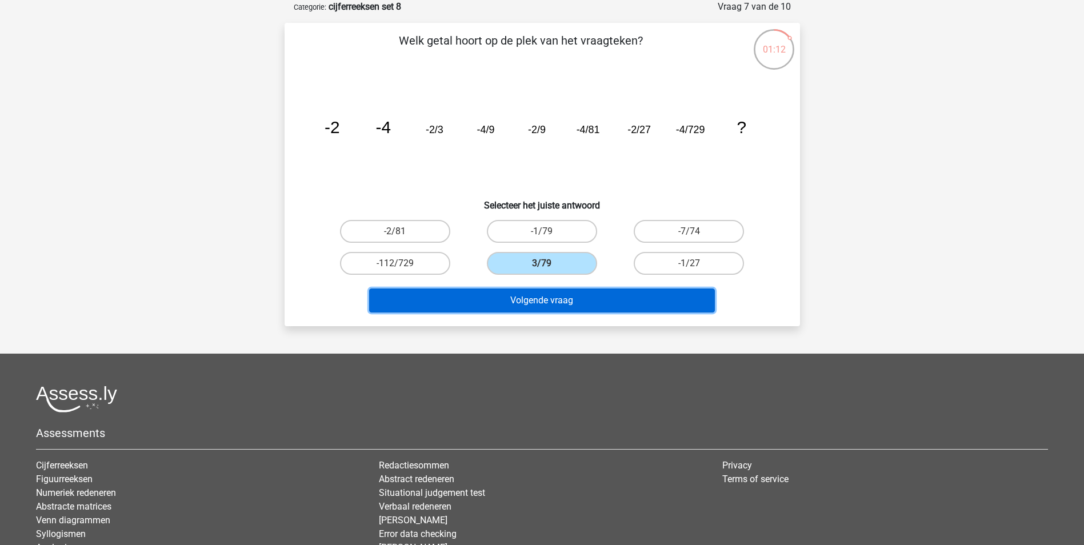
click at [549, 295] on button "Volgende vraag" at bounding box center [542, 300] width 346 height 24
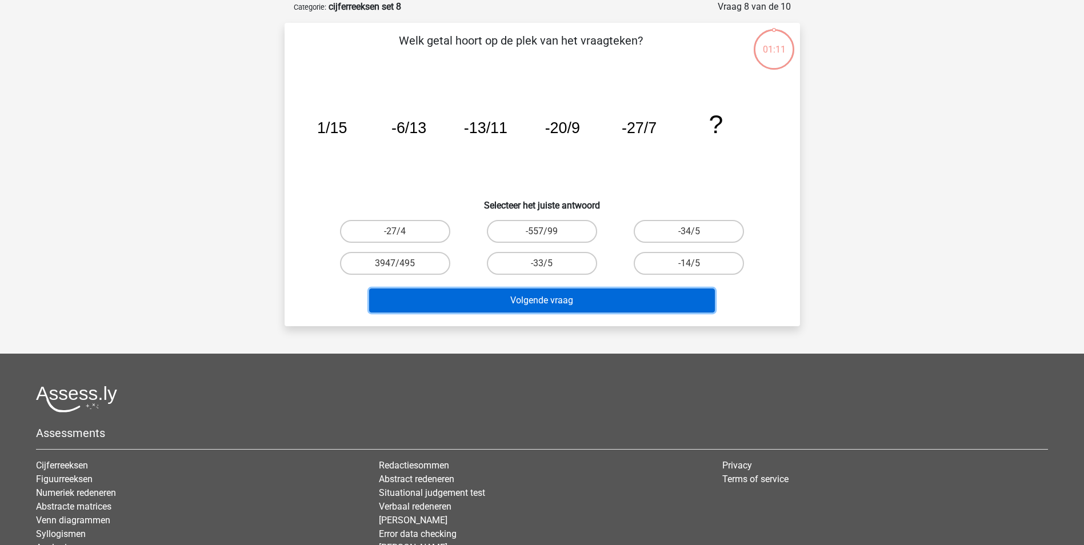
click at [551, 301] on button "Volgende vraag" at bounding box center [542, 300] width 346 height 24
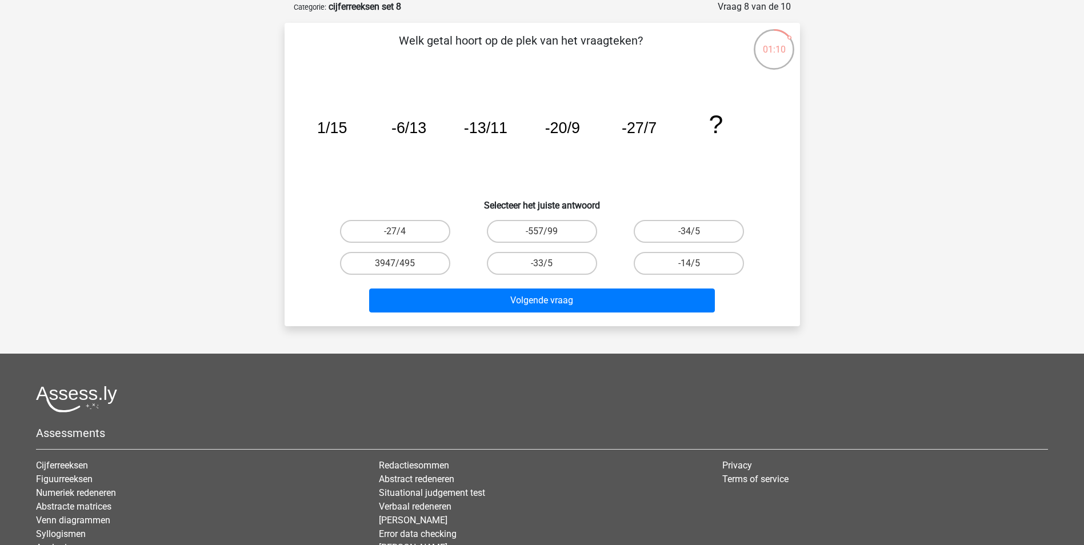
click at [546, 267] on input "-33/5" at bounding box center [544, 266] width 7 height 7
radio input "true"
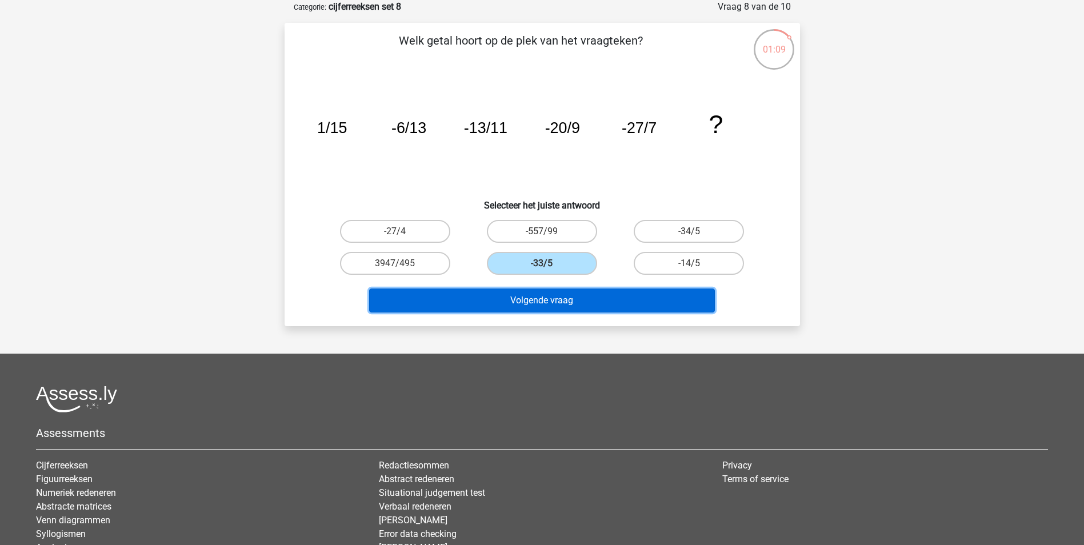
click at [545, 296] on button "Volgende vraag" at bounding box center [542, 300] width 346 height 24
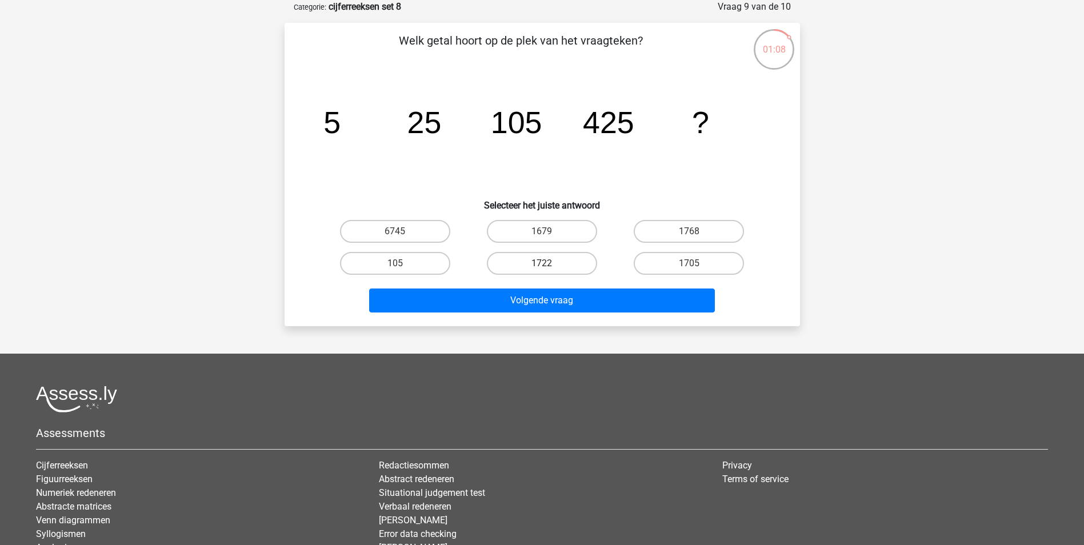
click at [536, 263] on label "1722" at bounding box center [542, 263] width 110 height 23
click at [541, 263] on input "1722" at bounding box center [544, 266] width 7 height 7
radio input "true"
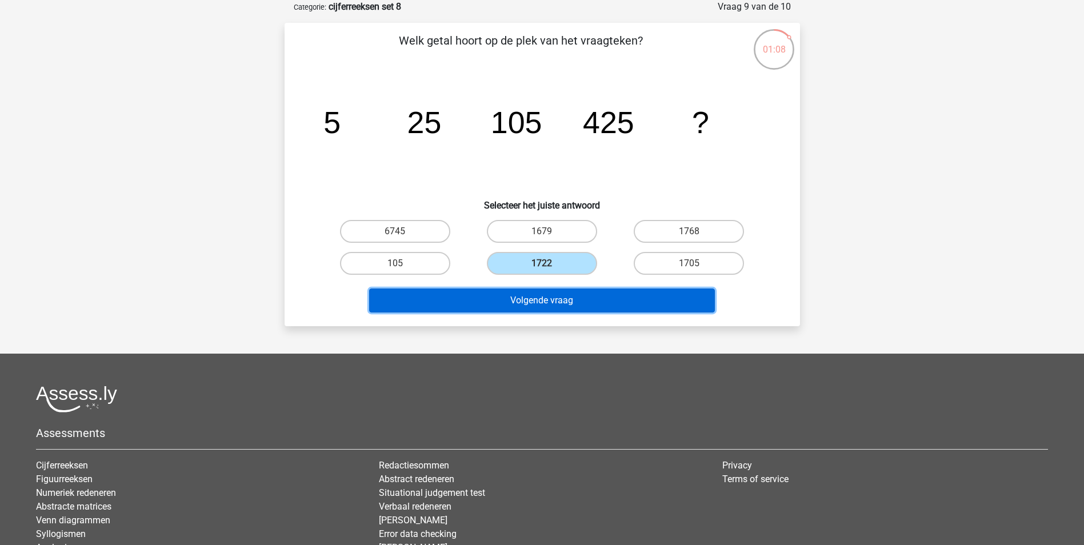
click at [529, 298] on button "Volgende vraag" at bounding box center [542, 300] width 346 height 24
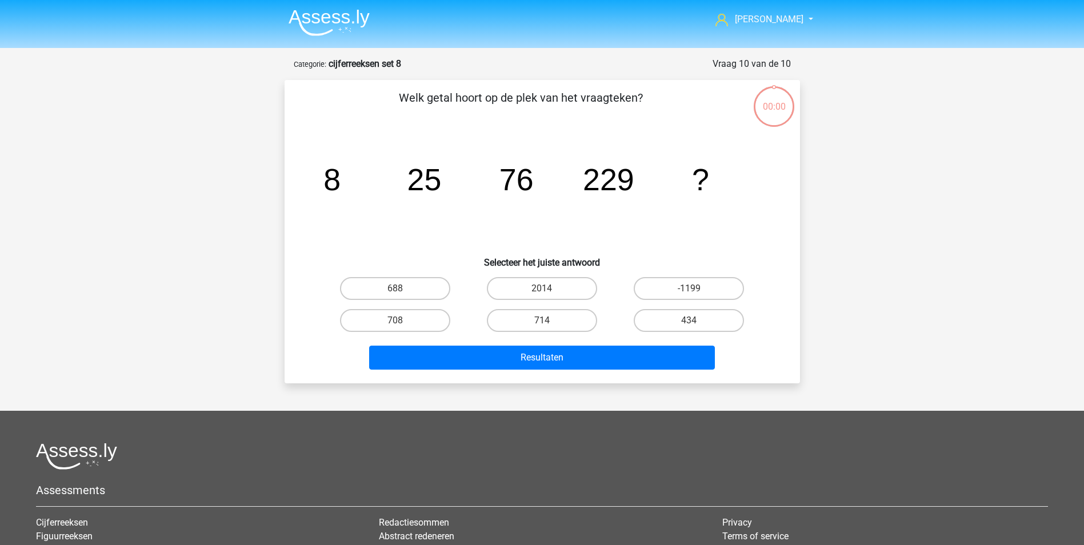
scroll to position [57, 0]
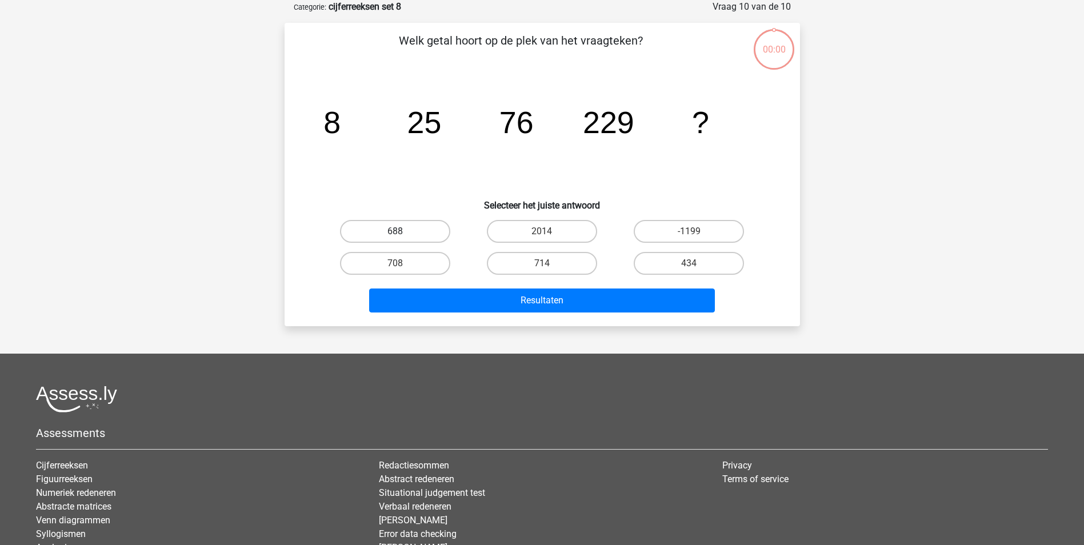
drag, startPoint x: 0, startPoint y: 0, endPoint x: 427, endPoint y: 234, distance: 486.7
click at [427, 234] on label "688" at bounding box center [395, 231] width 110 height 23
click at [402, 234] on input "688" at bounding box center [398, 234] width 7 height 7
radio input "true"
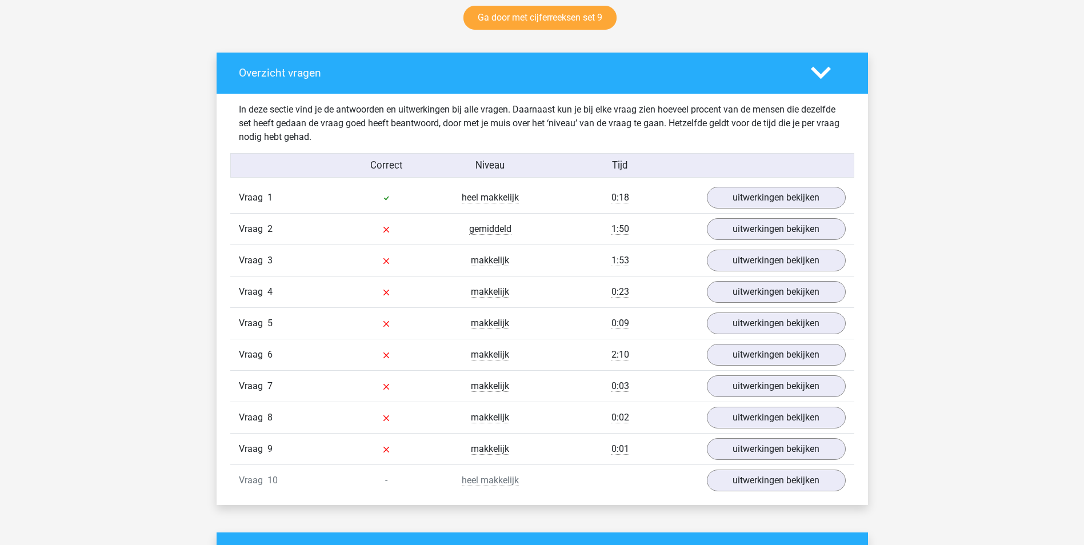
scroll to position [628, 0]
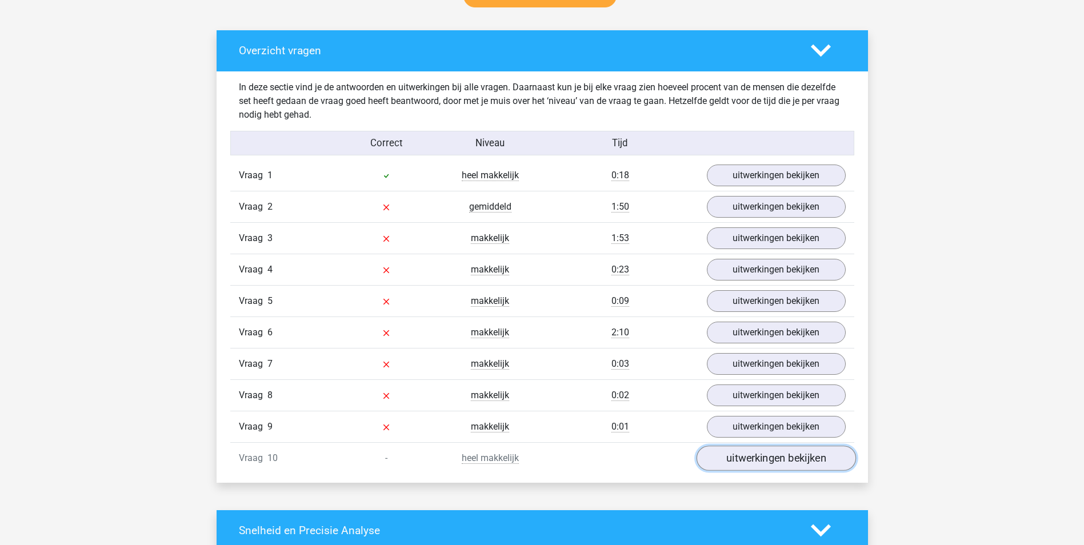
click at [729, 461] on link "uitwerkingen bekijken" at bounding box center [775, 458] width 159 height 25
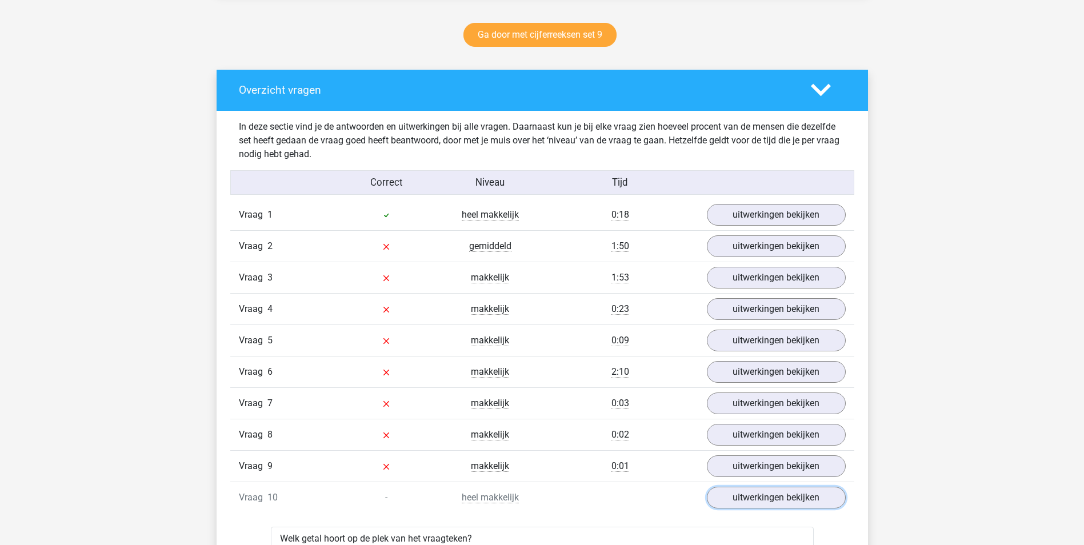
scroll to position [571, 0]
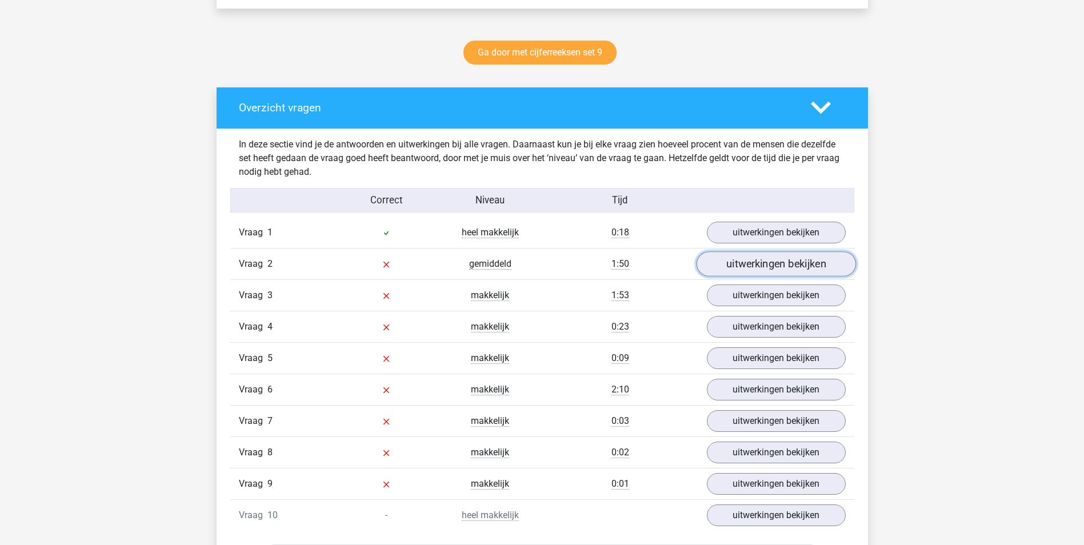
click at [773, 267] on link "uitwerkingen bekijken" at bounding box center [775, 263] width 159 height 25
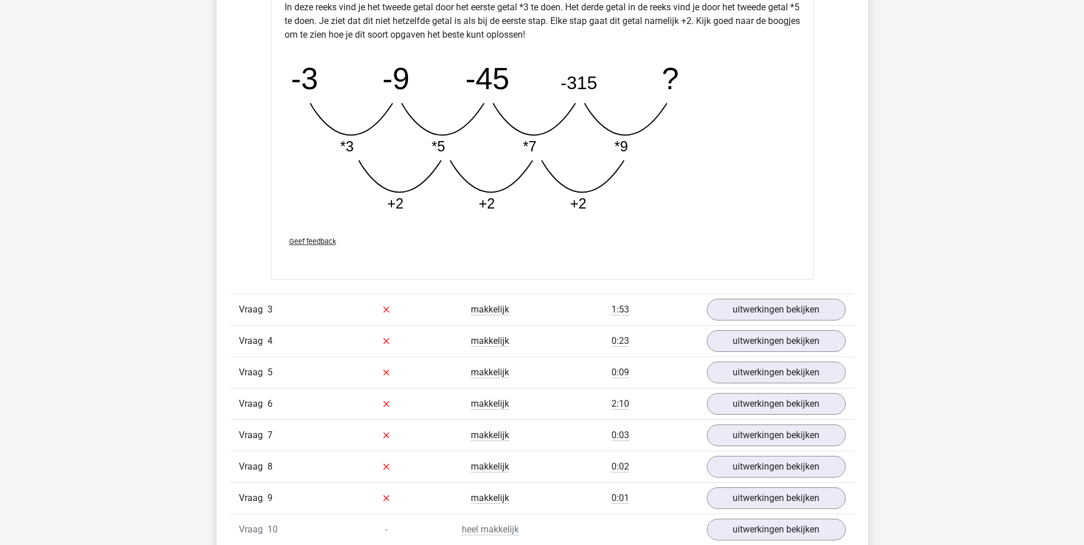
scroll to position [1142, 0]
click at [760, 311] on link "uitwerkingen bekijken" at bounding box center [775, 307] width 159 height 25
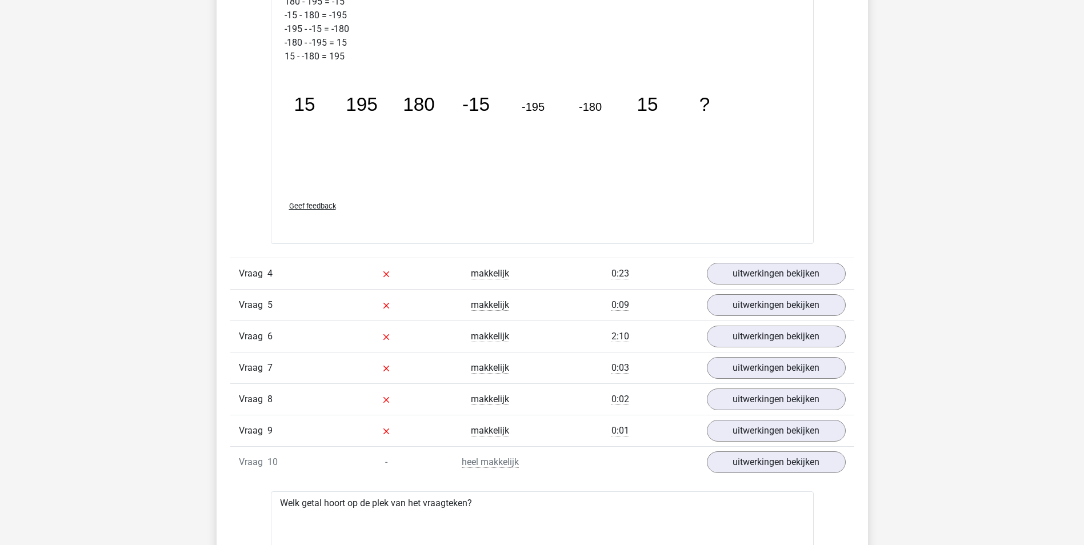
scroll to position [1885, 0]
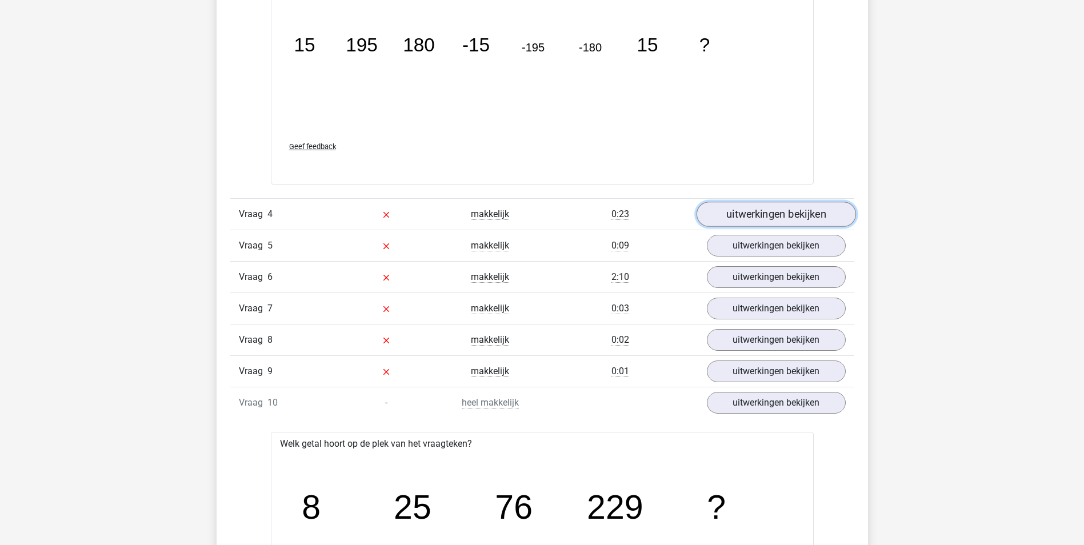
click at [776, 220] on link "uitwerkingen bekijken" at bounding box center [775, 214] width 159 height 25
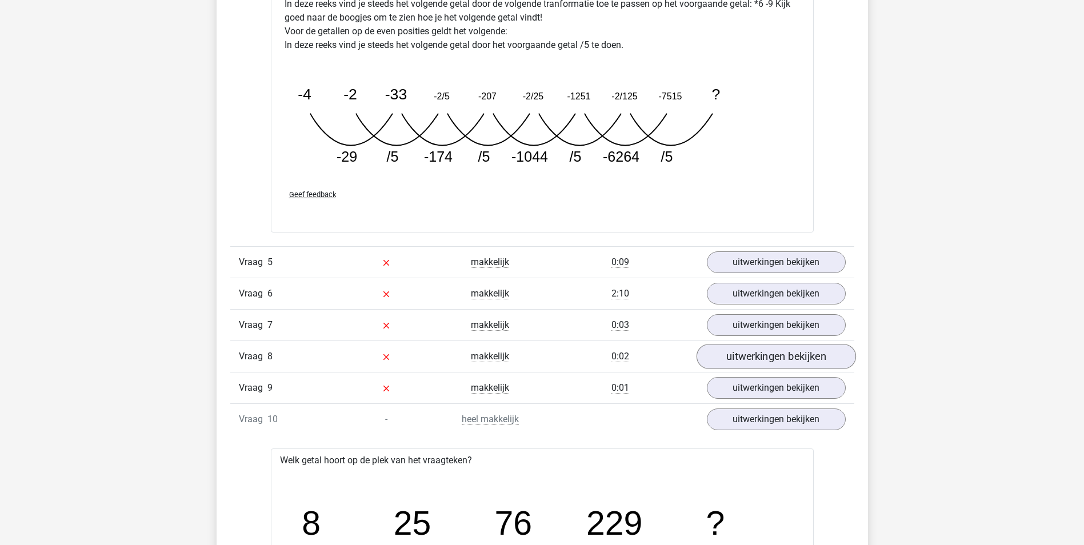
scroll to position [2456, 0]
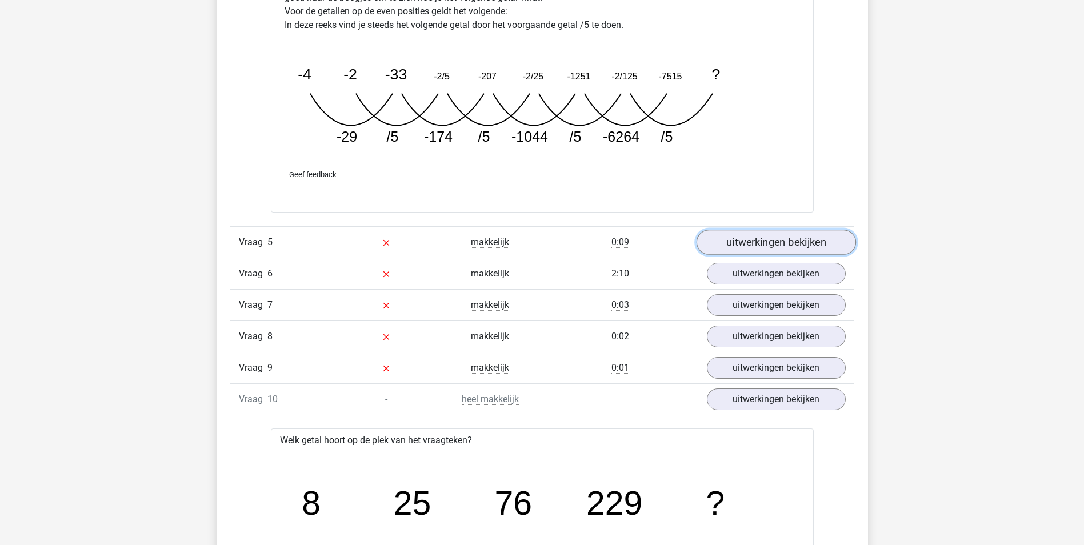
click at [769, 246] on link "uitwerkingen bekijken" at bounding box center [775, 242] width 159 height 25
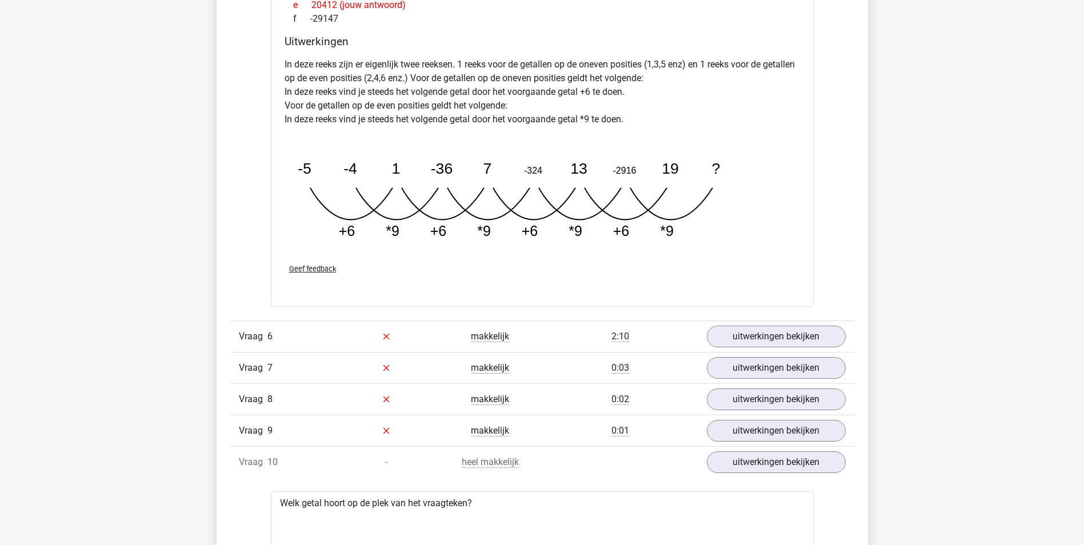
scroll to position [2970, 0]
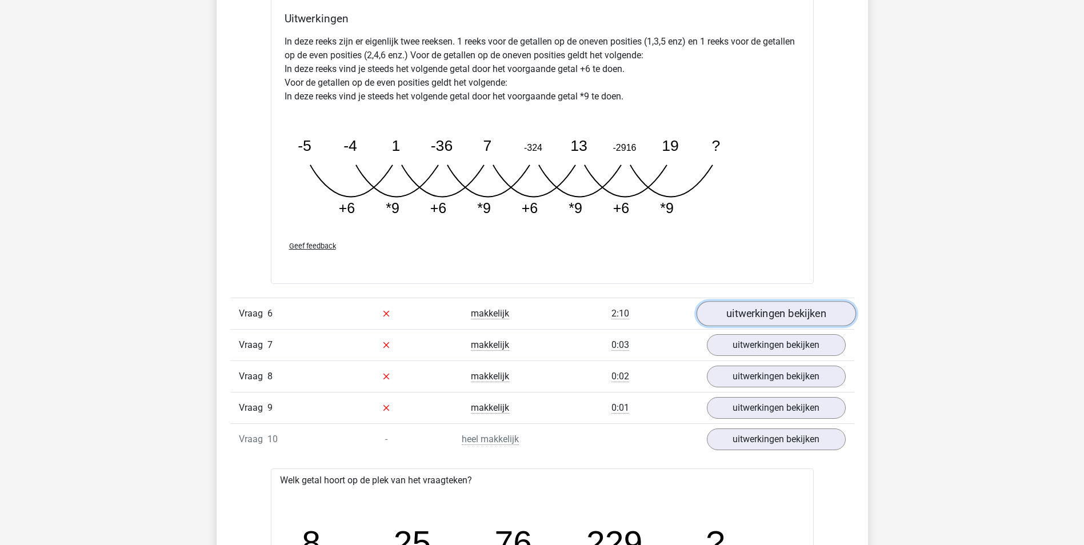
click at [782, 320] on link "uitwerkingen bekijken" at bounding box center [775, 313] width 159 height 25
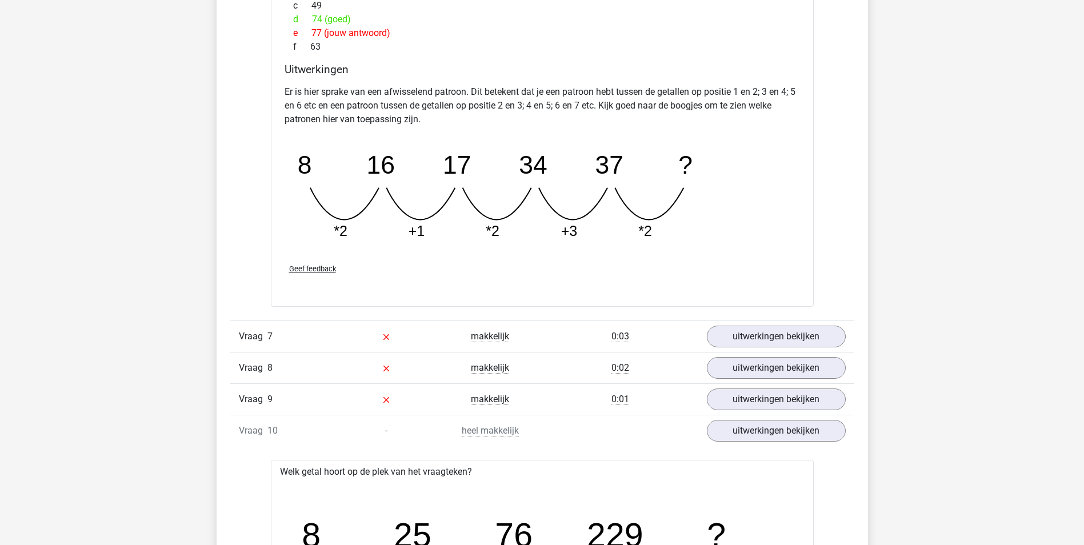
scroll to position [3541, 0]
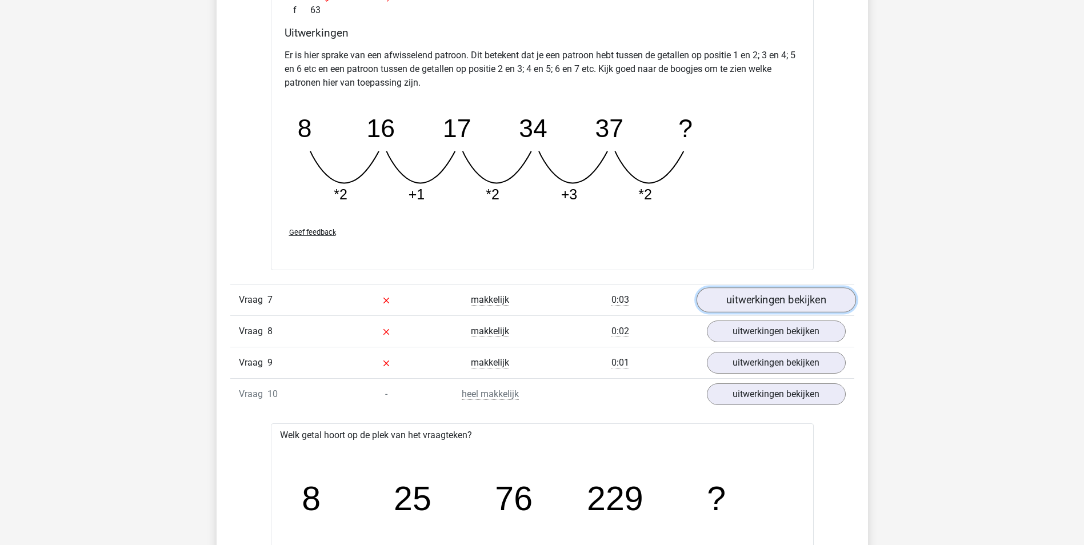
click at [758, 297] on link "uitwerkingen bekijken" at bounding box center [775, 300] width 159 height 25
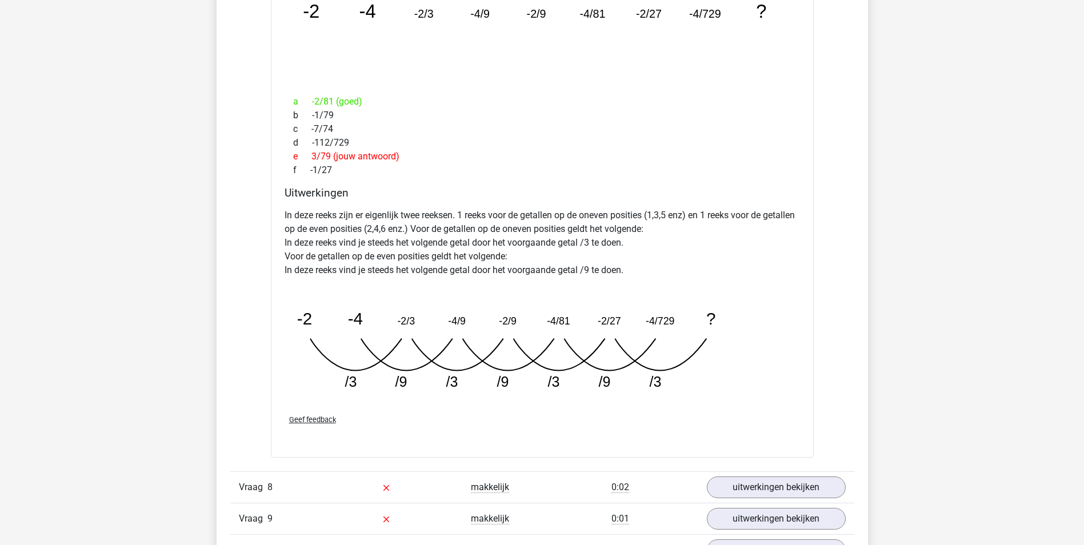
scroll to position [3941, 0]
click at [743, 482] on link "uitwerkingen bekijken" at bounding box center [775, 485] width 159 height 25
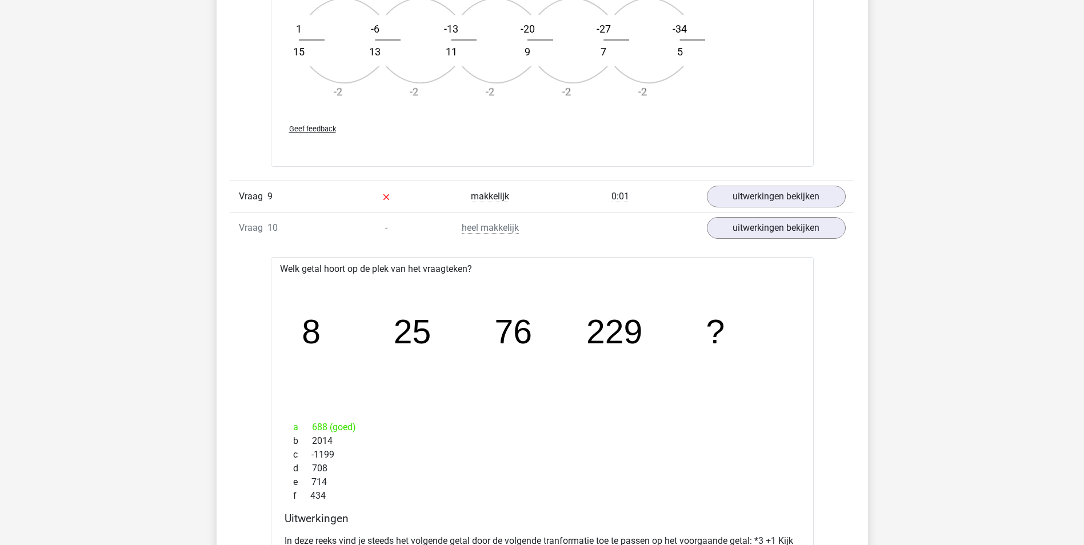
scroll to position [4912, 0]
click at [732, 193] on link "uitwerkingen bekijken" at bounding box center [775, 194] width 159 height 25
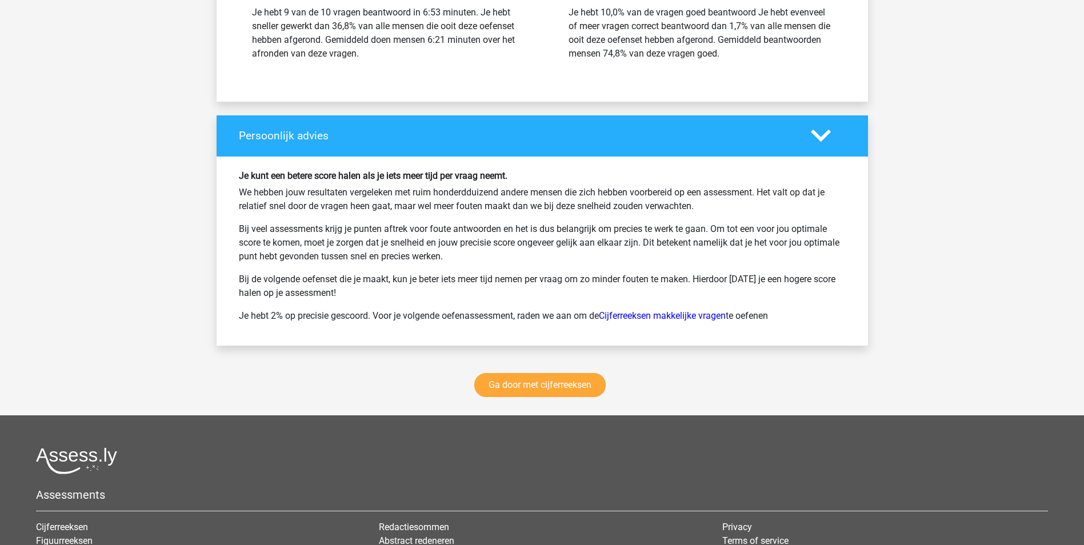
scroll to position [6626, 0]
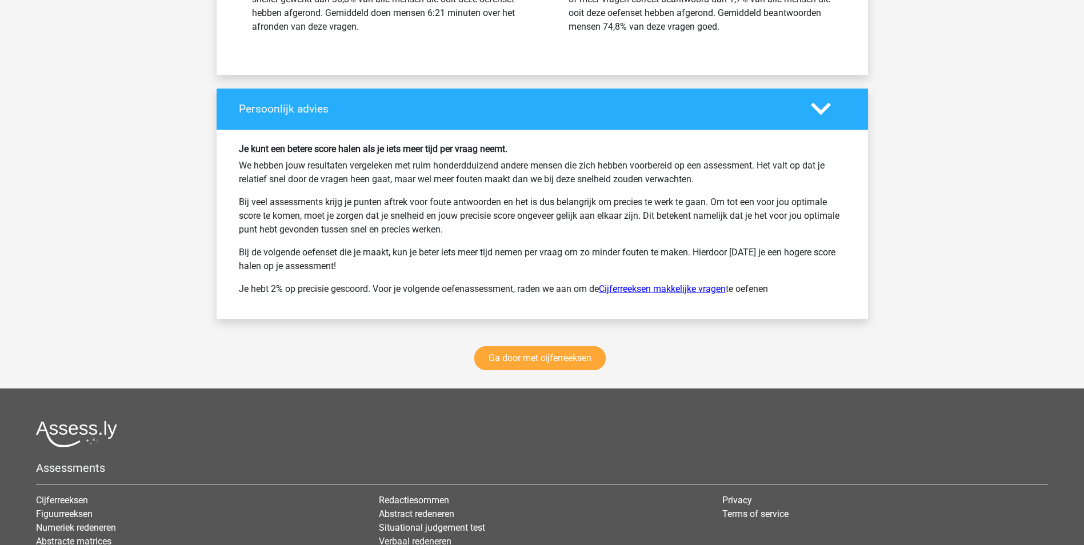
click at [677, 290] on link "Cijferreeksen makkelijke vragen" at bounding box center [662, 288] width 127 height 11
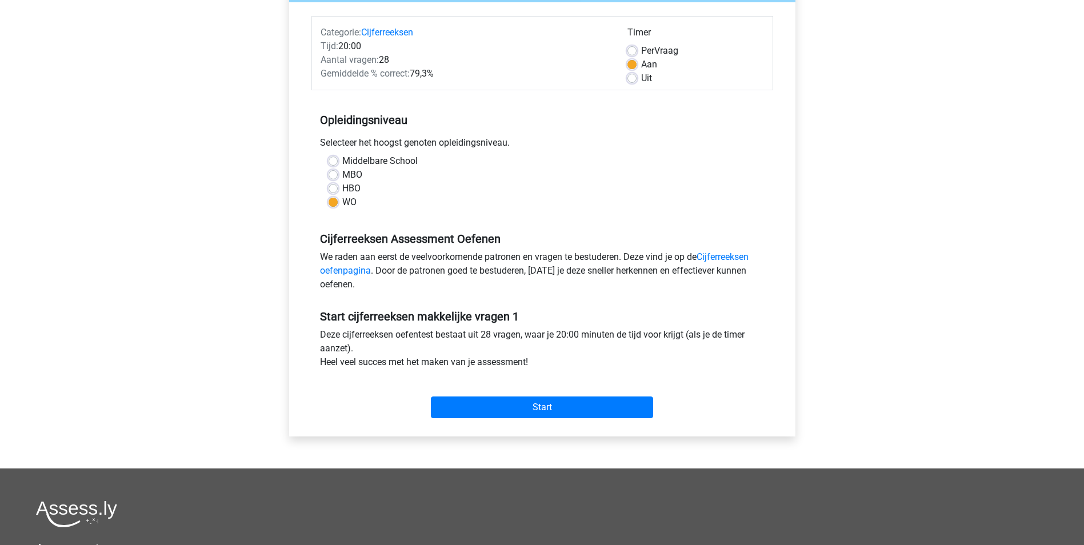
scroll to position [171, 0]
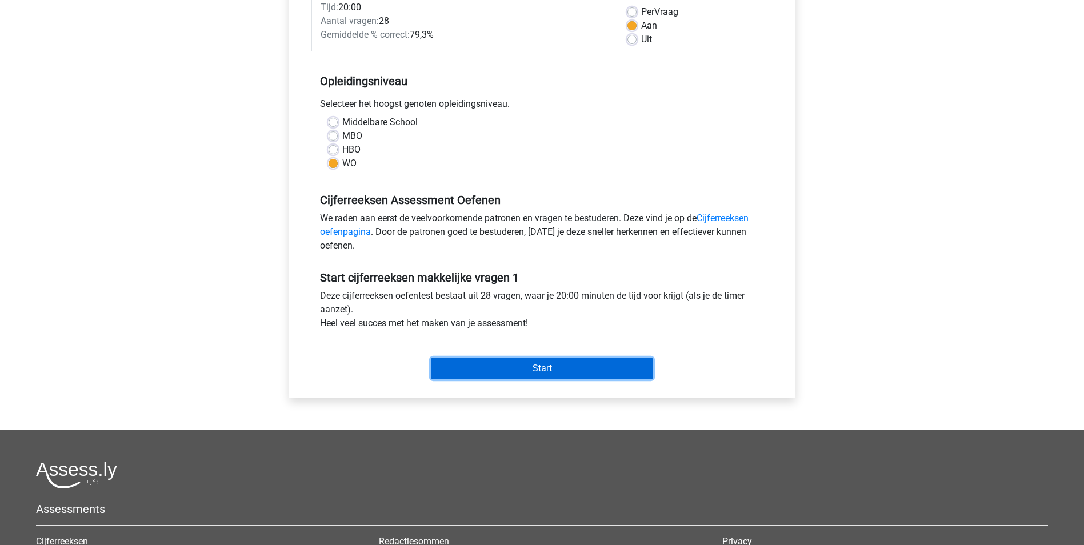
click at [540, 370] on input "Start" at bounding box center [542, 369] width 222 height 22
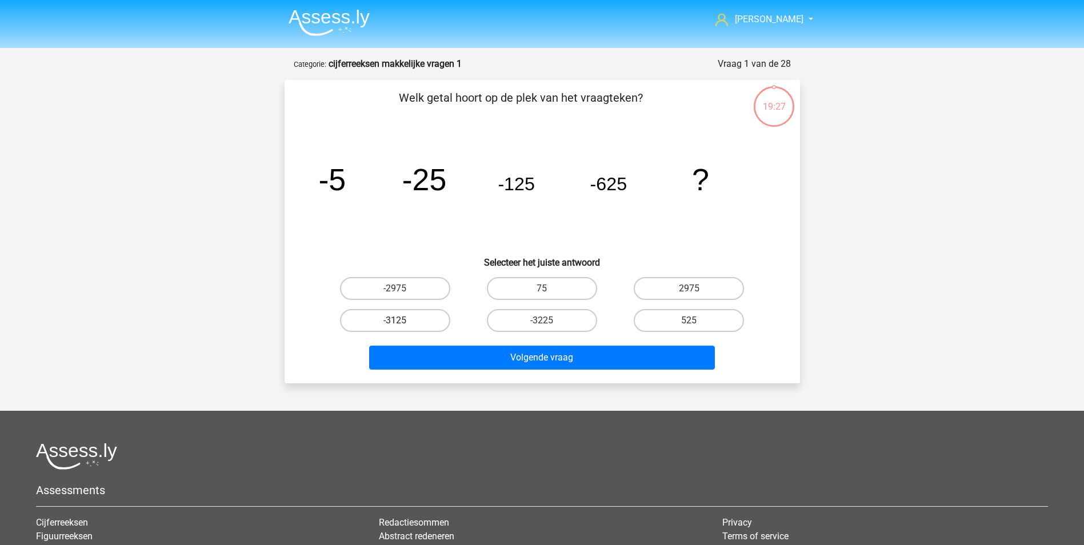
click at [410, 326] on label "-3125" at bounding box center [395, 320] width 110 height 23
click at [402, 326] on input "-3125" at bounding box center [398, 323] width 7 height 7
radio input "true"
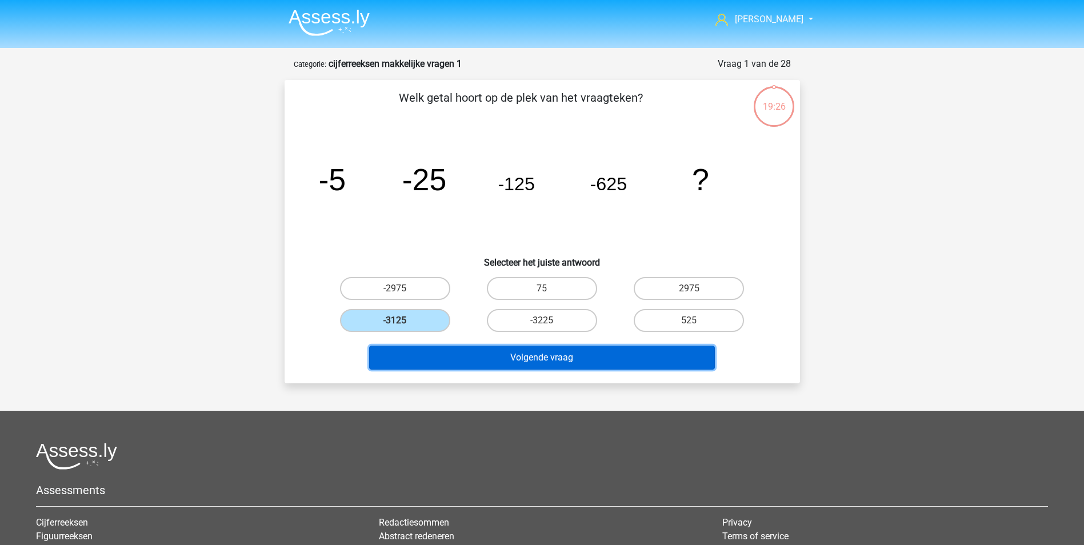
click at [536, 361] on button "Volgende vraag" at bounding box center [542, 358] width 346 height 24
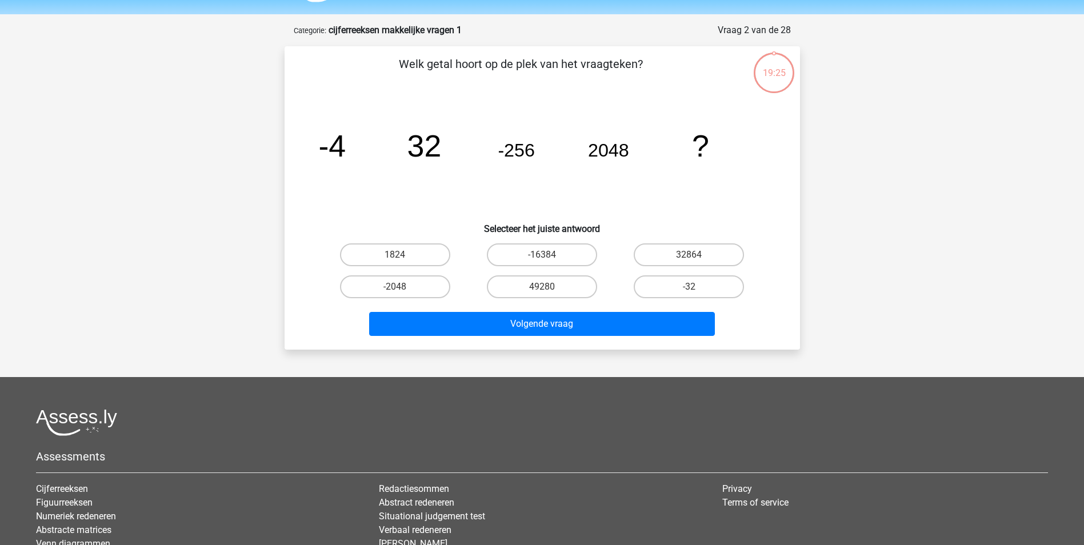
scroll to position [57, 0]
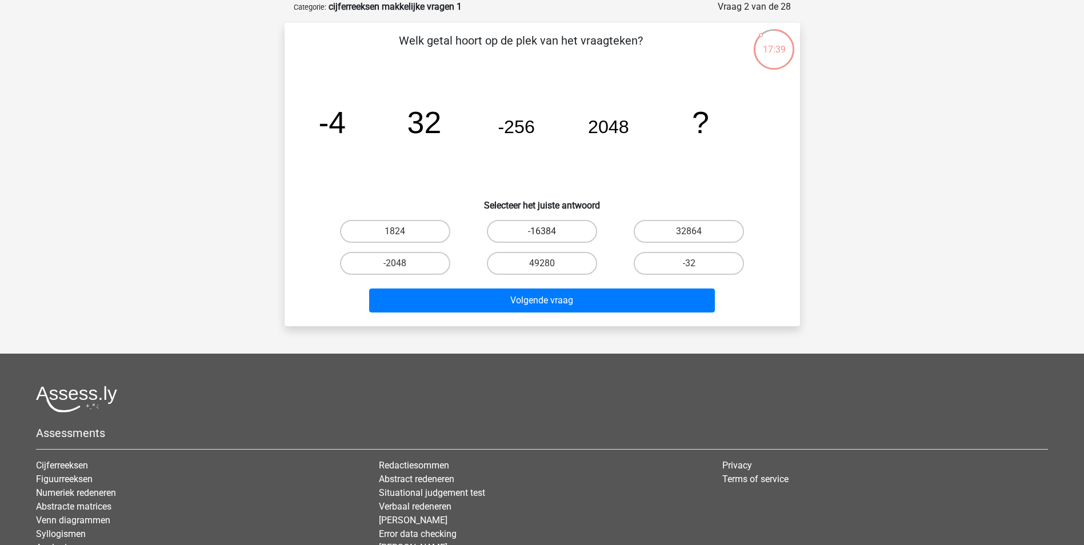
click at [567, 228] on label "-16384" at bounding box center [542, 231] width 110 height 23
click at [549, 231] on input "-16384" at bounding box center [544, 234] width 7 height 7
radio input "true"
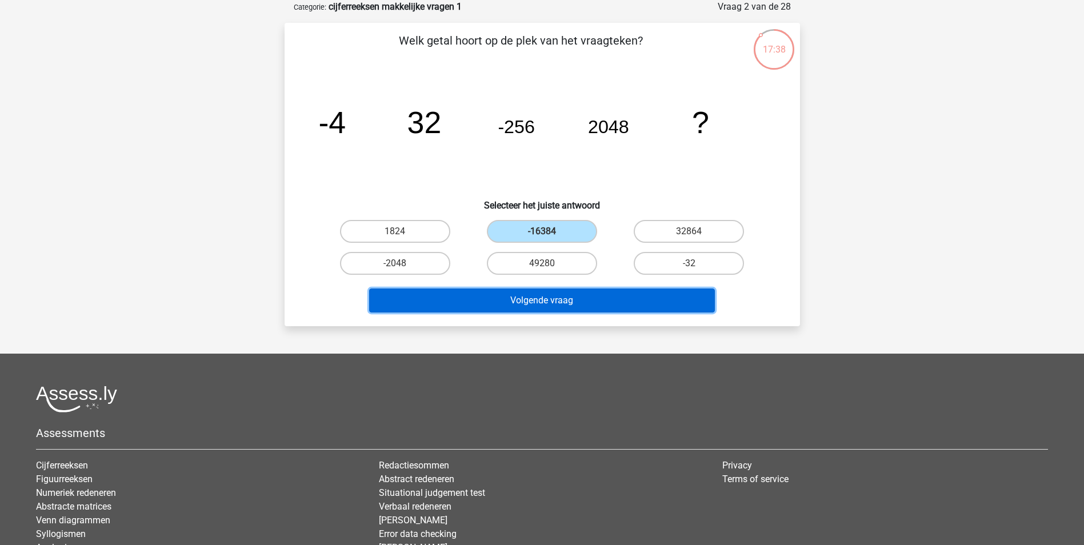
click at [568, 299] on button "Volgende vraag" at bounding box center [542, 300] width 346 height 24
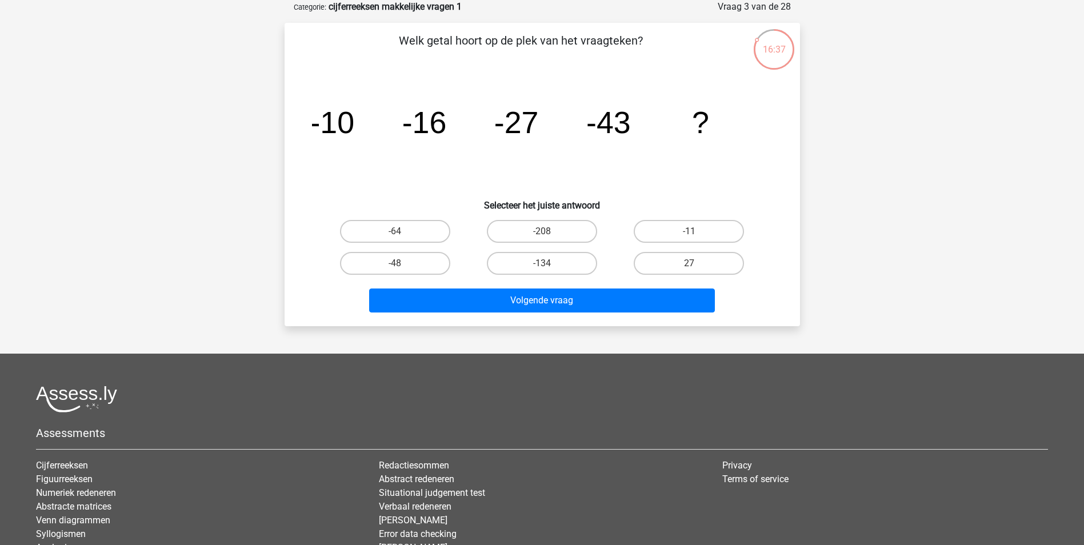
click at [395, 231] on input "-64" at bounding box center [398, 234] width 7 height 7
radio input "true"
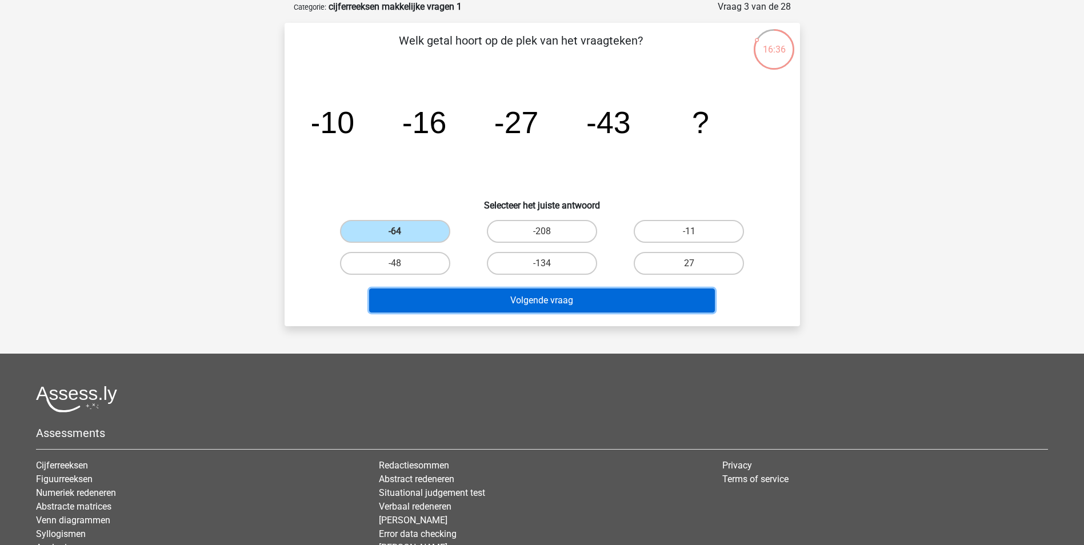
click at [535, 304] on button "Volgende vraag" at bounding box center [542, 300] width 346 height 24
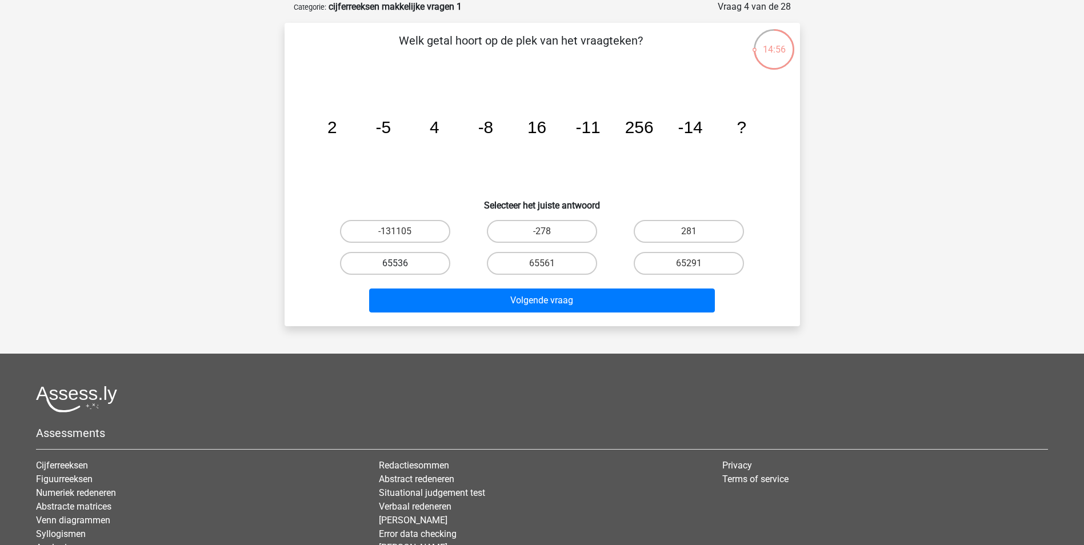
click at [403, 259] on label "65536" at bounding box center [395, 263] width 110 height 23
click at [402, 263] on input "65536" at bounding box center [398, 266] width 7 height 7
radio input "true"
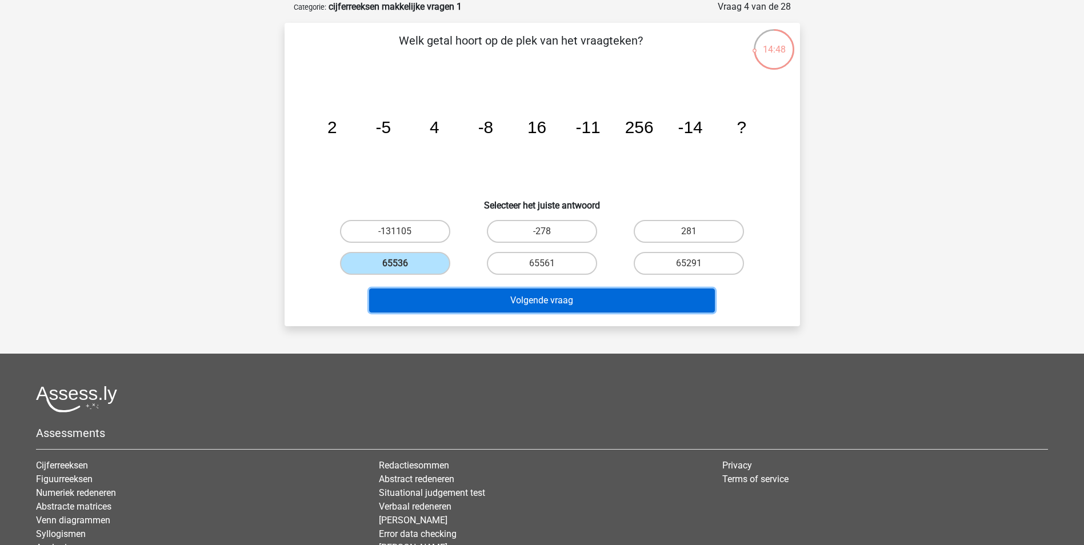
click at [544, 303] on button "Volgende vraag" at bounding box center [542, 300] width 346 height 24
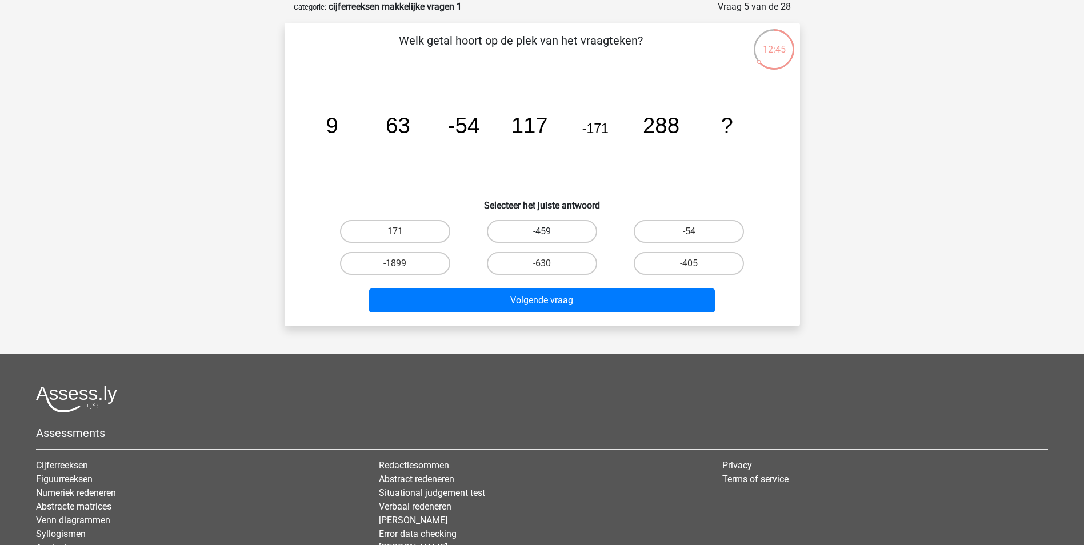
click at [537, 232] on label "-459" at bounding box center [542, 231] width 110 height 23
click at [541, 232] on input "-459" at bounding box center [544, 234] width 7 height 7
radio input "true"
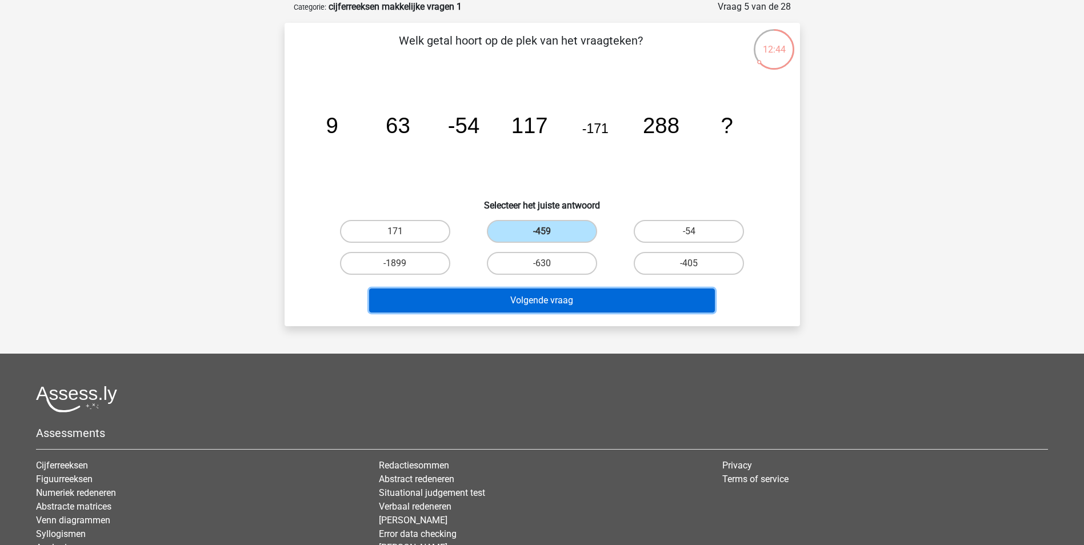
click at [538, 295] on button "Volgende vraag" at bounding box center [542, 300] width 346 height 24
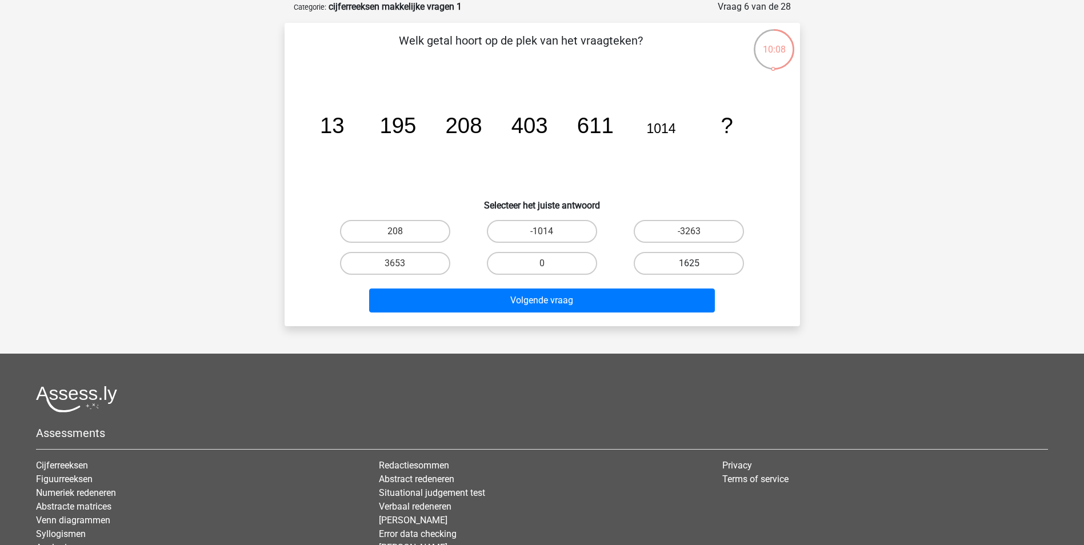
click at [692, 260] on label "1625" at bounding box center [688, 263] width 110 height 23
click at [692, 263] on input "1625" at bounding box center [692, 266] width 7 height 7
radio input "true"
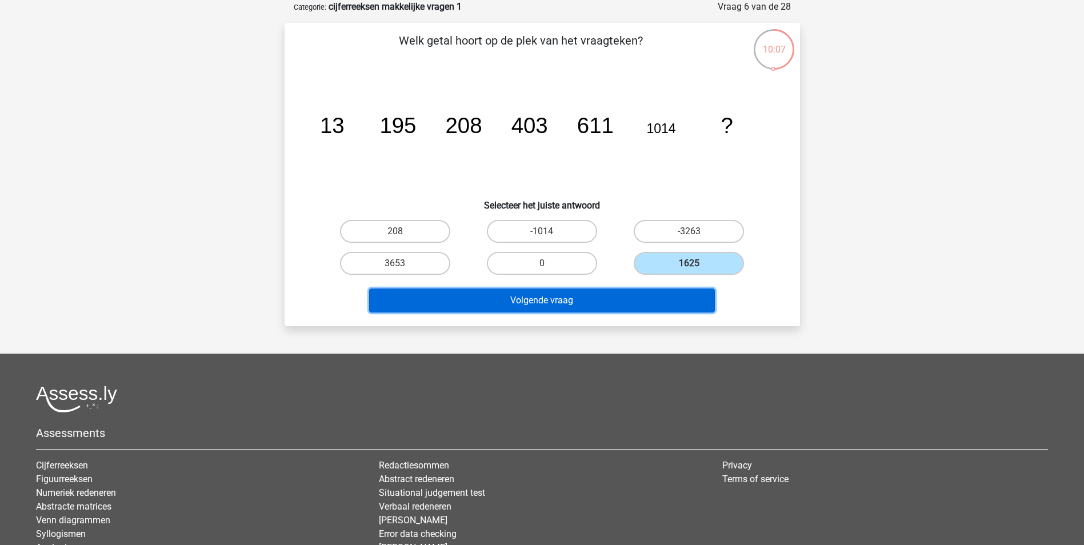
click at [583, 305] on button "Volgende vraag" at bounding box center [542, 300] width 346 height 24
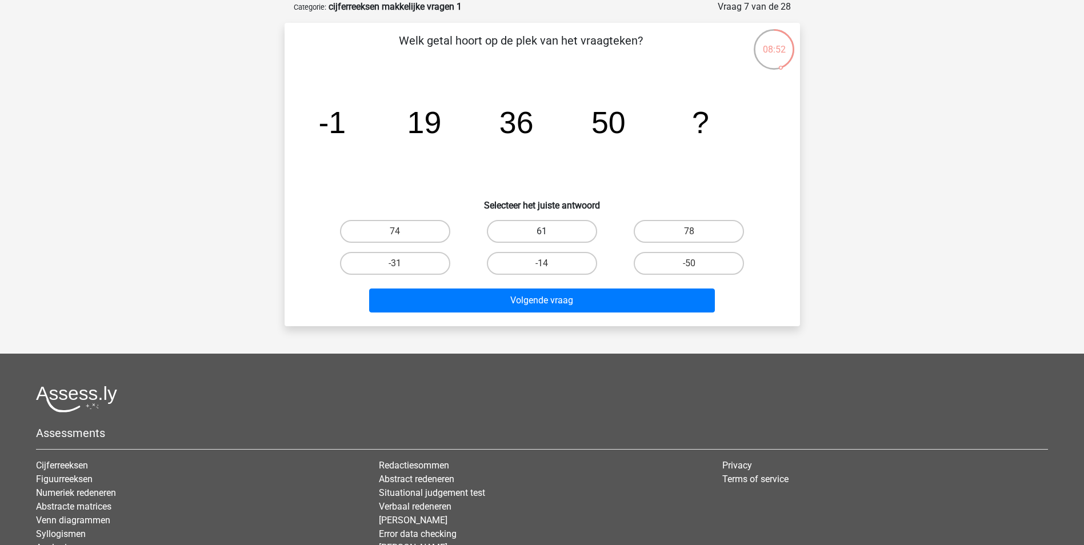
click at [552, 234] on label "61" at bounding box center [542, 231] width 110 height 23
click at [549, 234] on input "61" at bounding box center [544, 234] width 7 height 7
radio input "true"
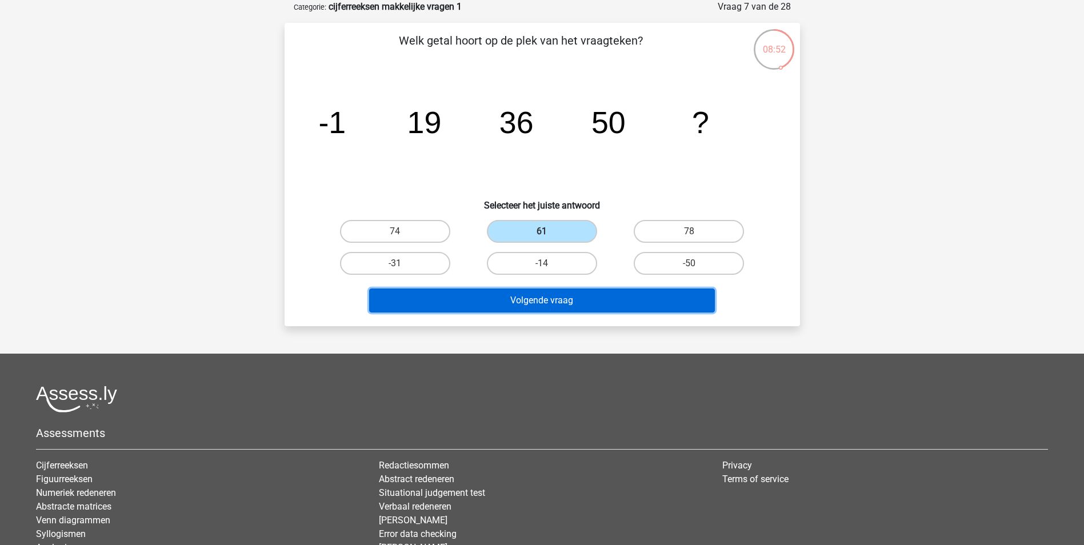
click at [549, 304] on button "Volgende vraag" at bounding box center [542, 300] width 346 height 24
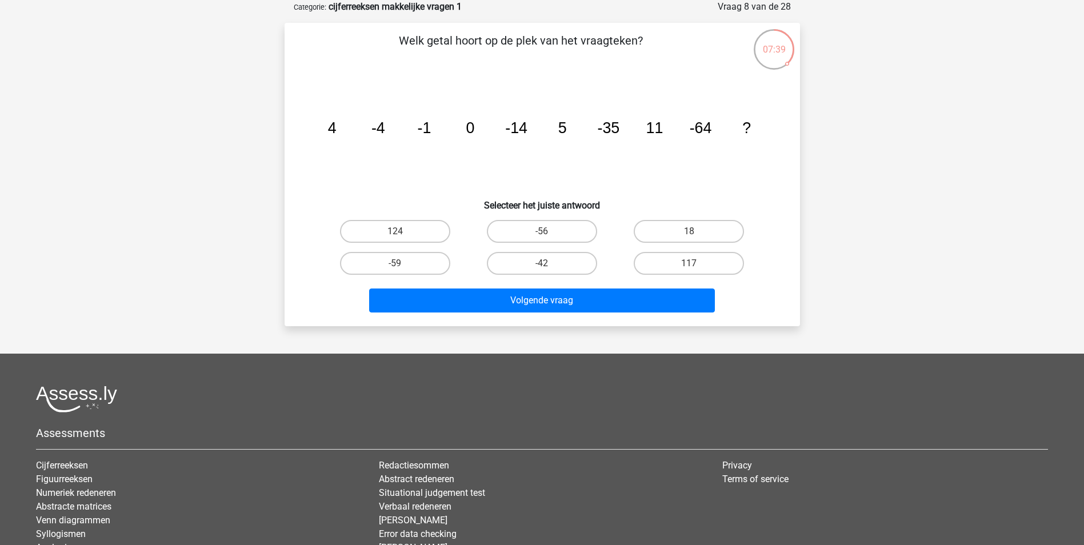
click at [546, 231] on input "-56" at bounding box center [544, 234] width 7 height 7
radio input "true"
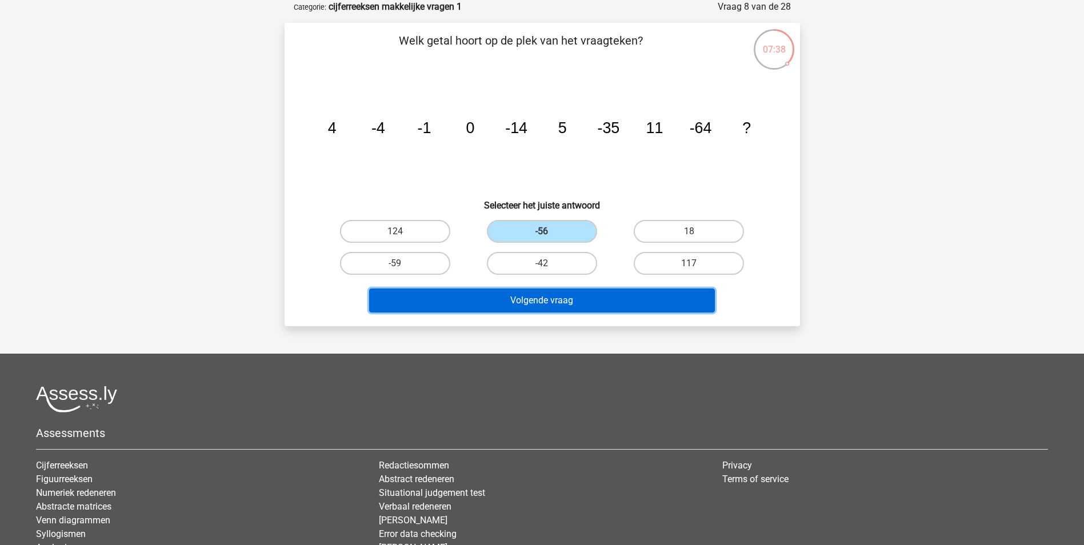
click at [542, 303] on button "Volgende vraag" at bounding box center [542, 300] width 346 height 24
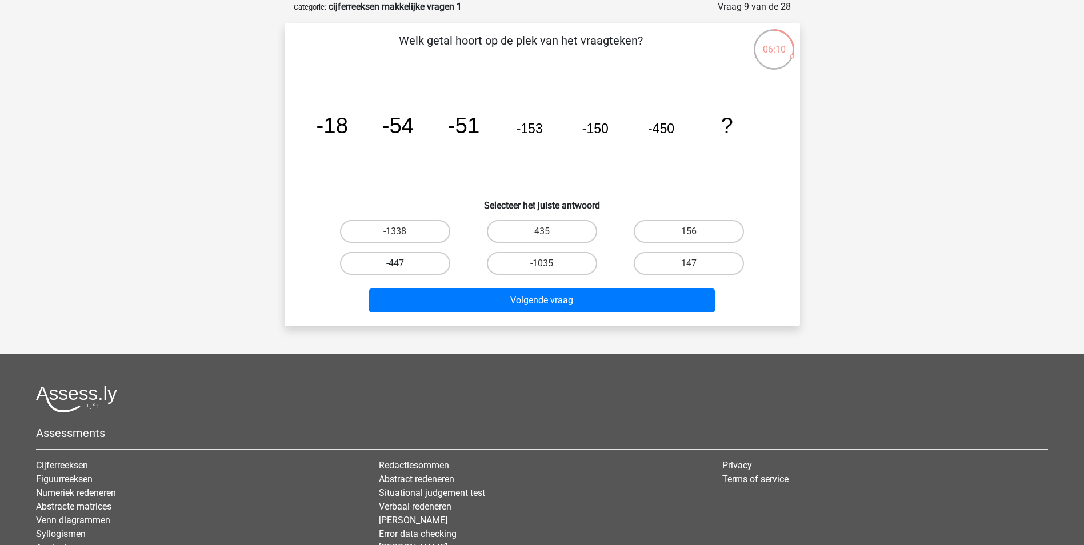
click at [398, 262] on label "-447" at bounding box center [395, 263] width 110 height 23
click at [398, 263] on input "-447" at bounding box center [398, 266] width 7 height 7
radio input "true"
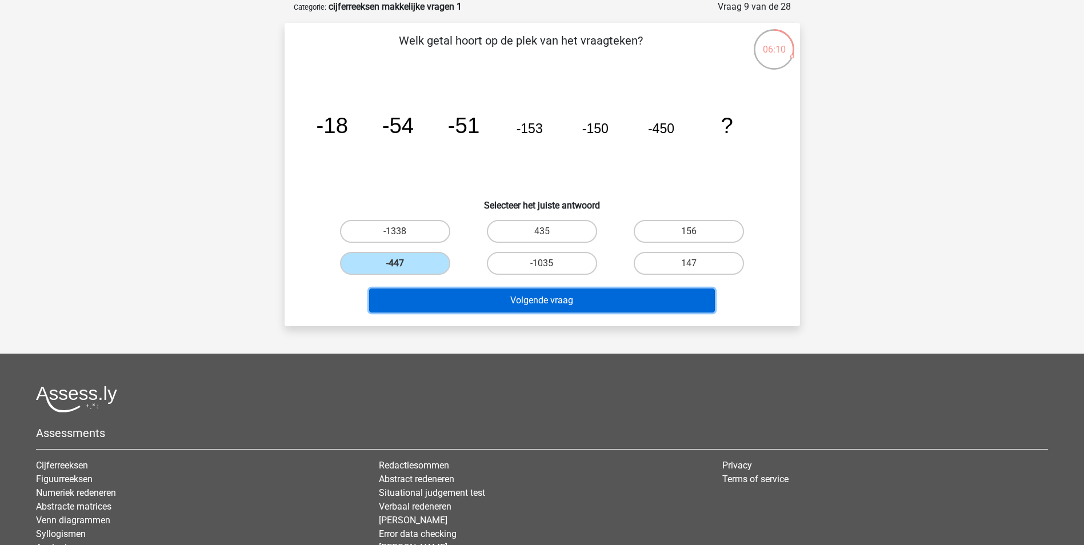
click at [532, 304] on button "Volgende vraag" at bounding box center [542, 300] width 346 height 24
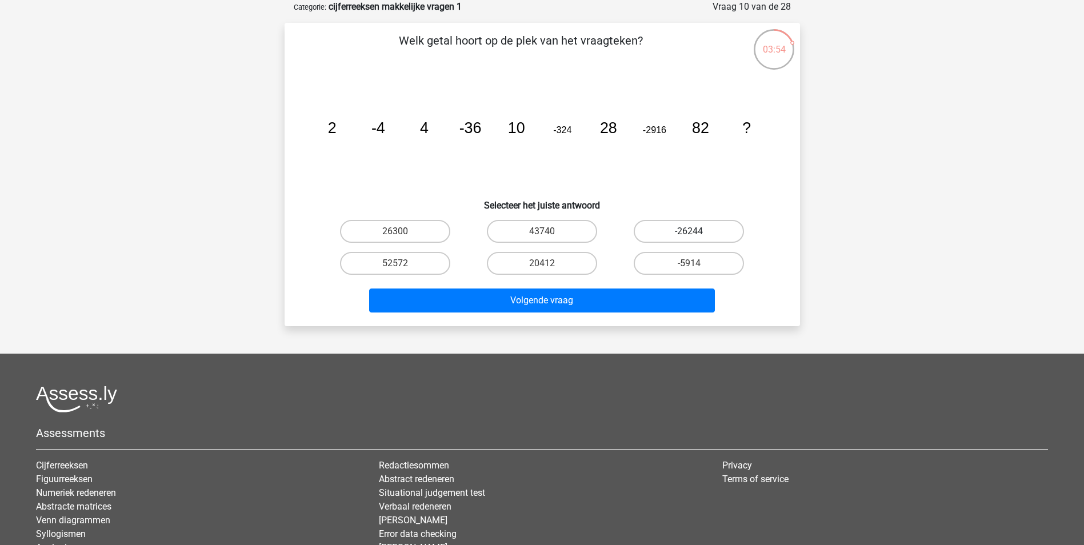
click at [685, 233] on label "-26244" at bounding box center [688, 231] width 110 height 23
click at [689, 233] on input "-26244" at bounding box center [692, 234] width 7 height 7
radio input "true"
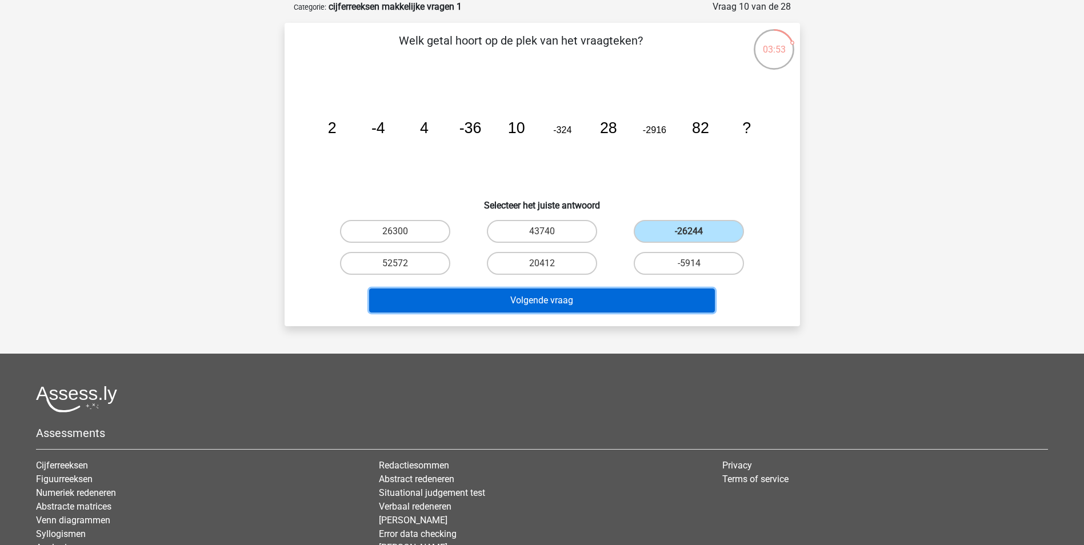
click at [625, 306] on button "Volgende vraag" at bounding box center [542, 300] width 346 height 24
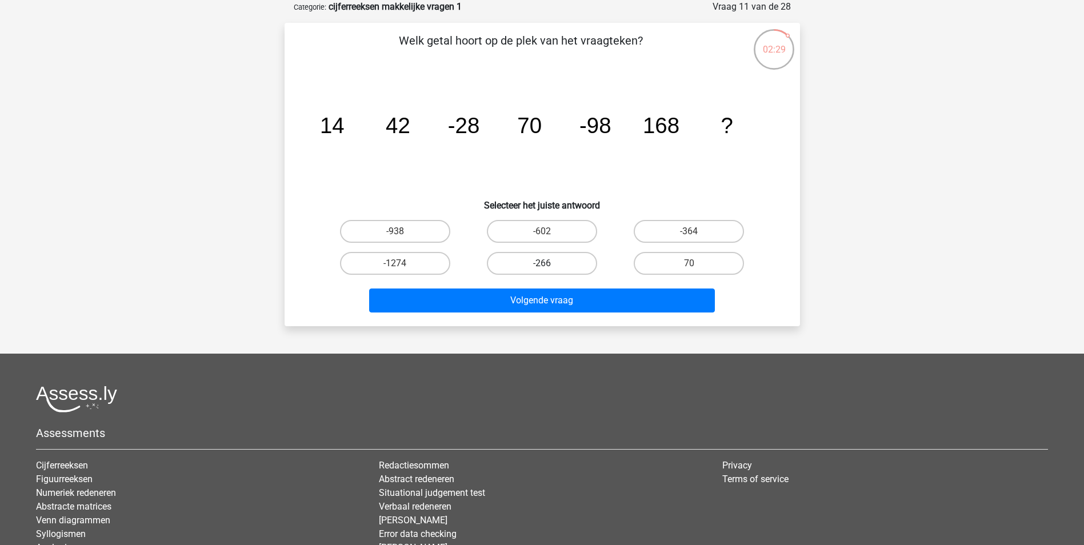
click at [551, 264] on label "-266" at bounding box center [542, 263] width 110 height 23
click at [549, 264] on input "-266" at bounding box center [544, 266] width 7 height 7
radio input "true"
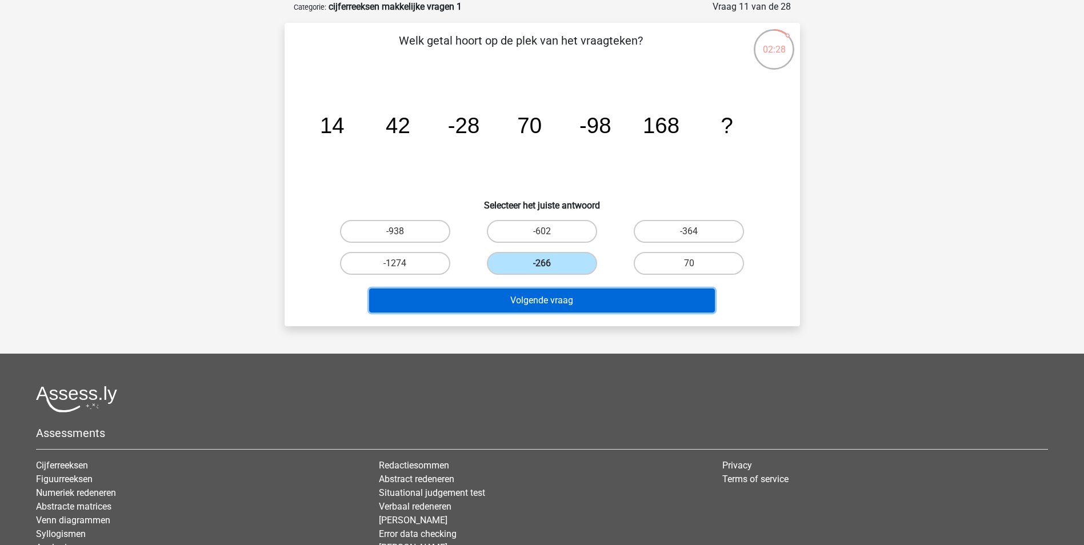
click at [562, 298] on button "Volgende vraag" at bounding box center [542, 300] width 346 height 24
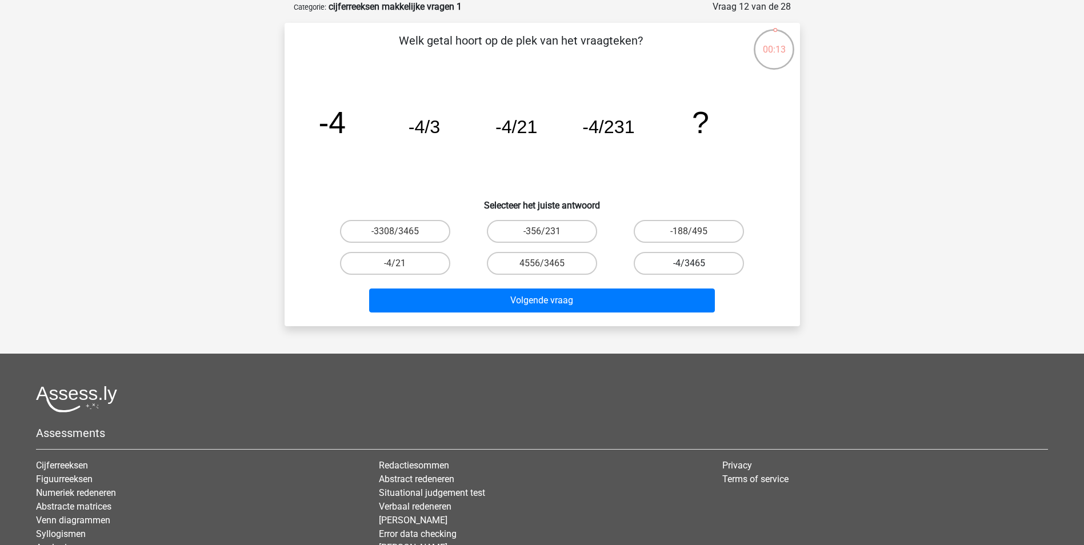
drag, startPoint x: 705, startPoint y: 262, endPoint x: 696, endPoint y: 267, distance: 10.2
click at [705, 262] on label "-4/3465" at bounding box center [688, 263] width 110 height 23
click at [696, 263] on input "-4/3465" at bounding box center [692, 266] width 7 height 7
radio input "true"
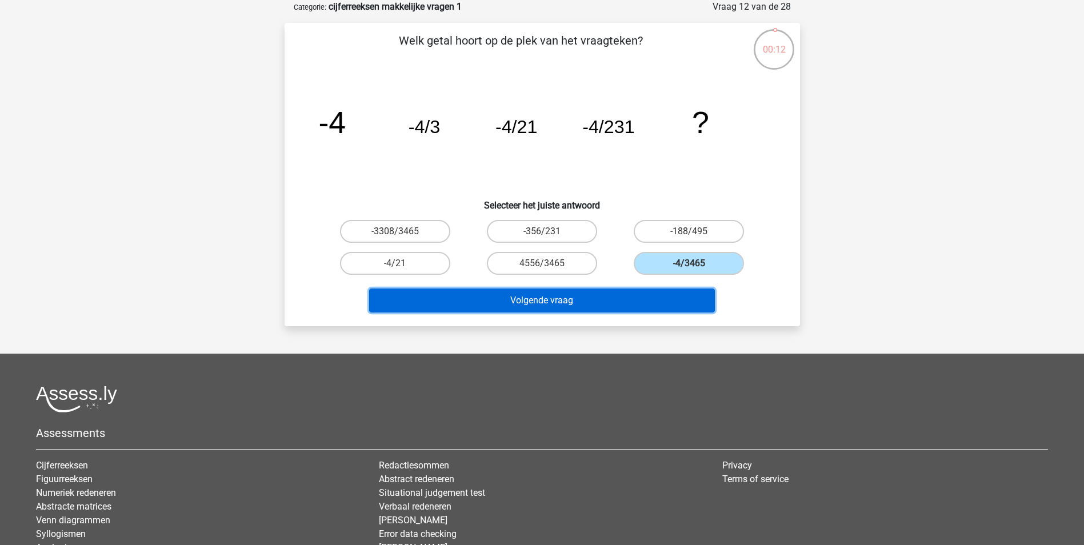
click at [576, 302] on button "Volgende vraag" at bounding box center [542, 300] width 346 height 24
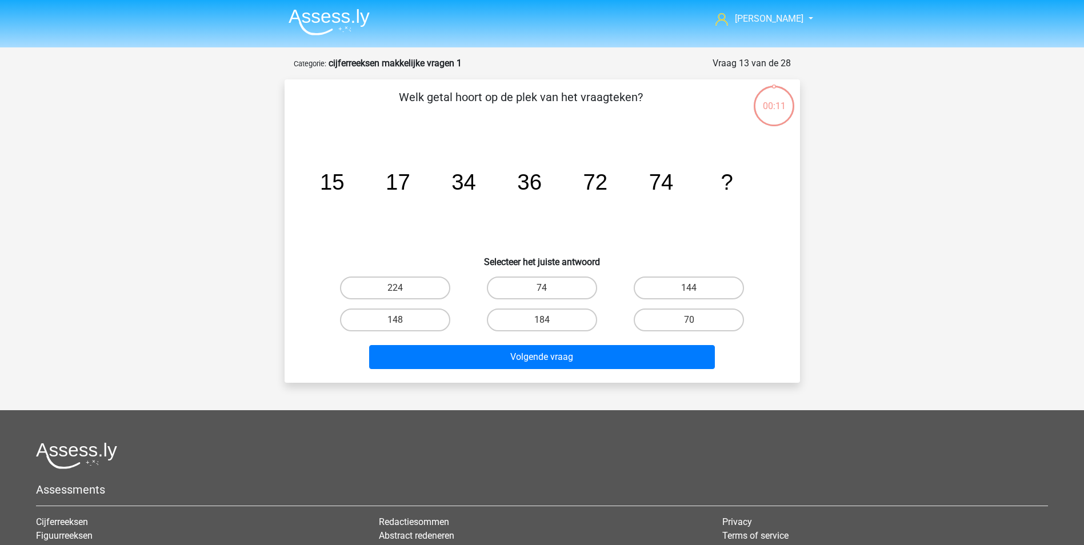
scroll to position [0, 0]
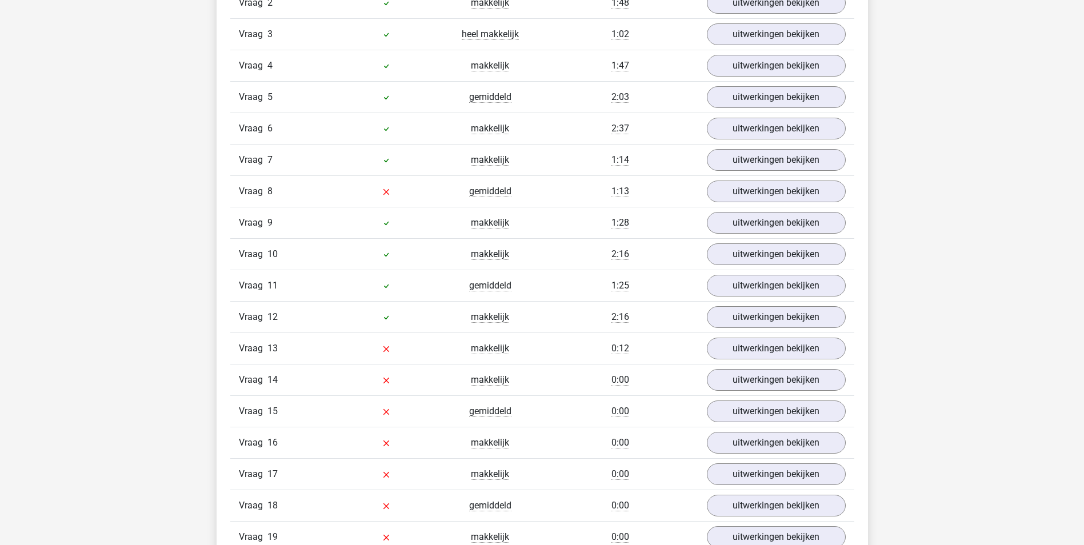
scroll to position [800, 0]
click at [788, 223] on link "uitwerkingen bekijken" at bounding box center [775, 223] width 159 height 25
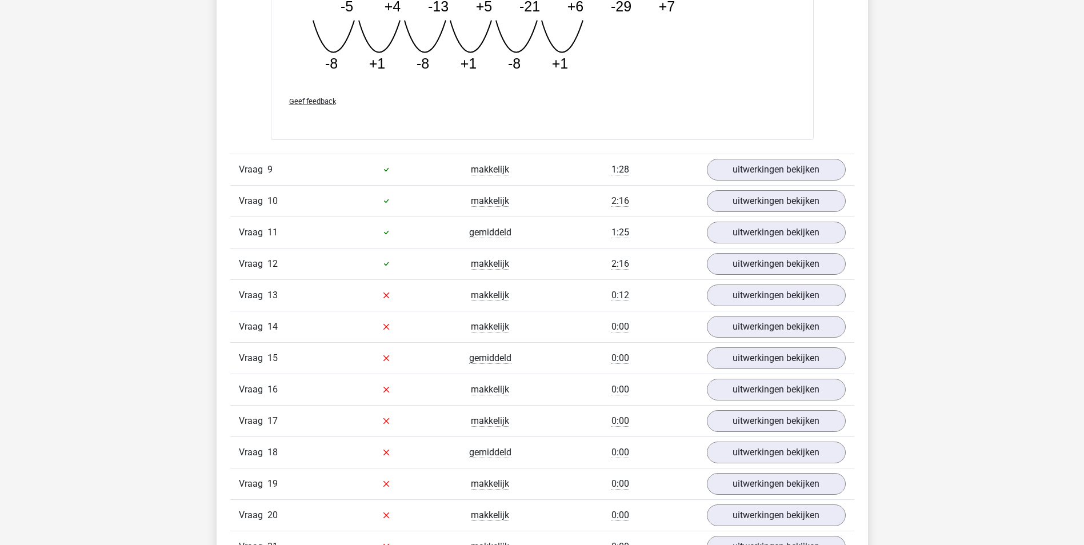
scroll to position [1599, 0]
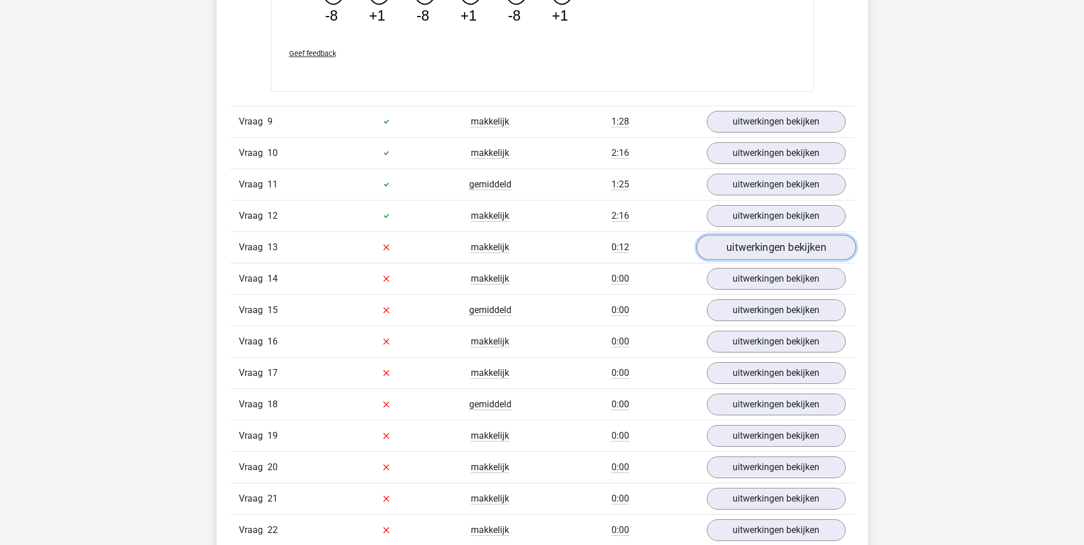
click at [772, 254] on link "uitwerkingen bekijken" at bounding box center [775, 247] width 159 height 25
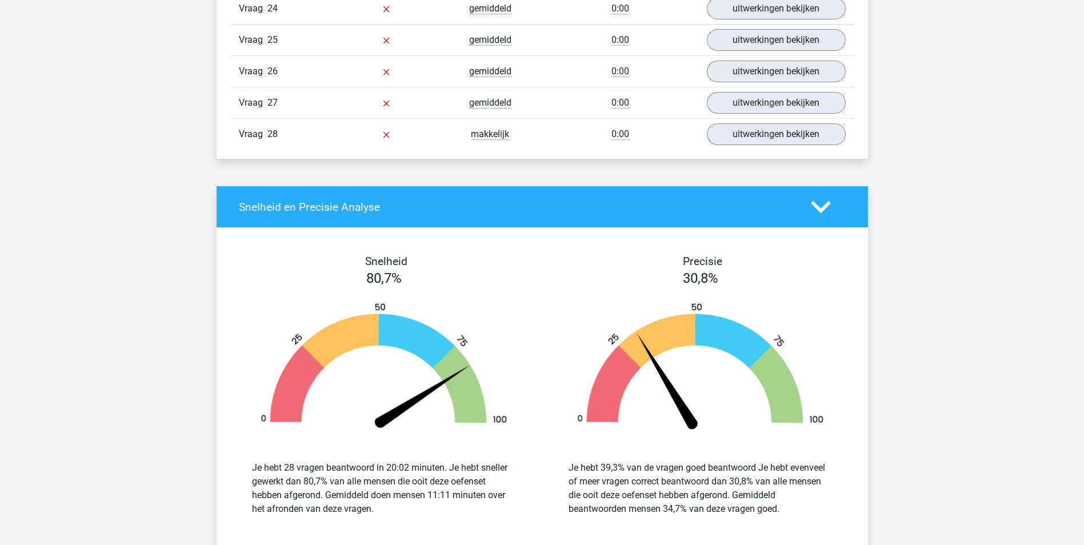
scroll to position [2742, 0]
